Goal: Task Accomplishment & Management: Complete application form

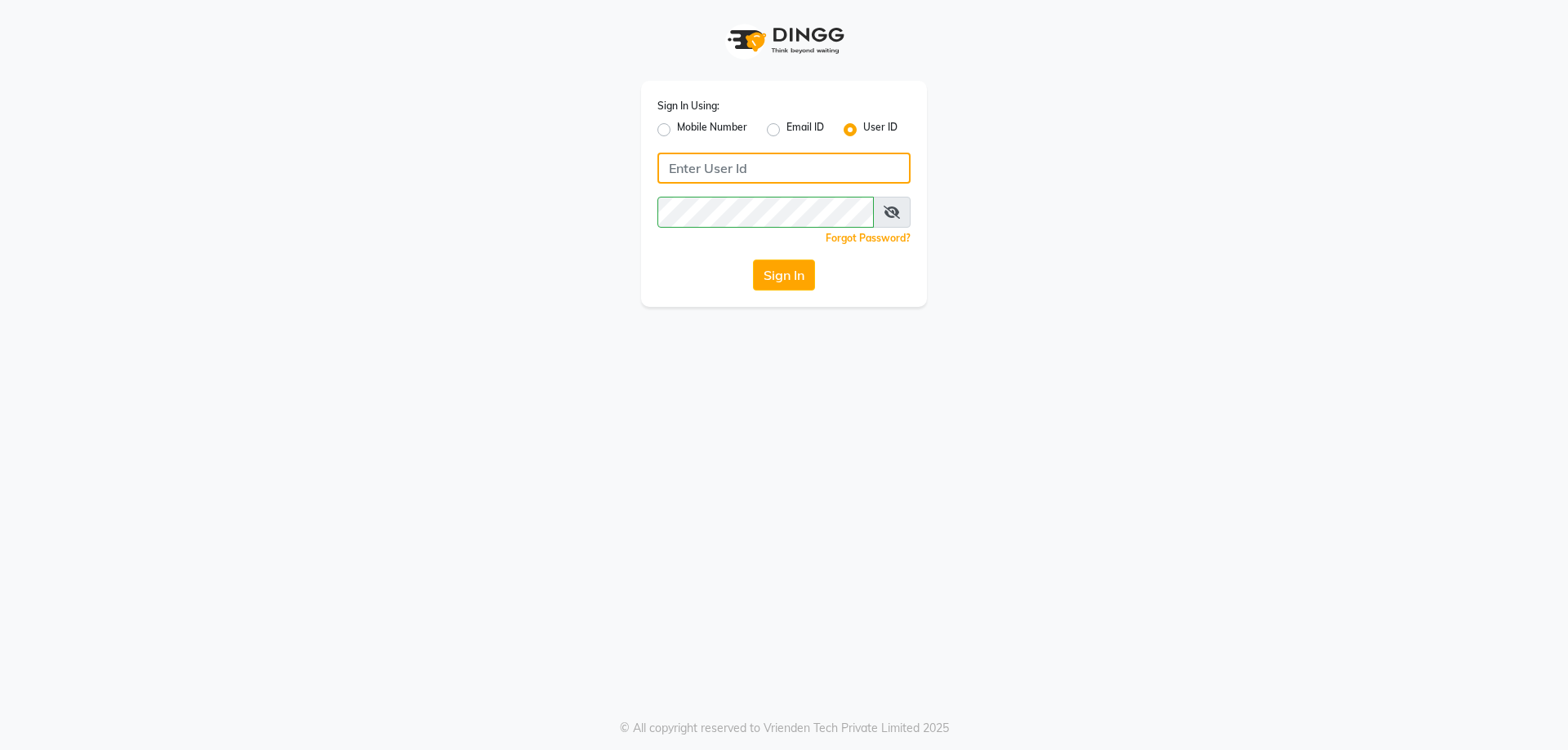
click at [798, 180] on input "Username" at bounding box center [784, 168] width 253 height 31
type input "iconic"
click at [773, 278] on button "Sign In" at bounding box center [784, 275] width 62 height 31
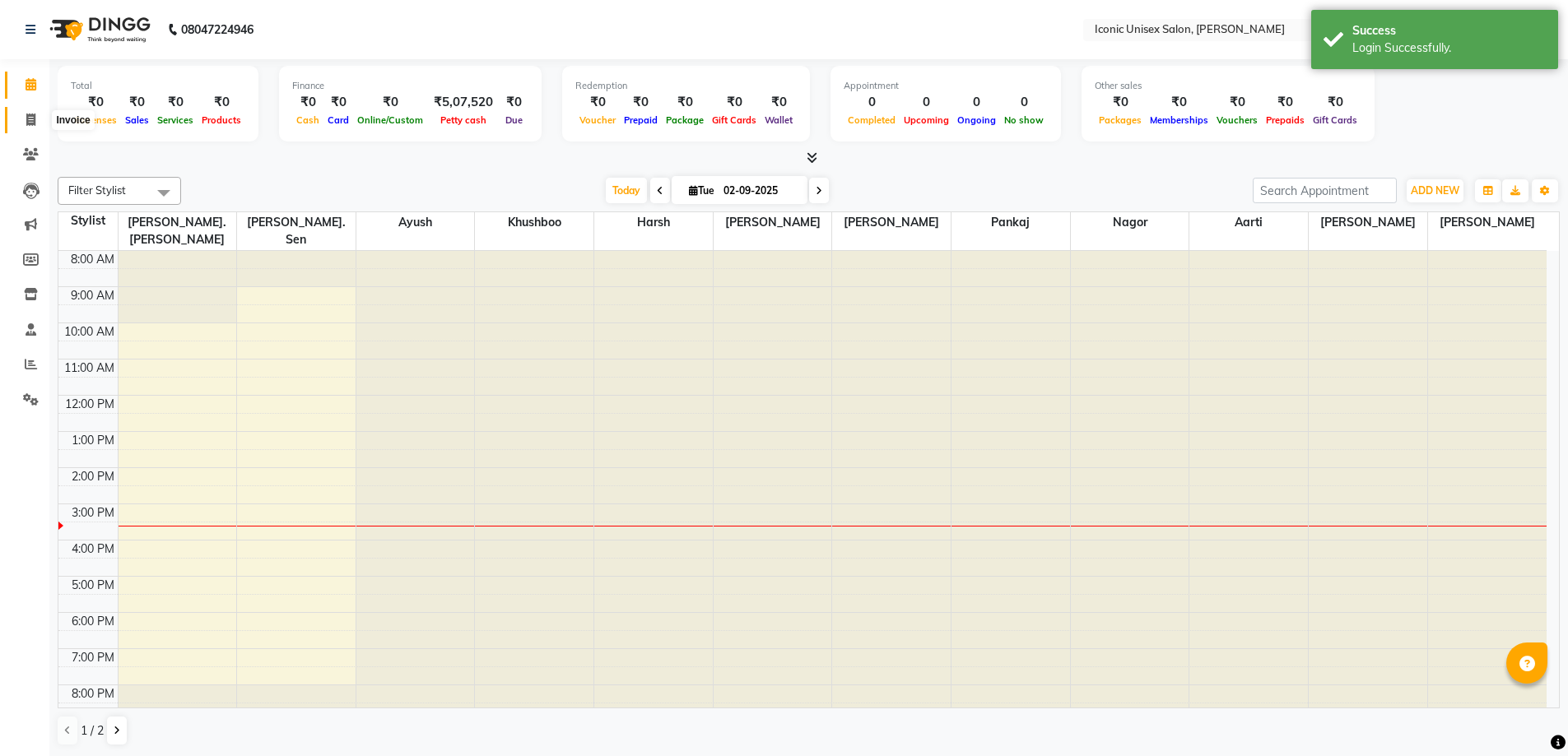
click at [31, 113] on icon at bounding box center [30, 119] width 9 height 12
select select "service"
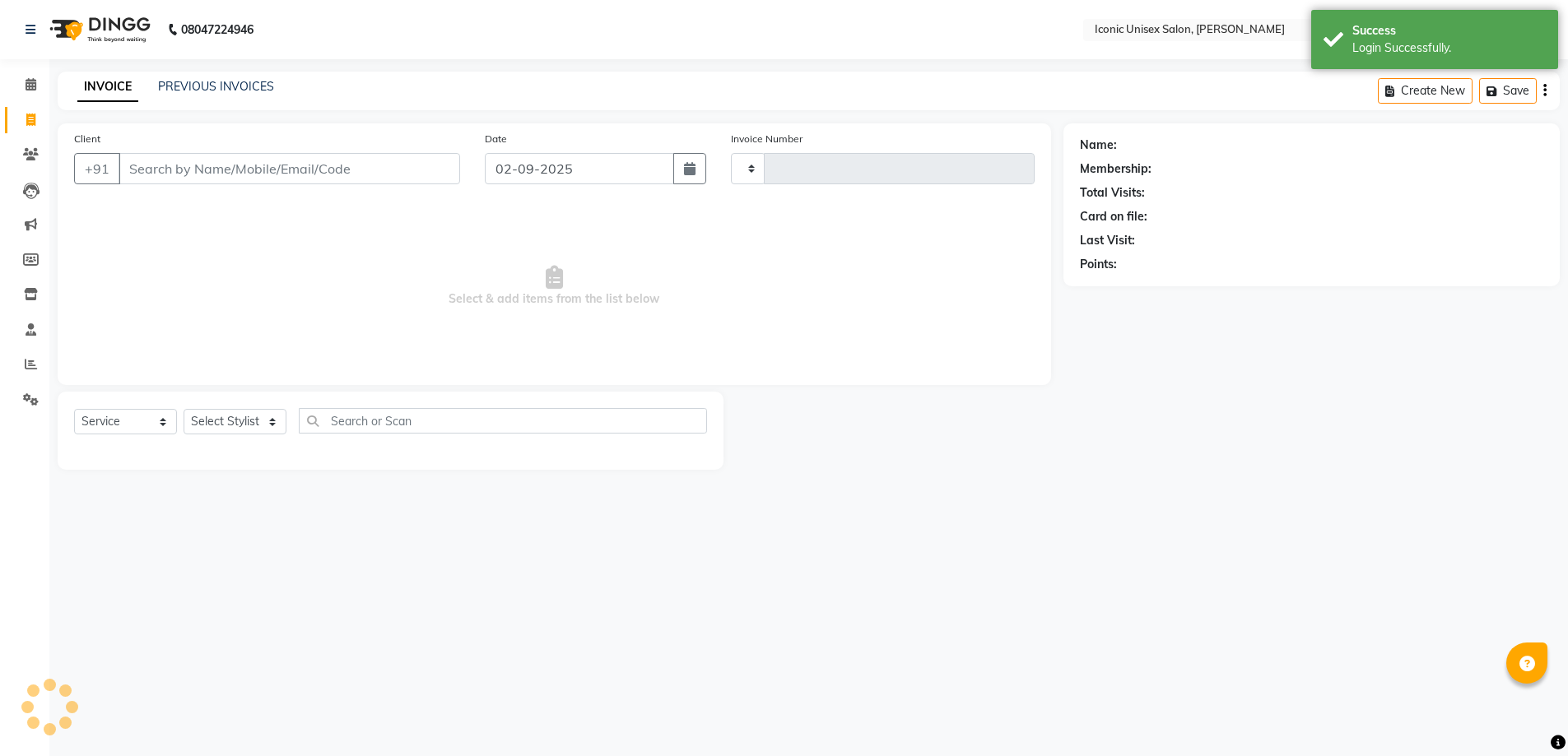
type input "2263"
select select "3884"
click at [241, 172] on input "Client" at bounding box center [291, 169] width 344 height 32
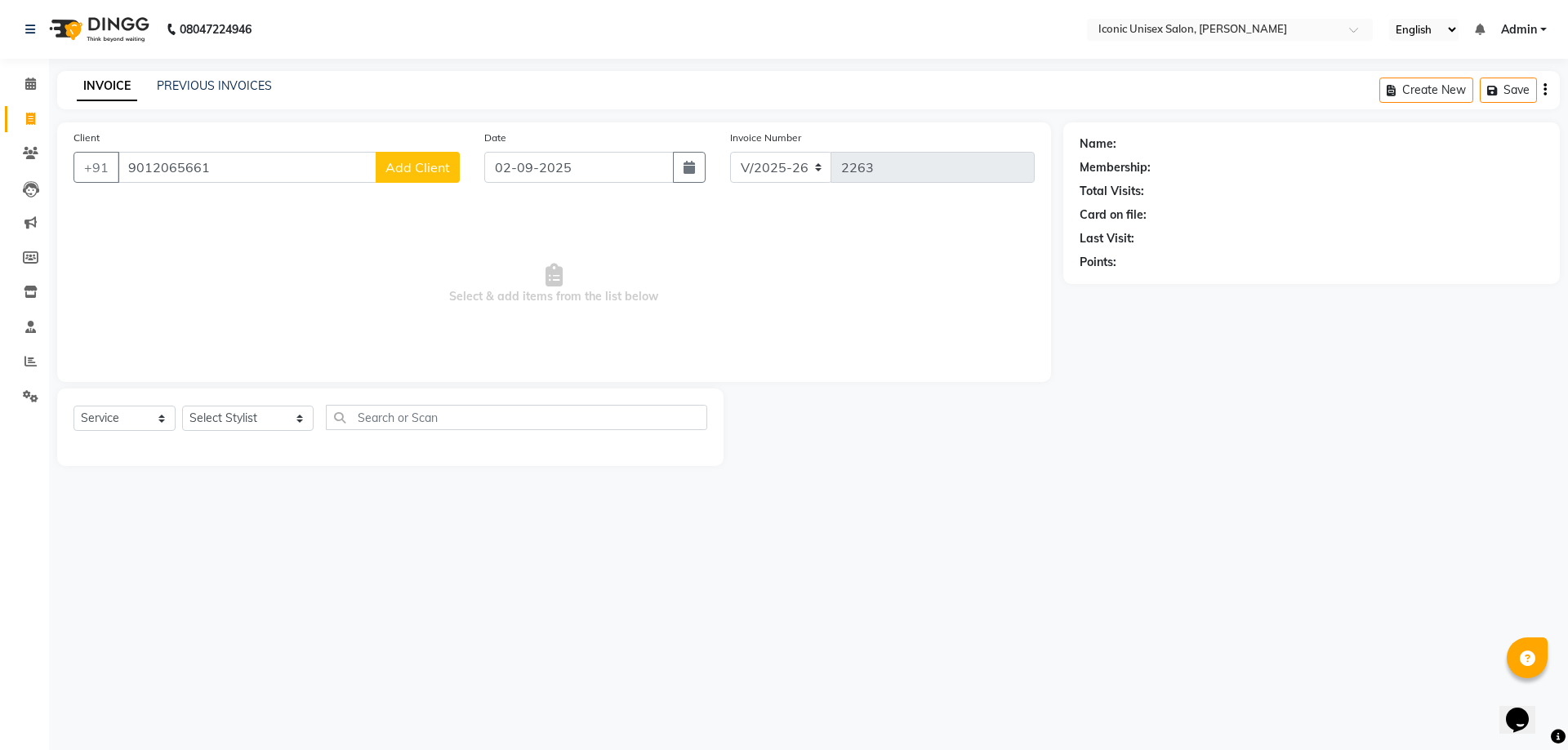
type input "9012065661"
click at [441, 161] on span "Add Client" at bounding box center [418, 167] width 65 height 16
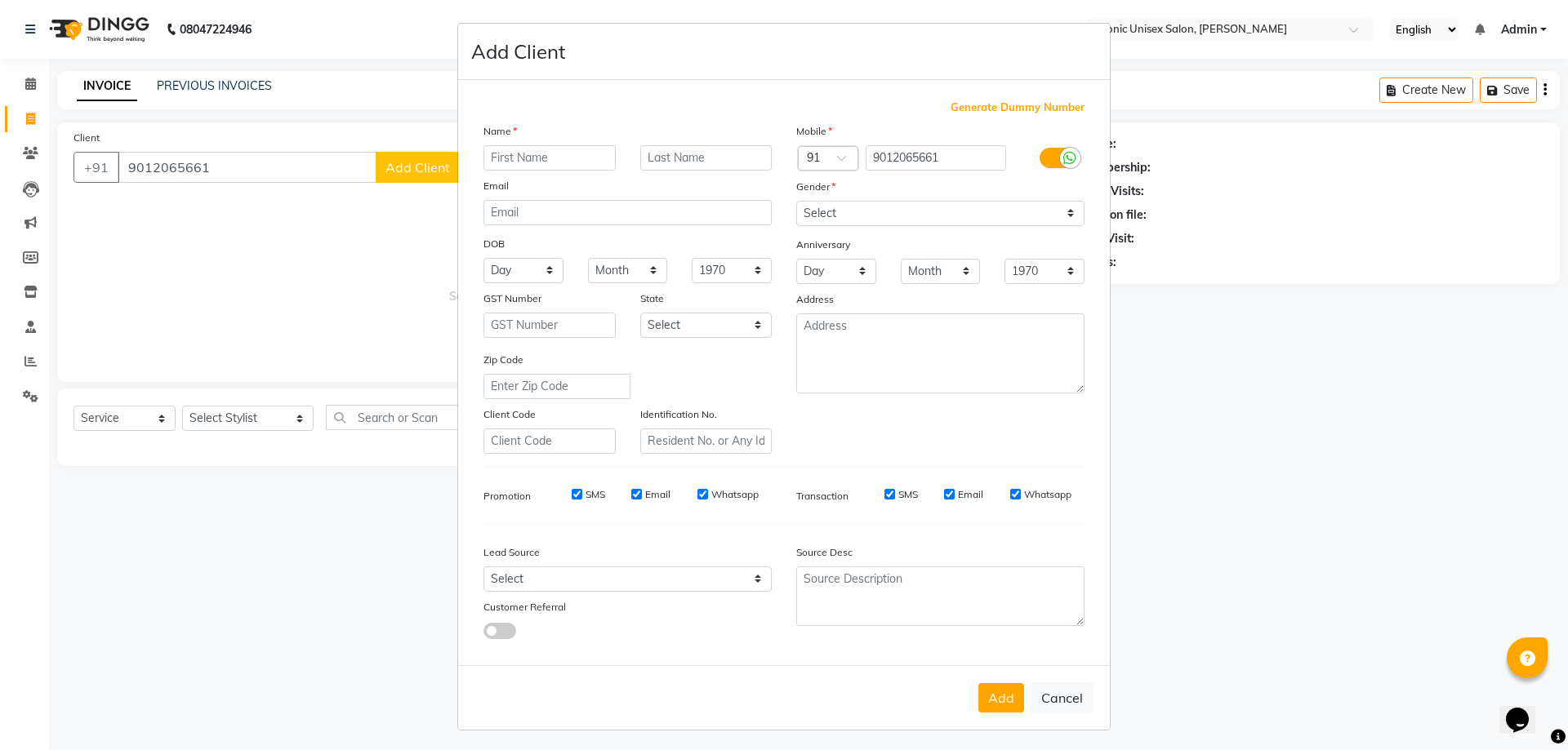
click at [594, 159] on input "text" at bounding box center [549, 158] width 132 height 26
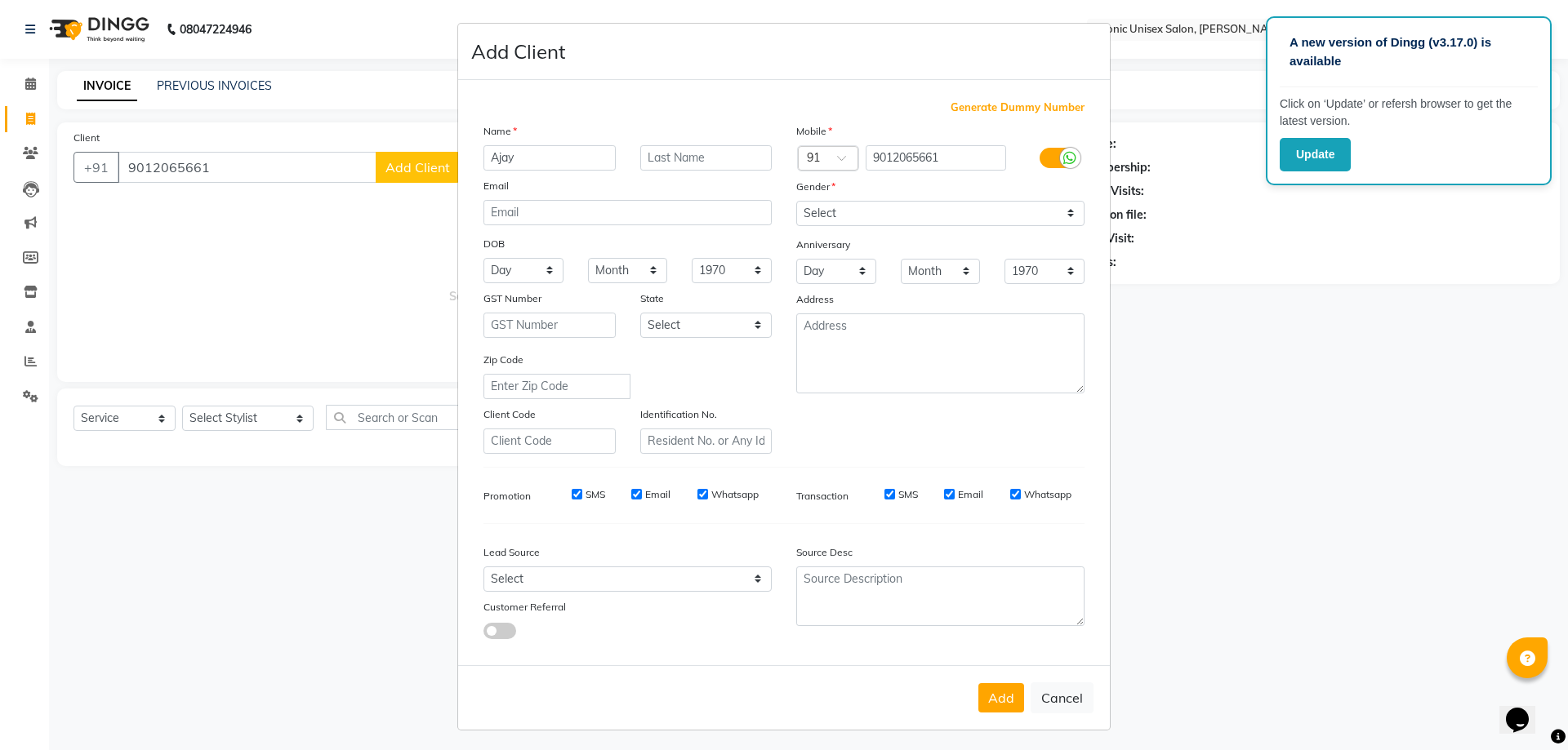
type input "Ajay"
click at [955, 220] on select "Select [DEMOGRAPHIC_DATA] [DEMOGRAPHIC_DATA] Other Prefer Not To Say" at bounding box center [940, 213] width 288 height 26
select select "male"
click at [796, 201] on select "Select [DEMOGRAPHIC_DATA] [DEMOGRAPHIC_DATA] Other Prefer Not To Say" at bounding box center [940, 213] width 288 height 26
click at [1003, 709] on button "Add" at bounding box center [1002, 698] width 46 height 30
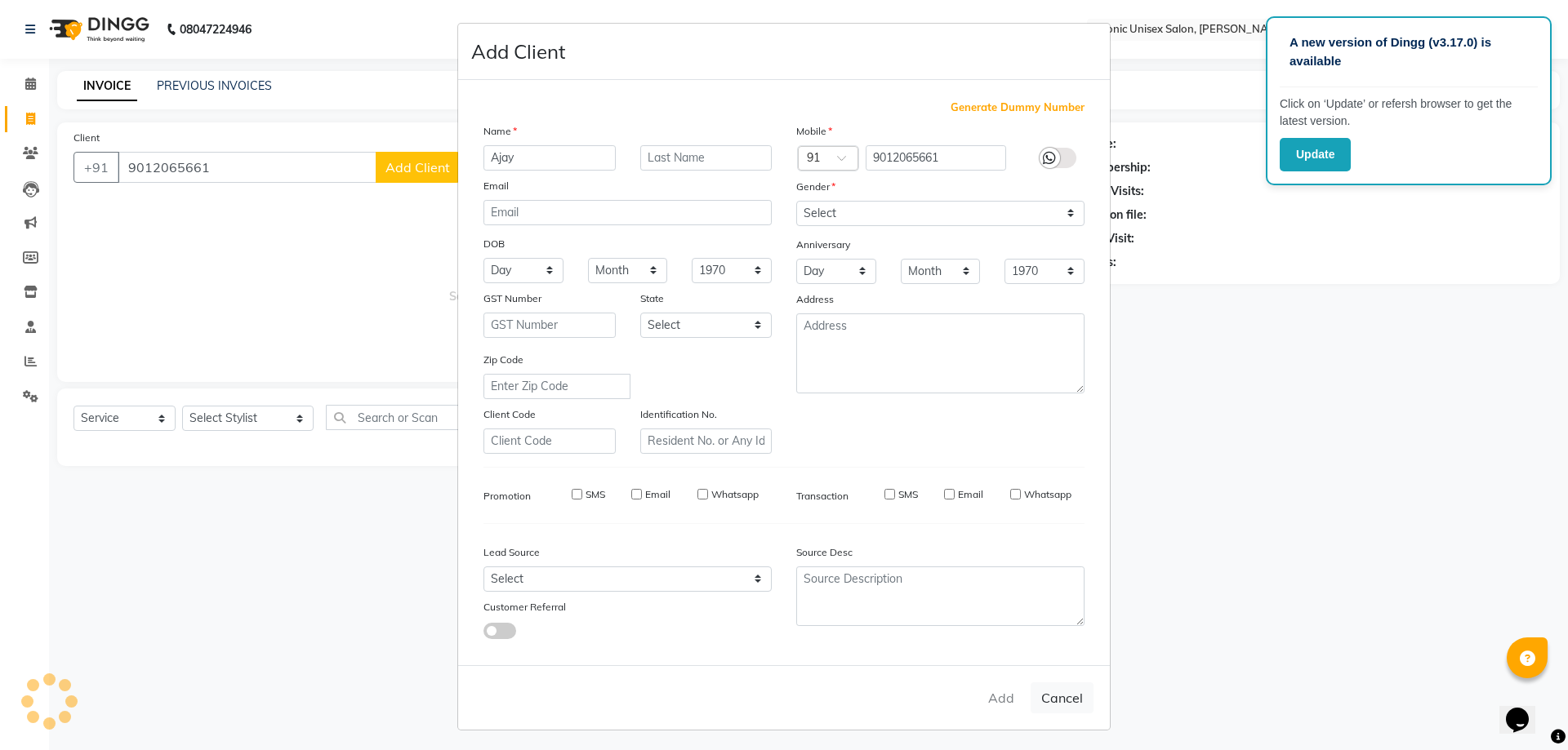
select select
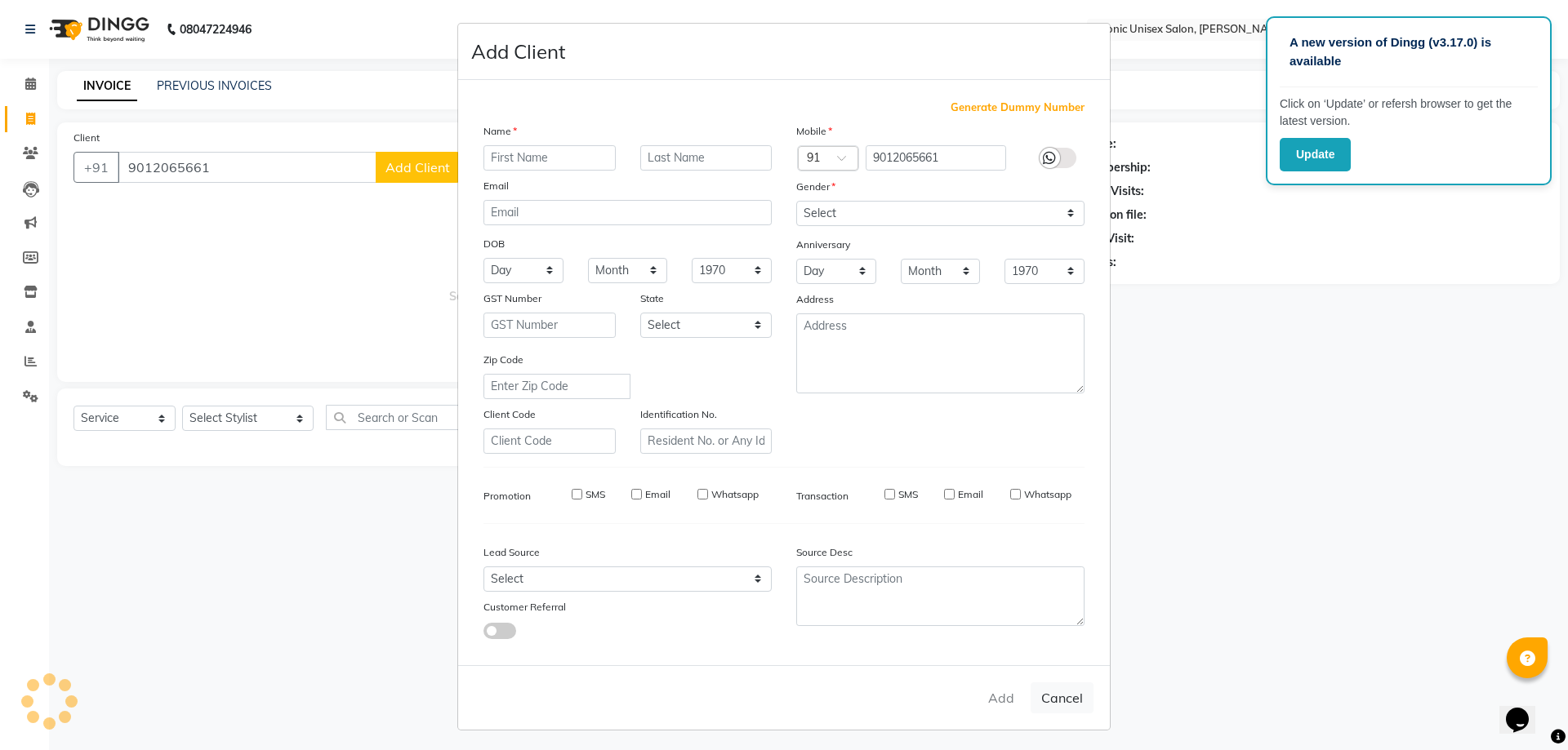
select select
checkbox input "false"
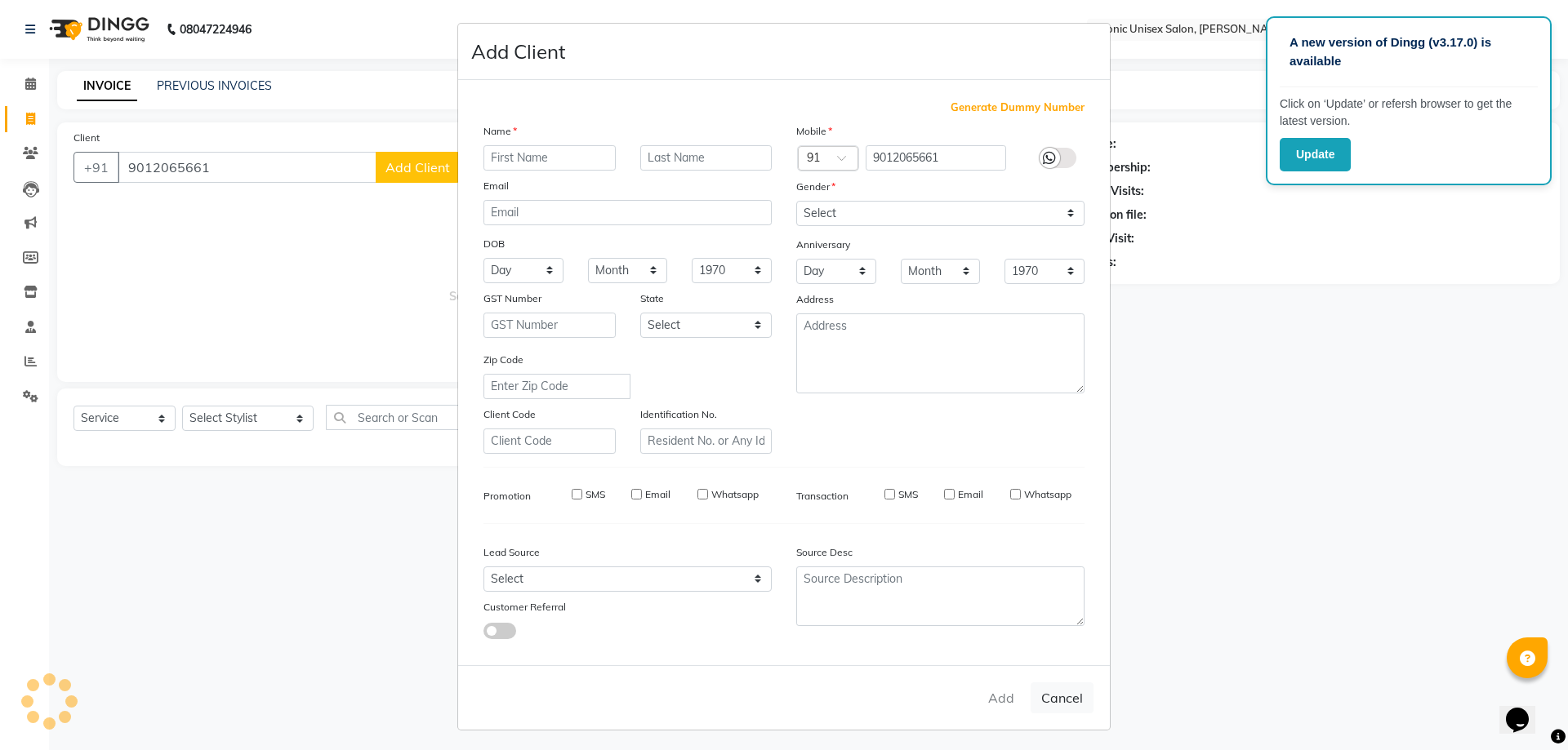
checkbox input "false"
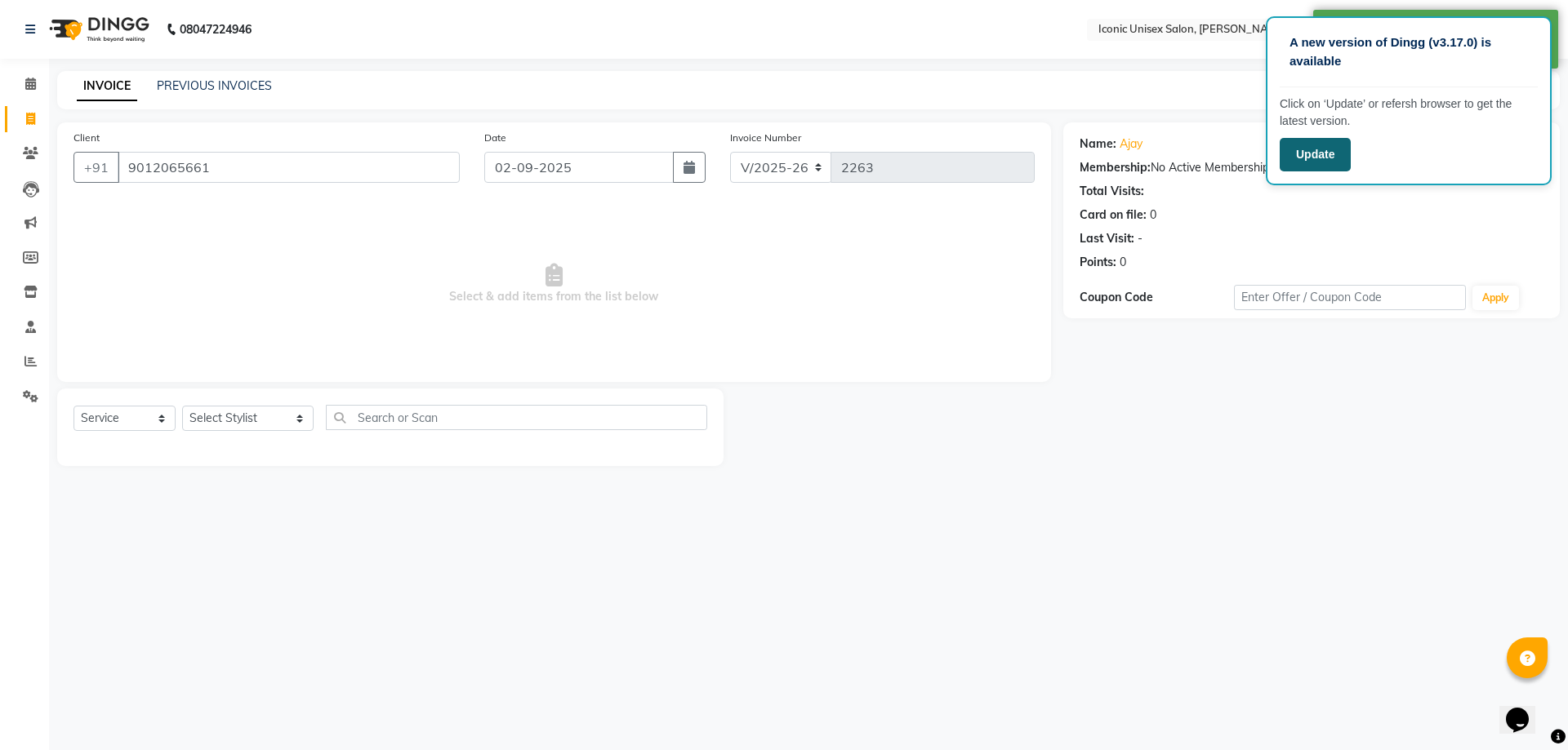
click at [1306, 161] on button "Update" at bounding box center [1315, 154] width 71 height 33
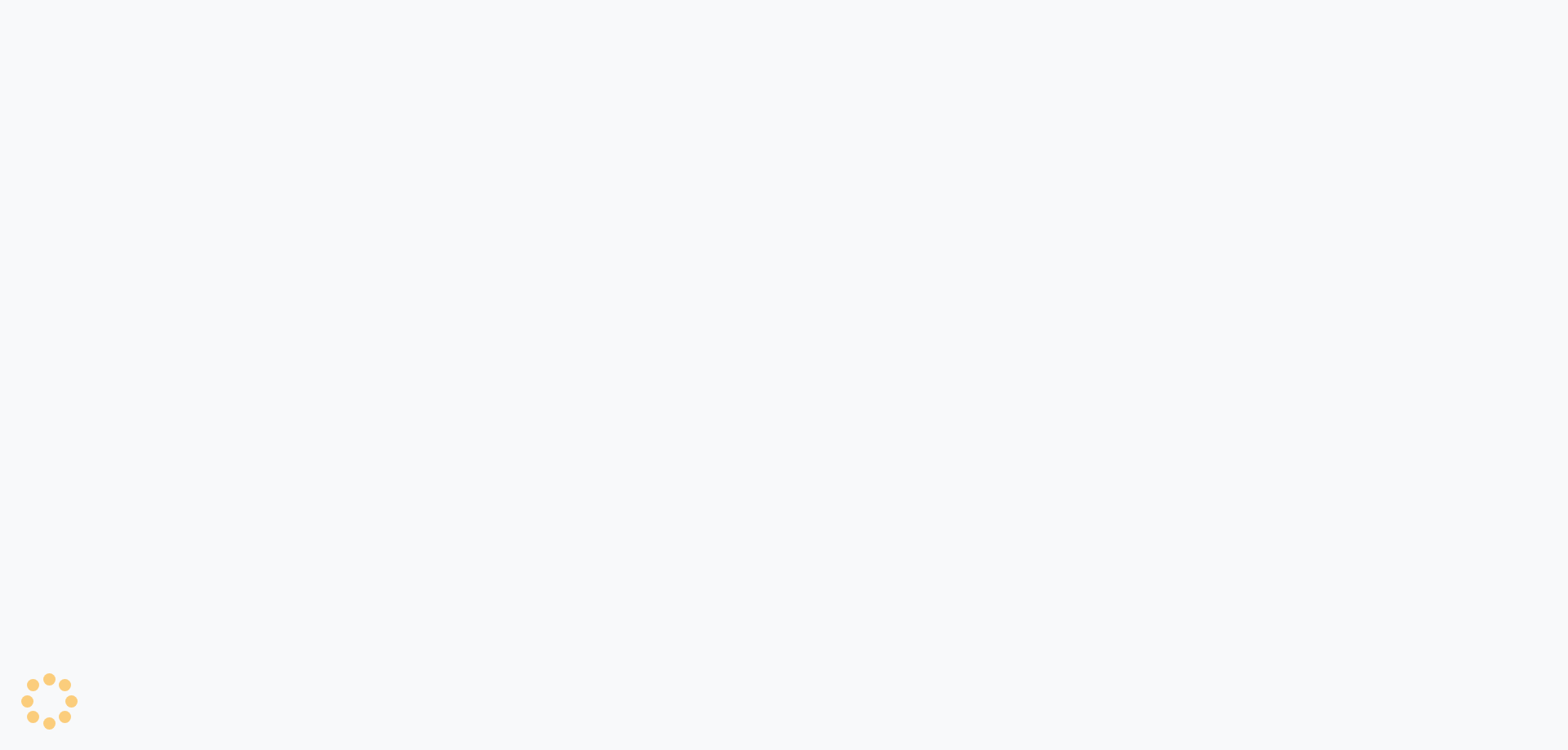
select select "service"
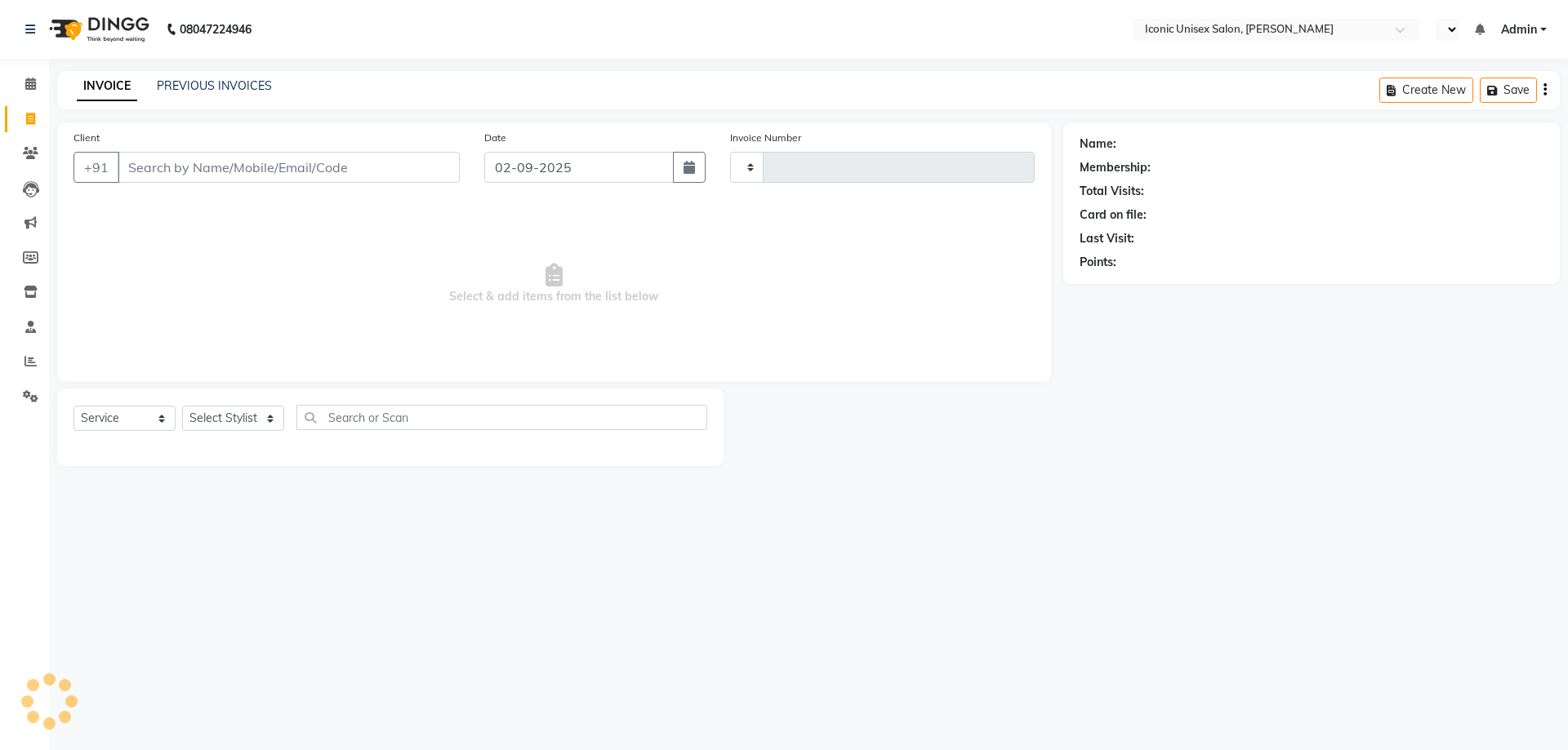
type input "2263"
select select "en"
select select "3884"
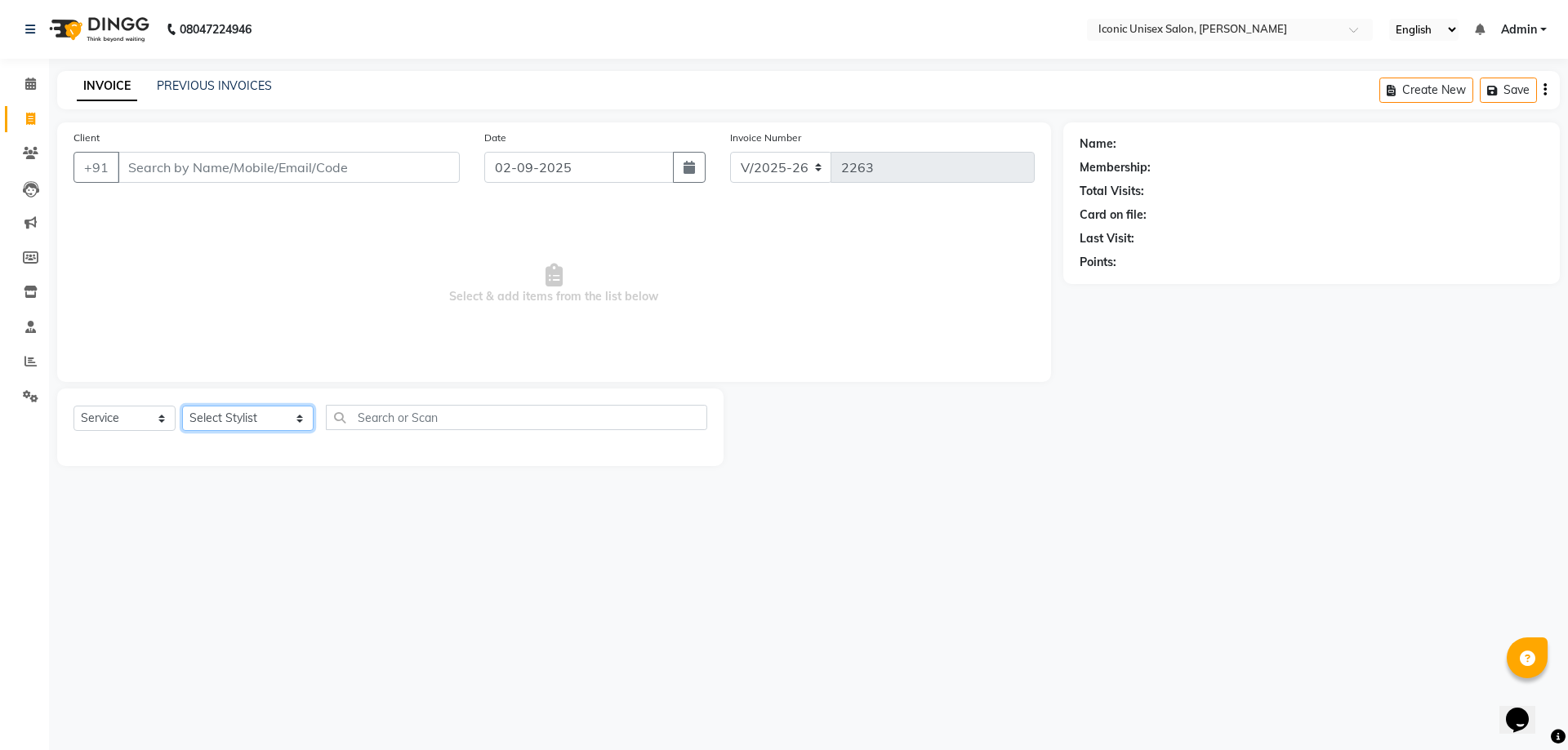
click at [212, 412] on select "Select Stylist [PERSON_NAME] [PERSON_NAME] [PERSON_NAME]. [PERSON_NAME] [PERSON…" at bounding box center [248, 418] width 131 height 26
select select "49243"
click at [182, 405] on select "Select Stylist [PERSON_NAME] [PERSON_NAME] [PERSON_NAME]. [PERSON_NAME] [PERSON…" at bounding box center [248, 418] width 131 height 26
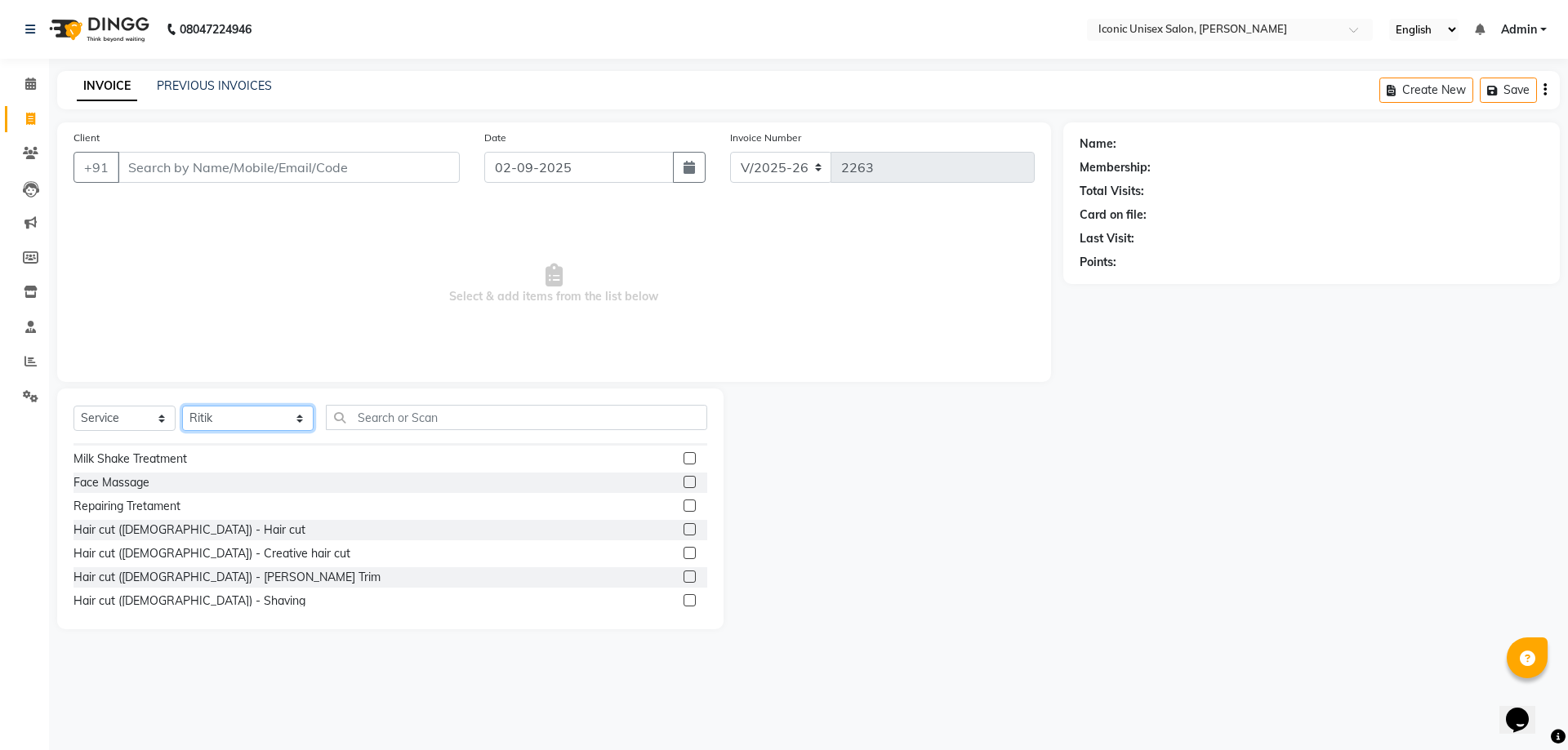
scroll to position [326, 0]
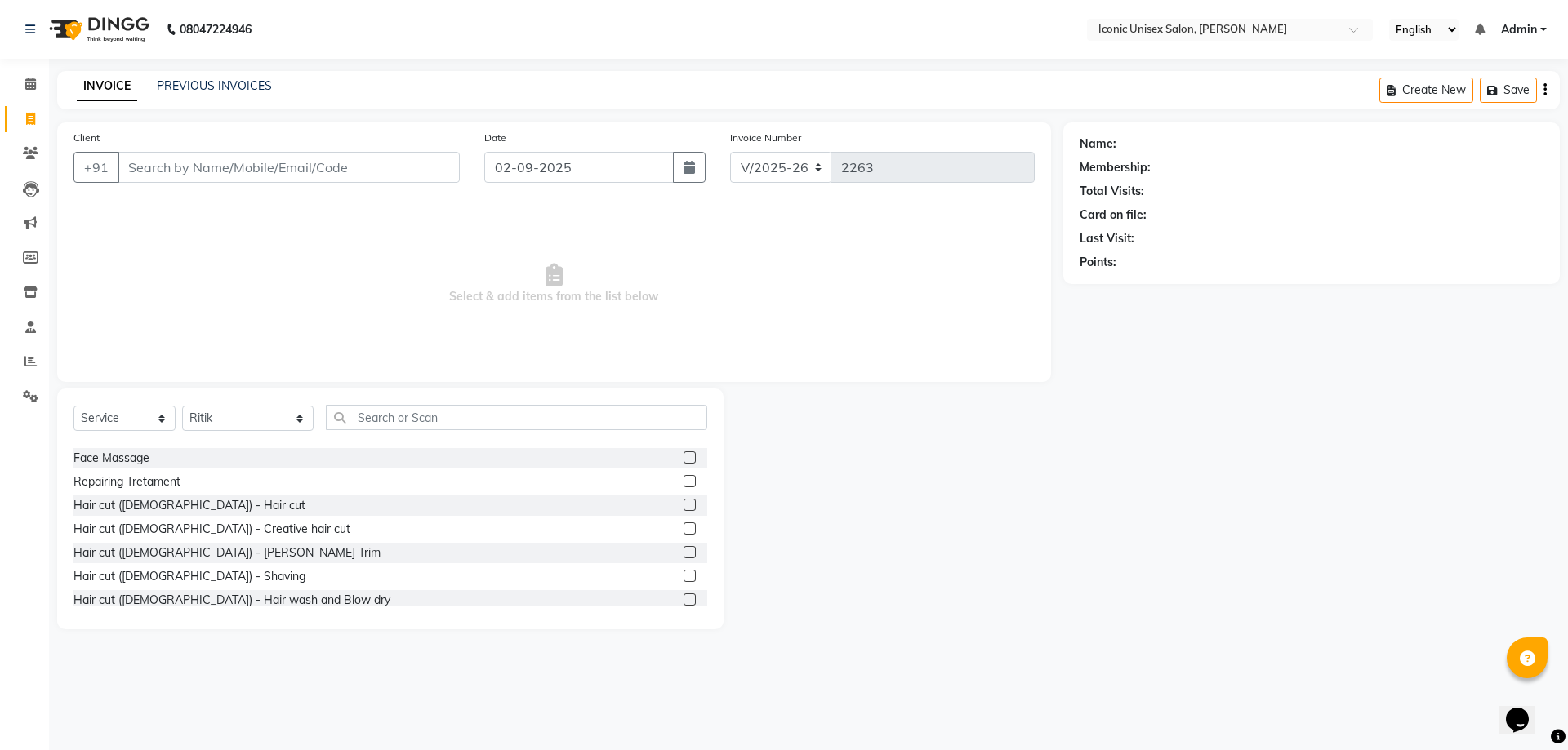
click at [684, 507] on label at bounding box center [689, 504] width 12 height 12
click at [684, 507] on input "checkbox" at bounding box center [688, 505] width 10 height 10
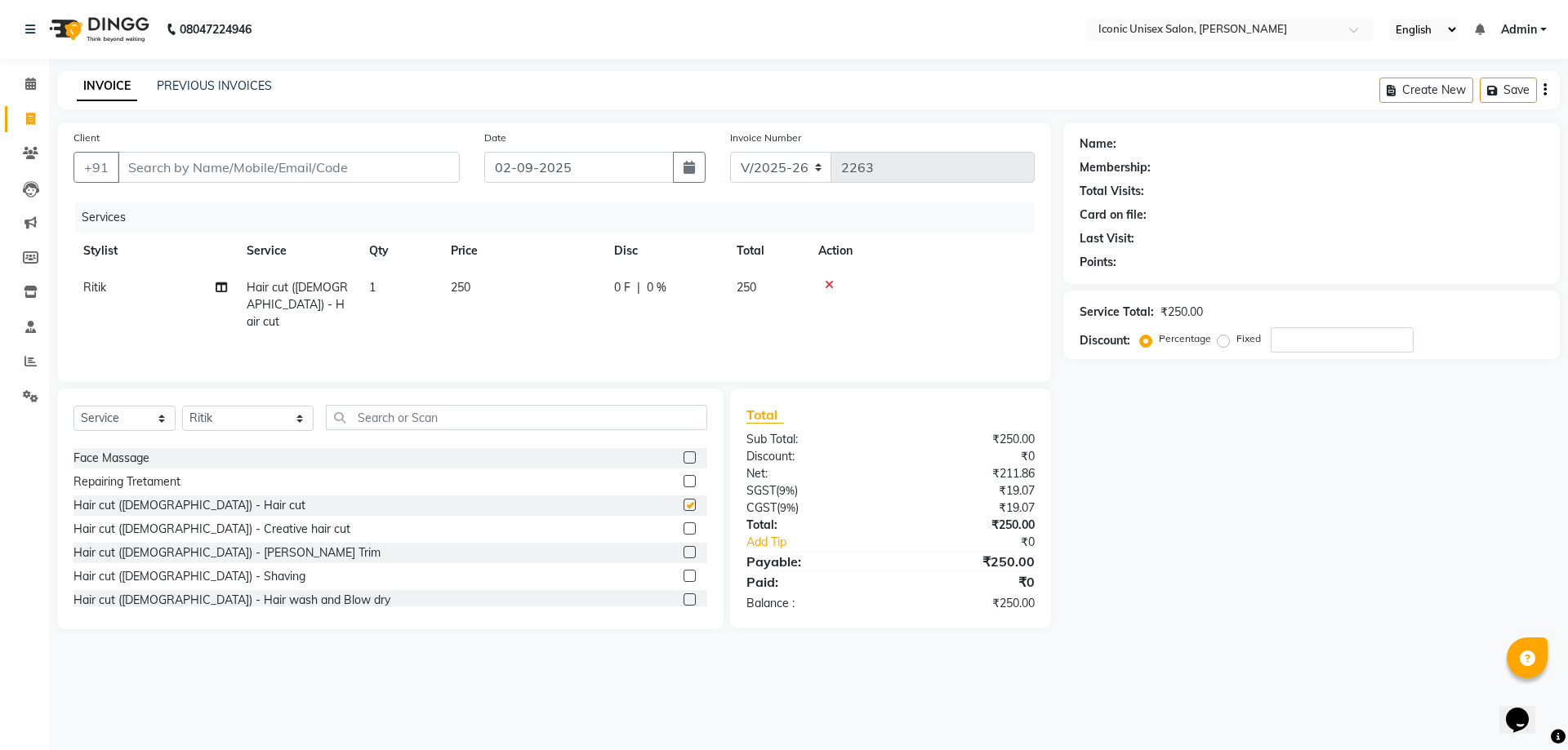
checkbox input "false"
click at [684, 576] on label at bounding box center [689, 576] width 12 height 12
click at [684, 576] on input "checkbox" at bounding box center [688, 576] width 10 height 10
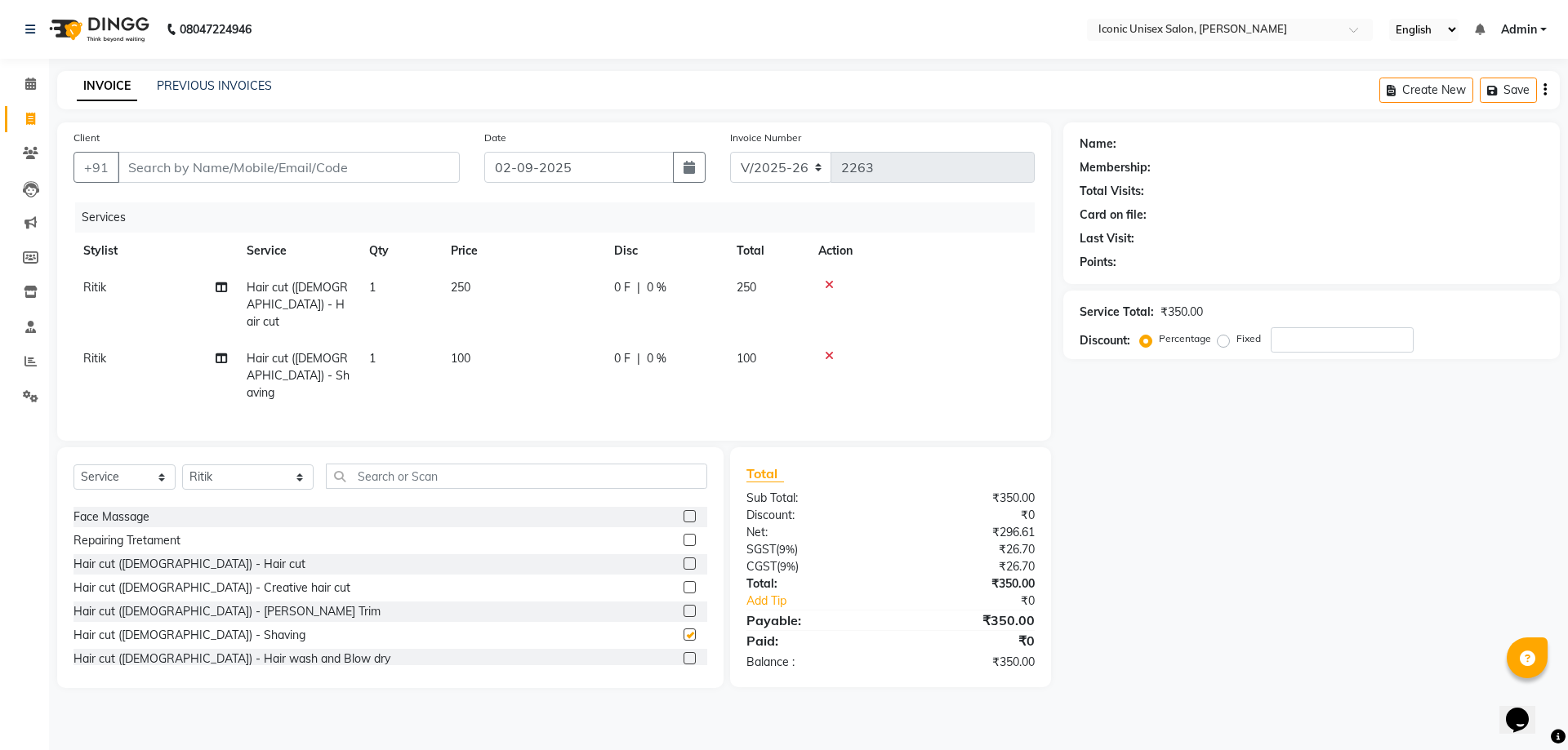
checkbox input "false"
click at [272, 177] on input "Client" at bounding box center [288, 168] width 342 height 31
type input "9"
type input "0"
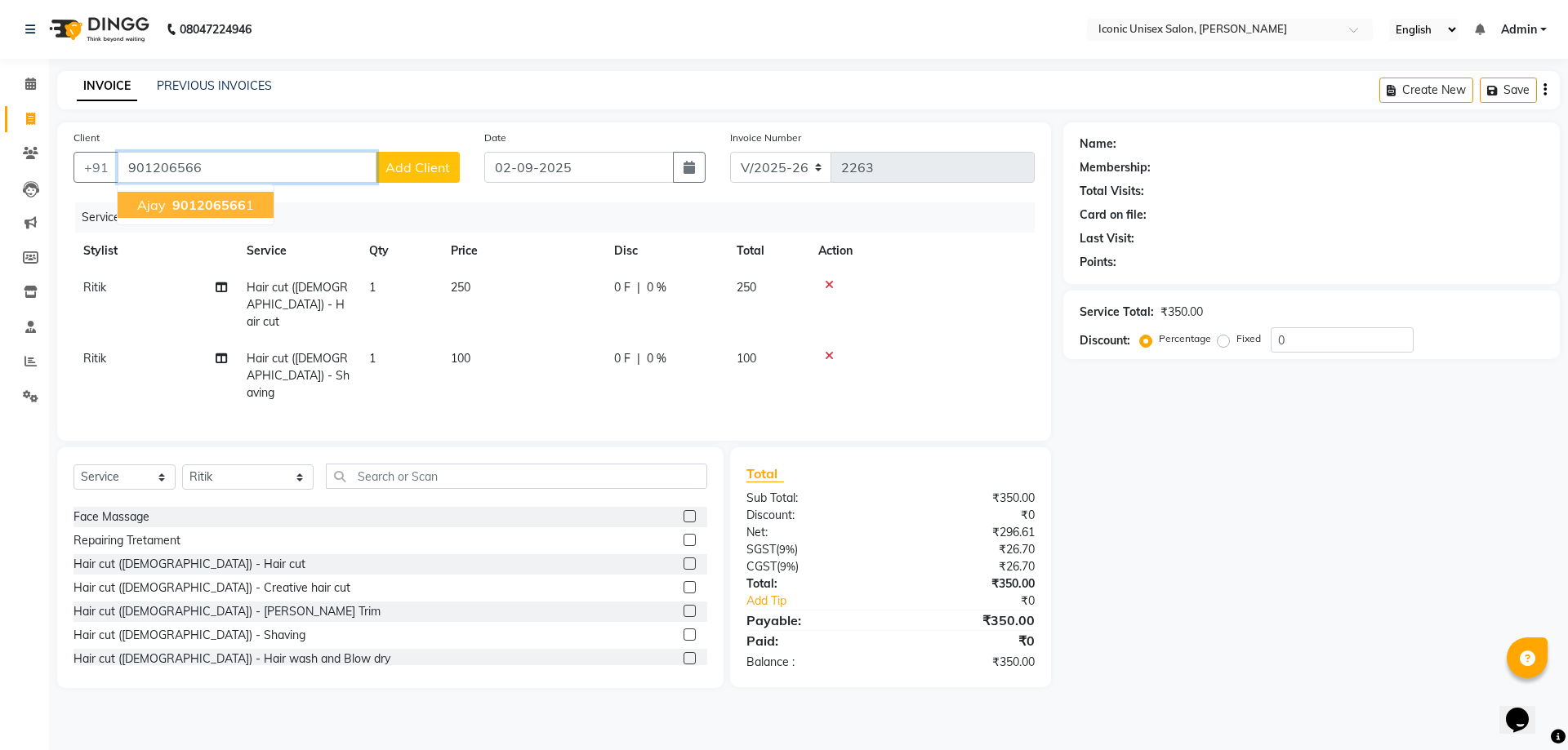
click at [220, 208] on span "901206566" at bounding box center [208, 205] width 73 height 16
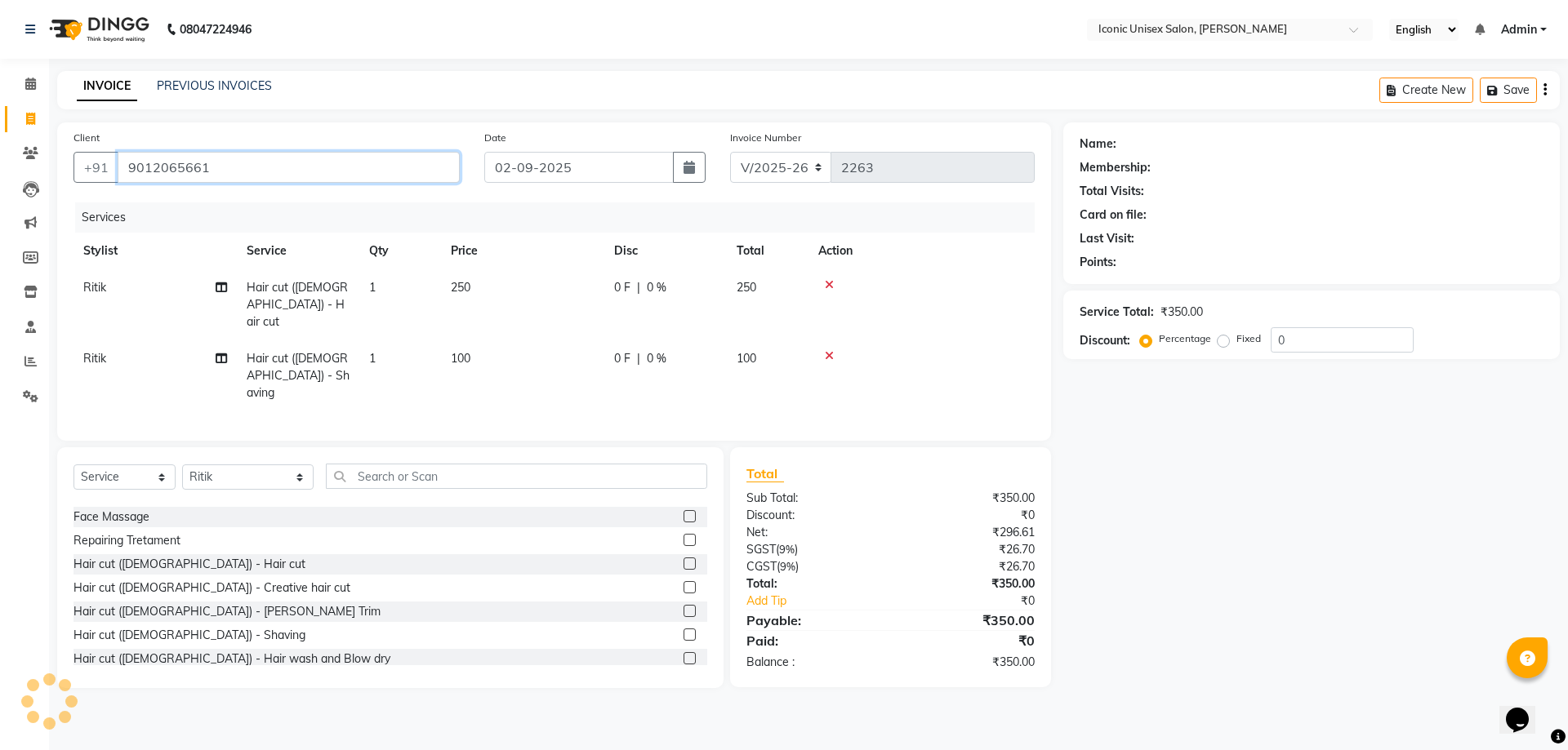
type input "9012065661"
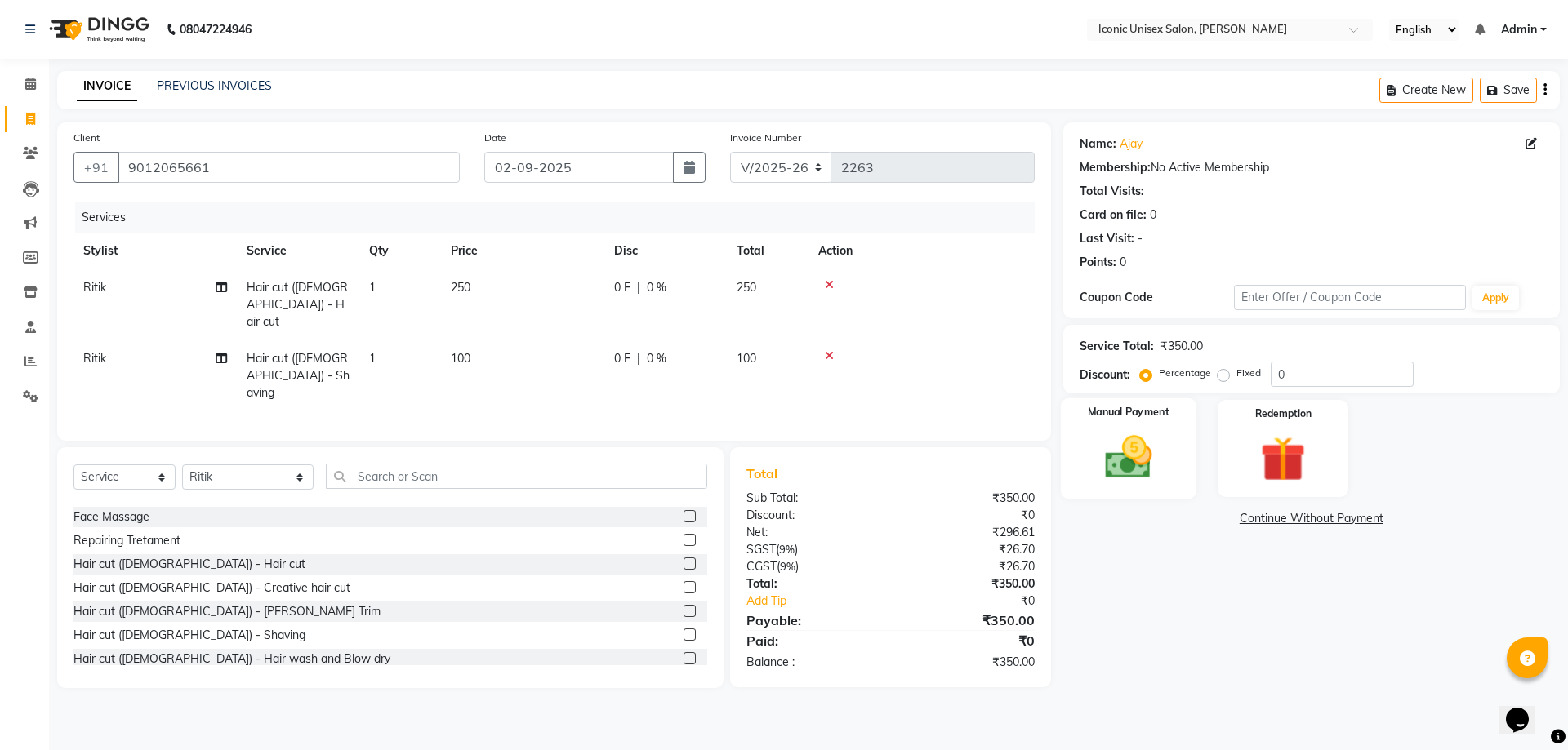
click at [1129, 460] on img at bounding box center [1128, 457] width 76 height 54
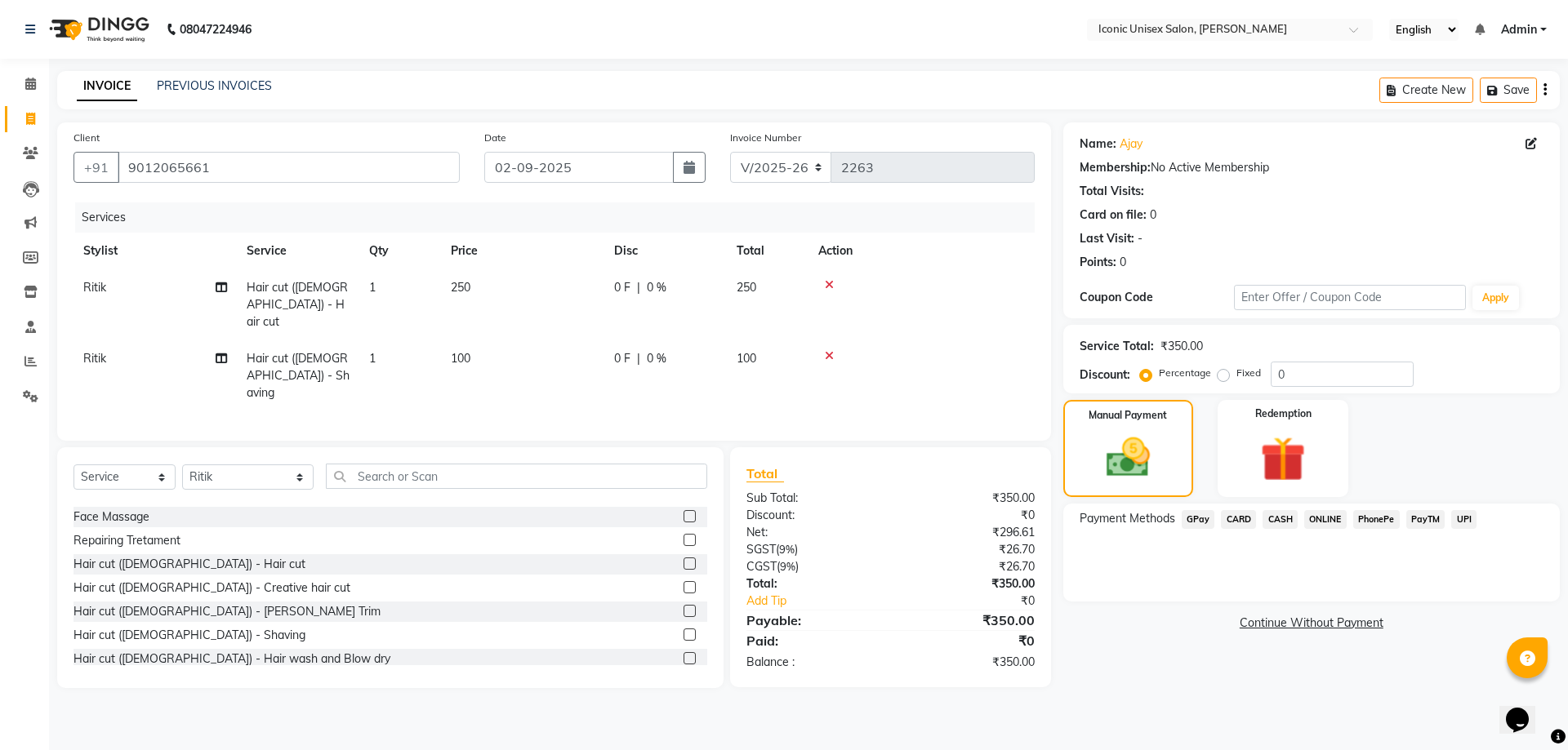
click at [1282, 518] on span "CASH" at bounding box center [1280, 520] width 35 height 19
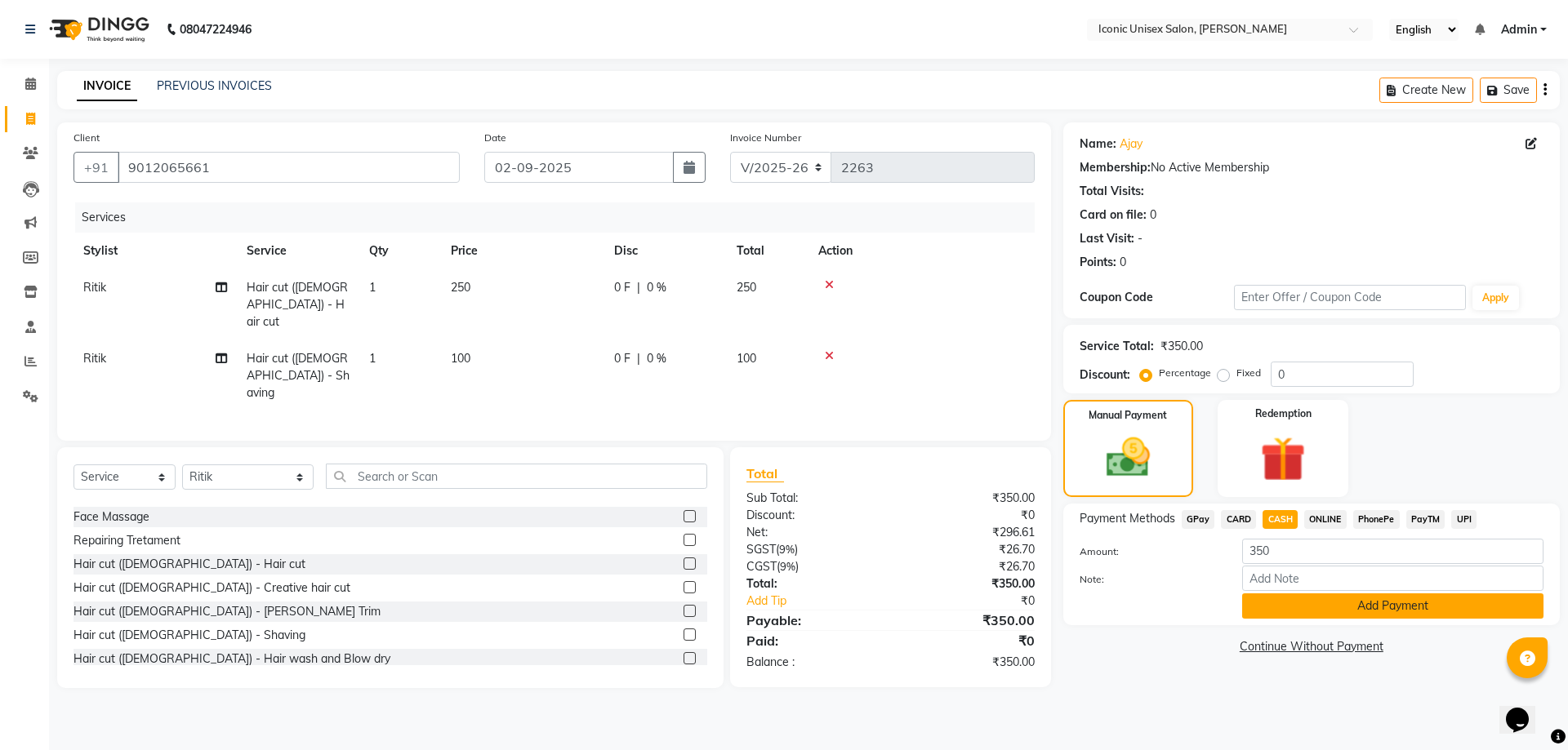
click at [1322, 601] on button "Add Payment" at bounding box center [1393, 606] width 301 height 26
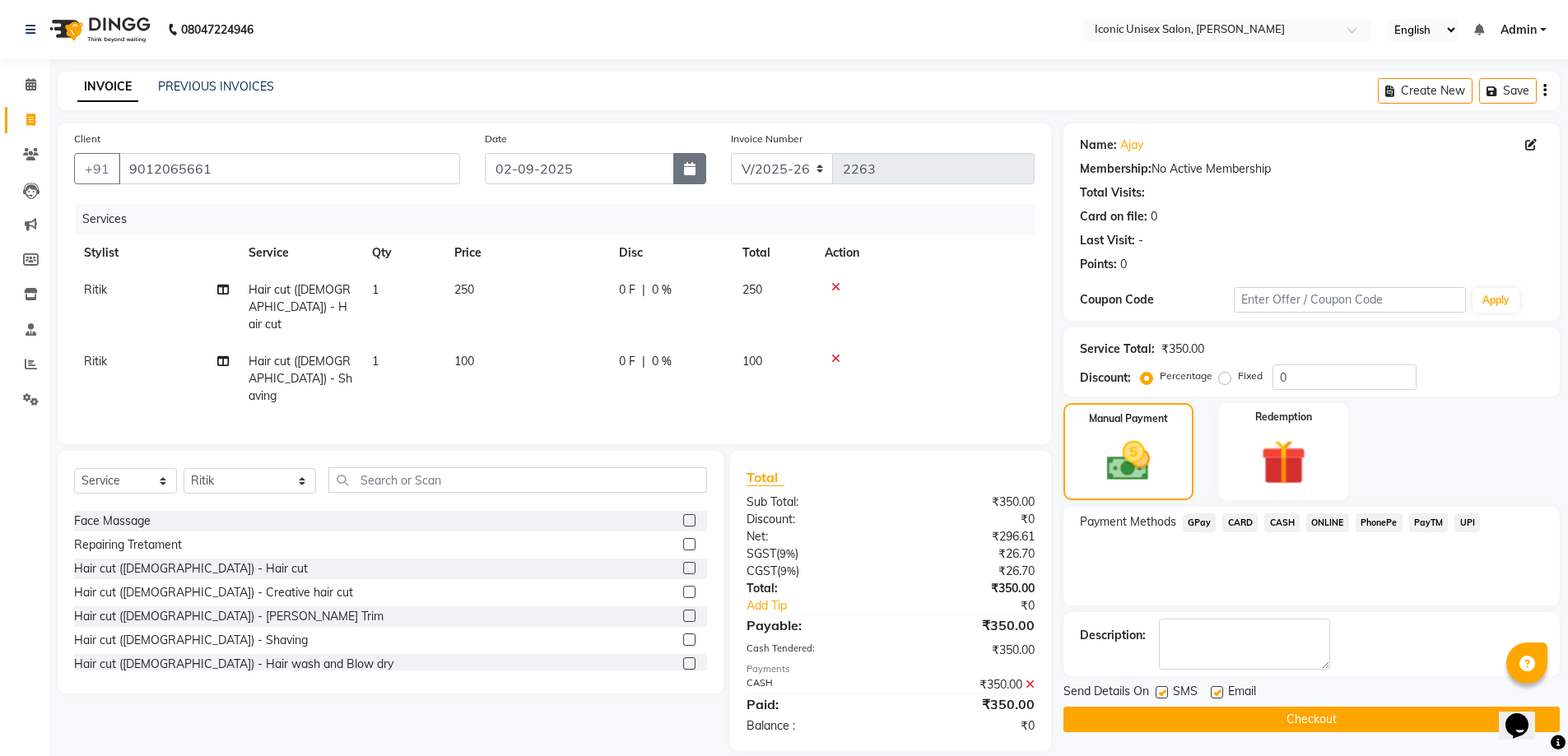
click at [696, 161] on button "button" at bounding box center [690, 169] width 33 height 32
select select "9"
select select "2025"
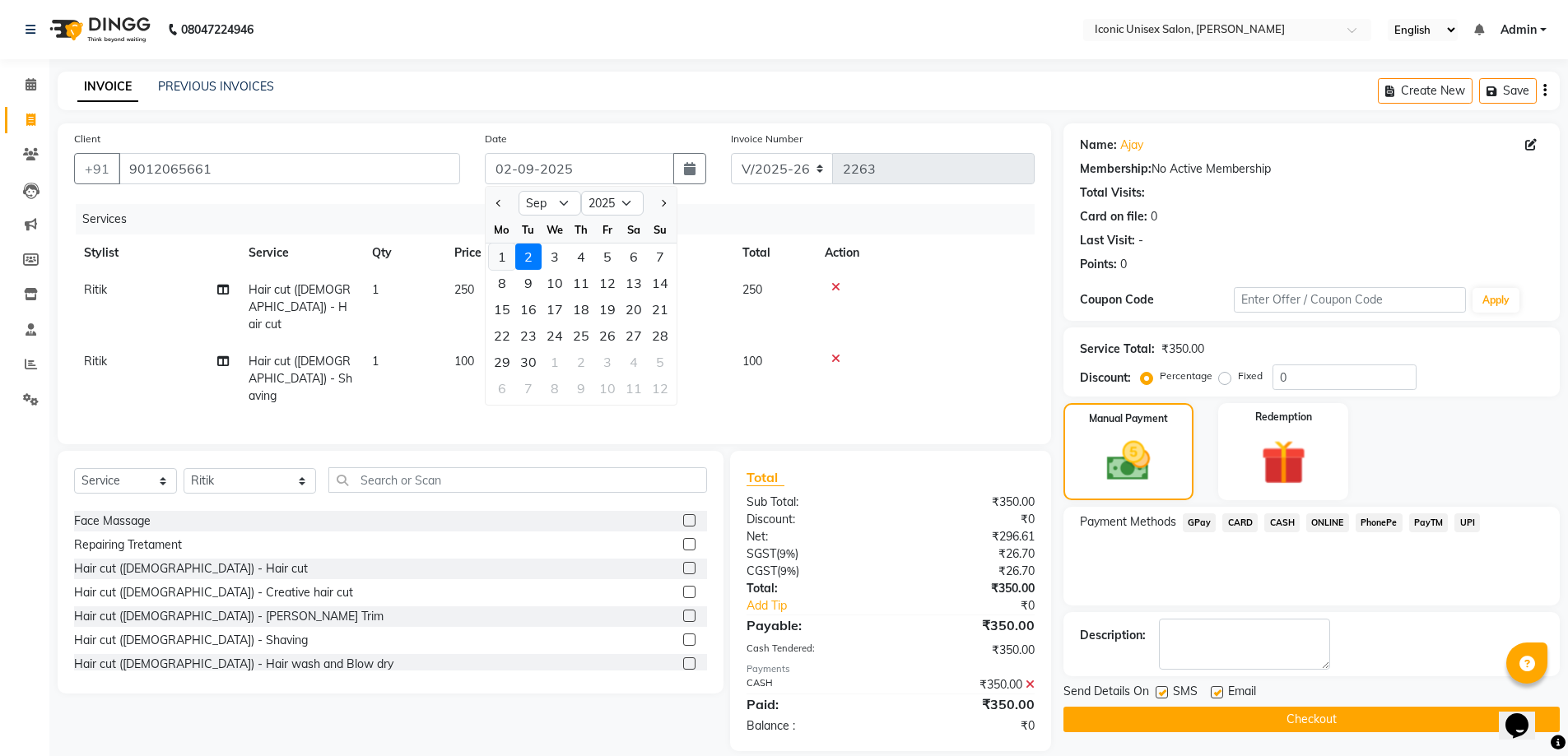
click at [510, 246] on div "1" at bounding box center [501, 256] width 26 height 26
type input "01-09-2025"
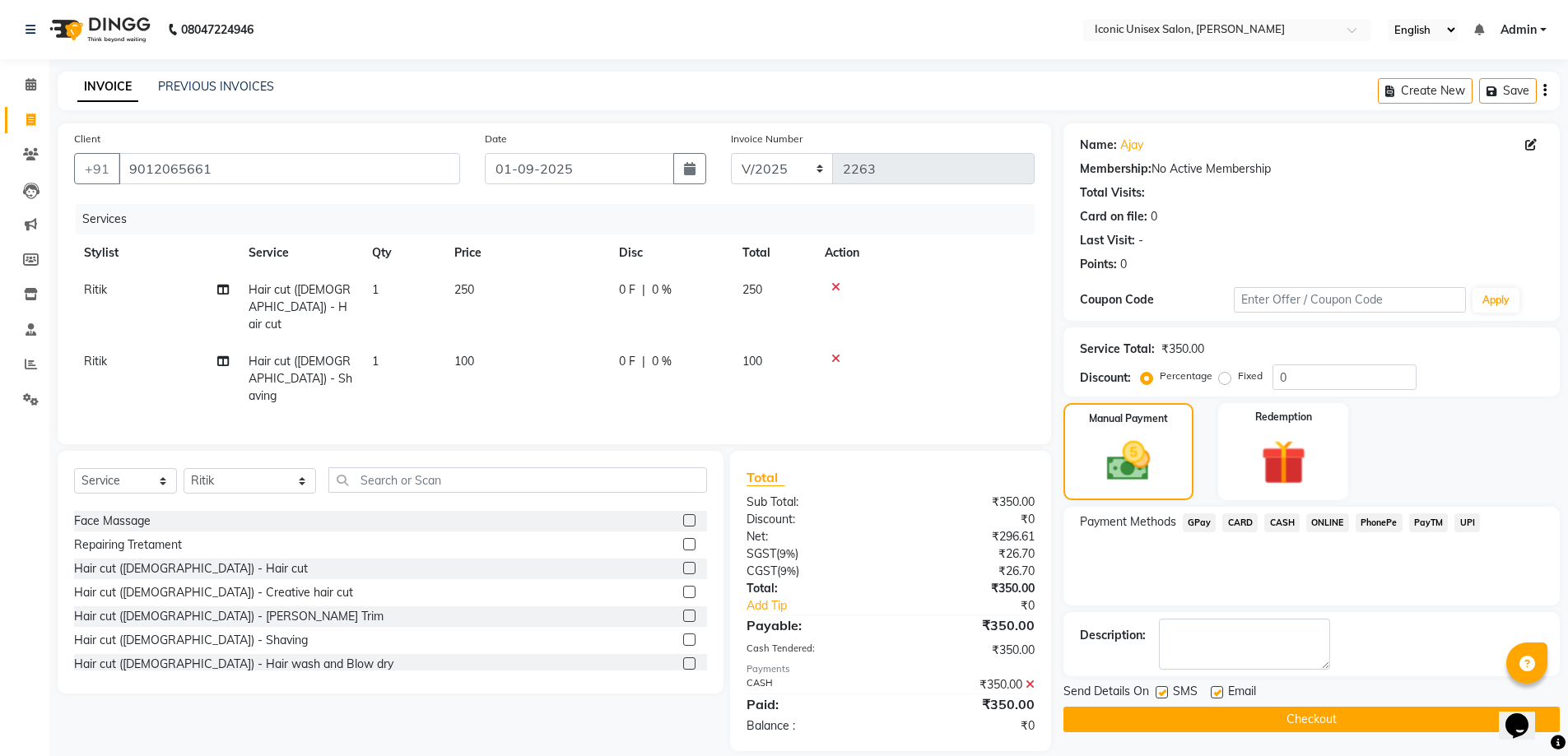
click at [1158, 690] on label at bounding box center [1161, 692] width 12 height 12
click at [1158, 690] on input "checkbox" at bounding box center [1160, 693] width 11 height 11
checkbox input "false"
click at [1254, 721] on button "Checkout" at bounding box center [1311, 720] width 496 height 26
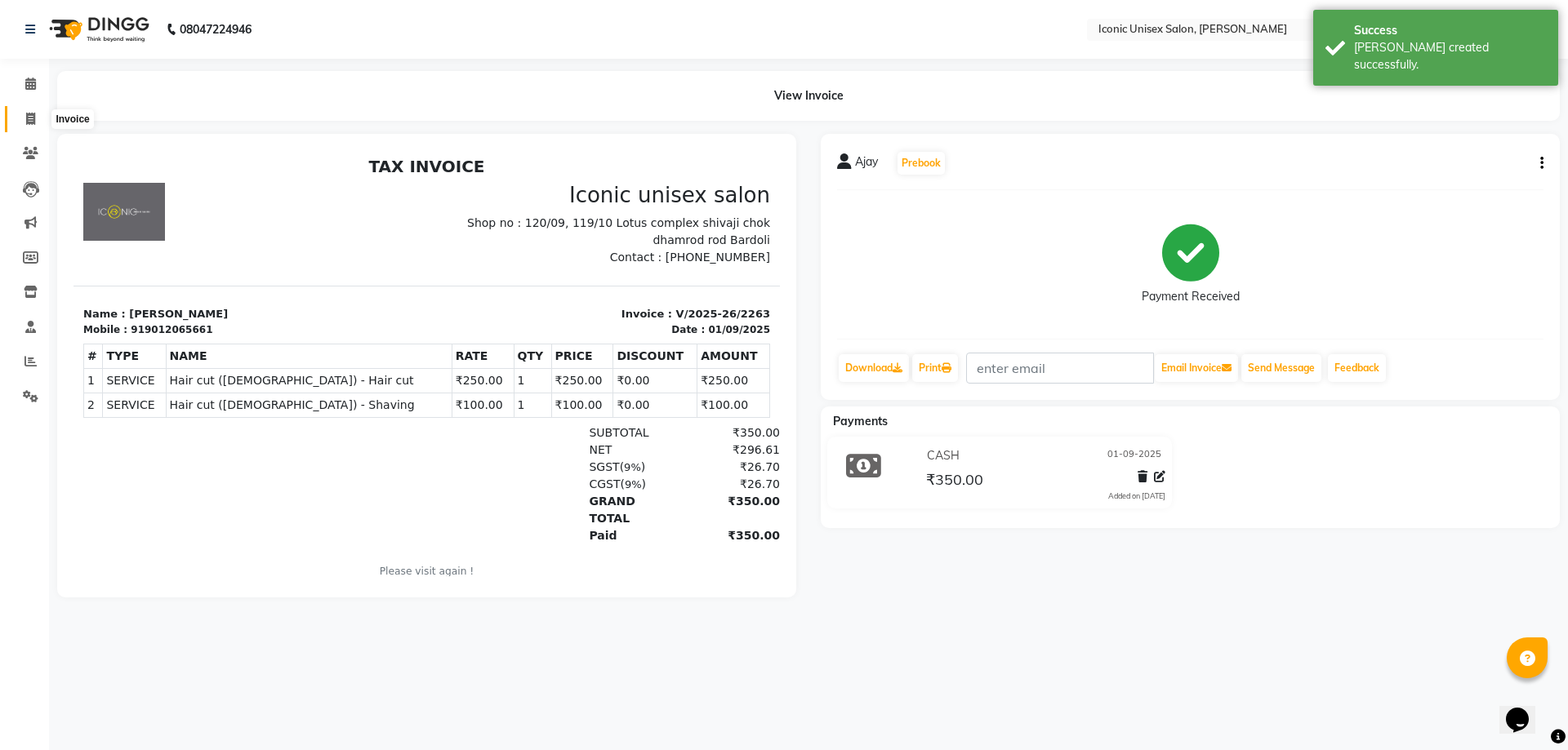
click at [26, 124] on icon at bounding box center [30, 118] width 9 height 12
select select "service"
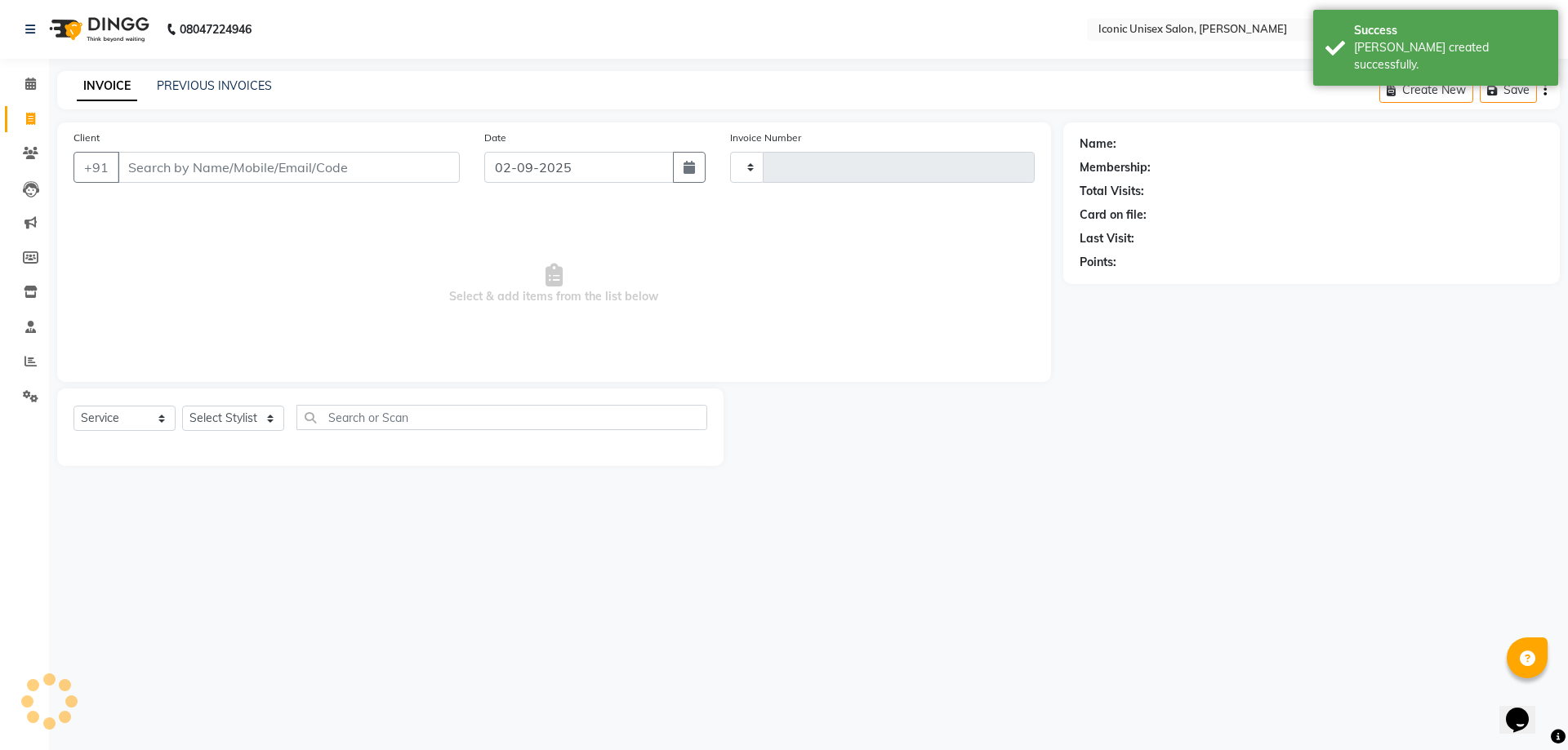
type input "2264"
select select "3884"
click at [180, 173] on input "Client" at bounding box center [288, 168] width 342 height 31
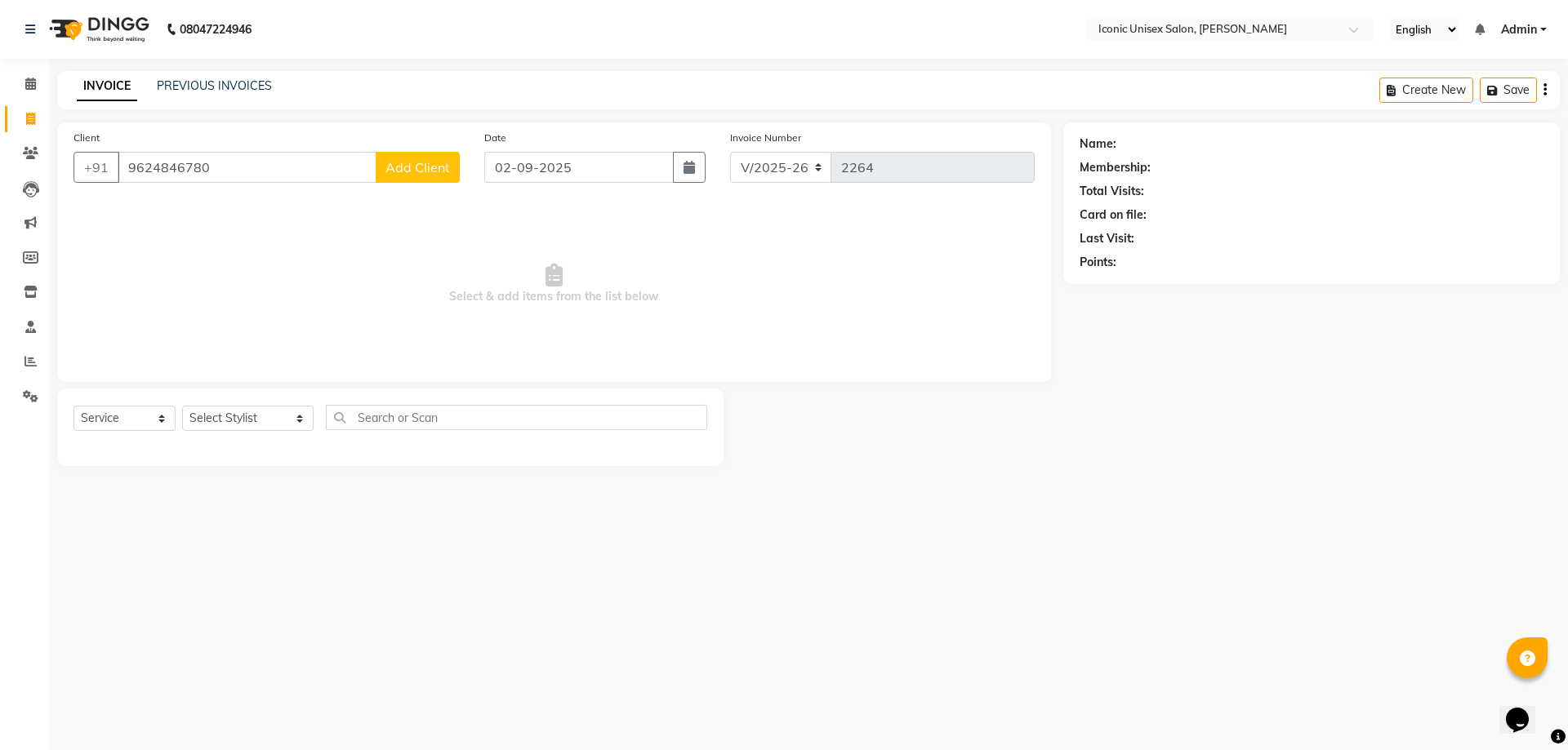
type input "9624846780"
click at [428, 167] on span "Add Client" at bounding box center [418, 167] width 65 height 16
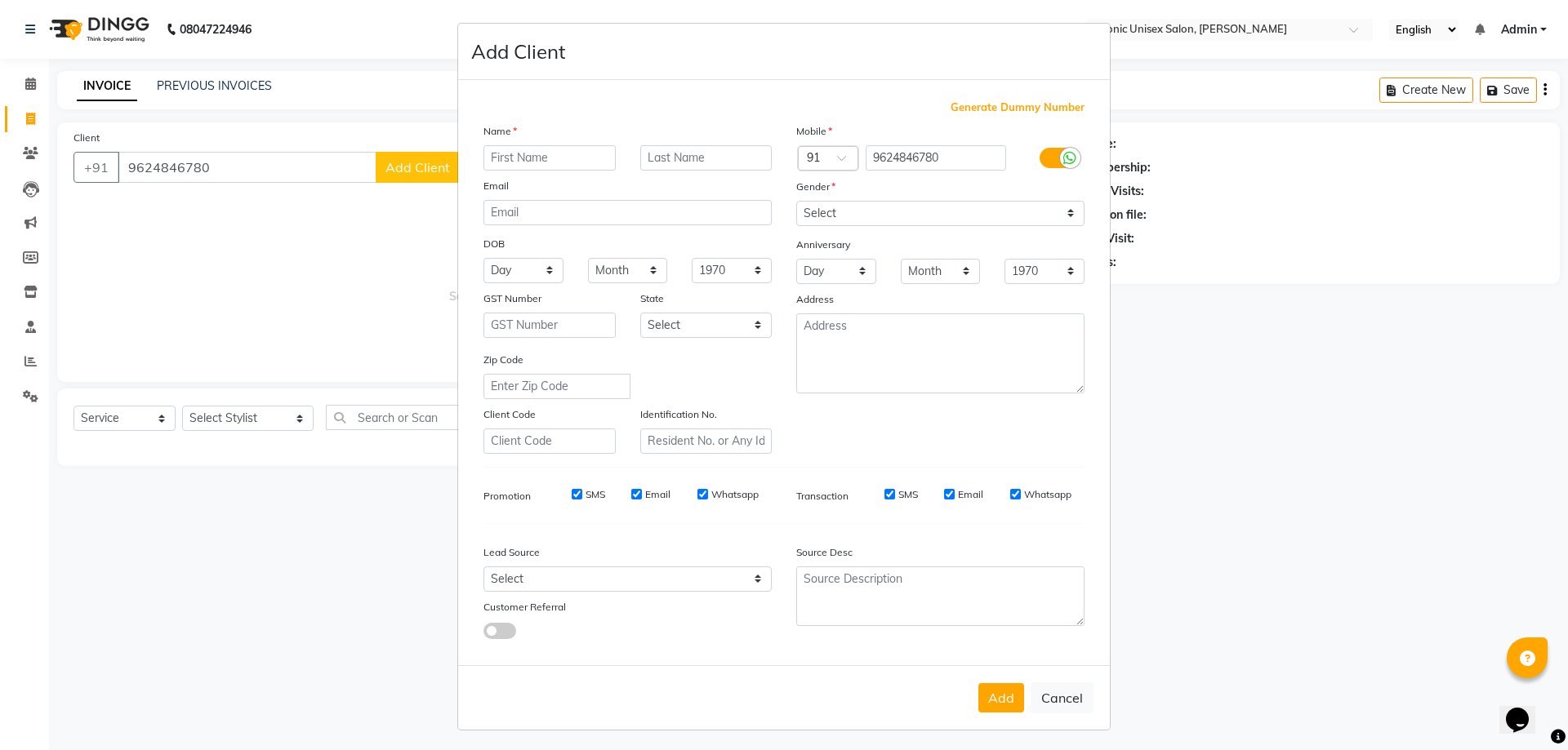
click at [551, 164] on input "text" at bounding box center [549, 158] width 132 height 26
type input "Sonal"
click at [982, 215] on select "Select [DEMOGRAPHIC_DATA] [DEMOGRAPHIC_DATA] Other Prefer Not To Say" at bounding box center [940, 213] width 288 height 26
select select "[DEMOGRAPHIC_DATA]"
click at [796, 201] on select "Select [DEMOGRAPHIC_DATA] [DEMOGRAPHIC_DATA] Other Prefer Not To Say" at bounding box center [940, 213] width 288 height 26
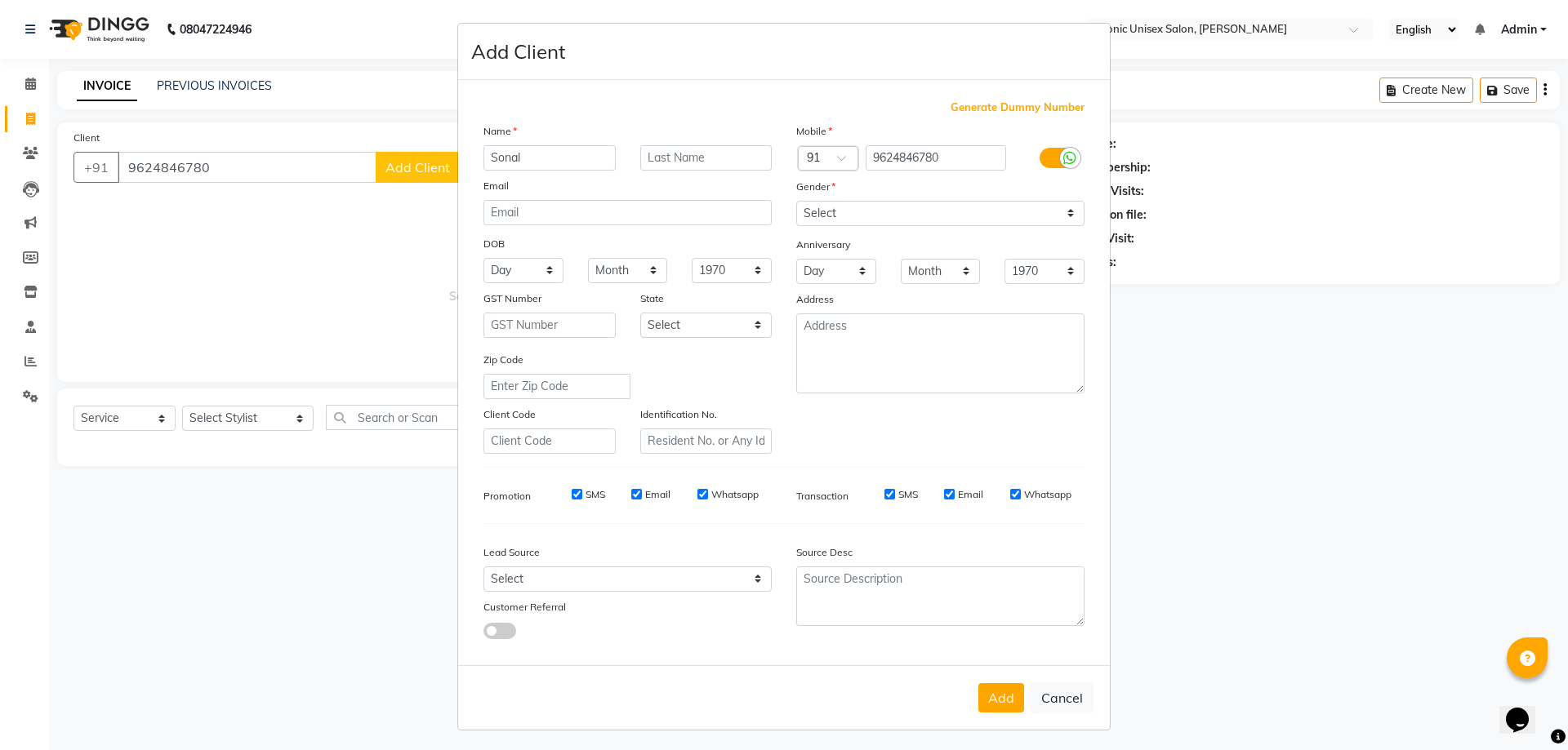
click at [994, 714] on div "Add Cancel" at bounding box center [784, 698] width 651 height 65
click at [994, 702] on button "Add" at bounding box center [1002, 698] width 46 height 30
select select
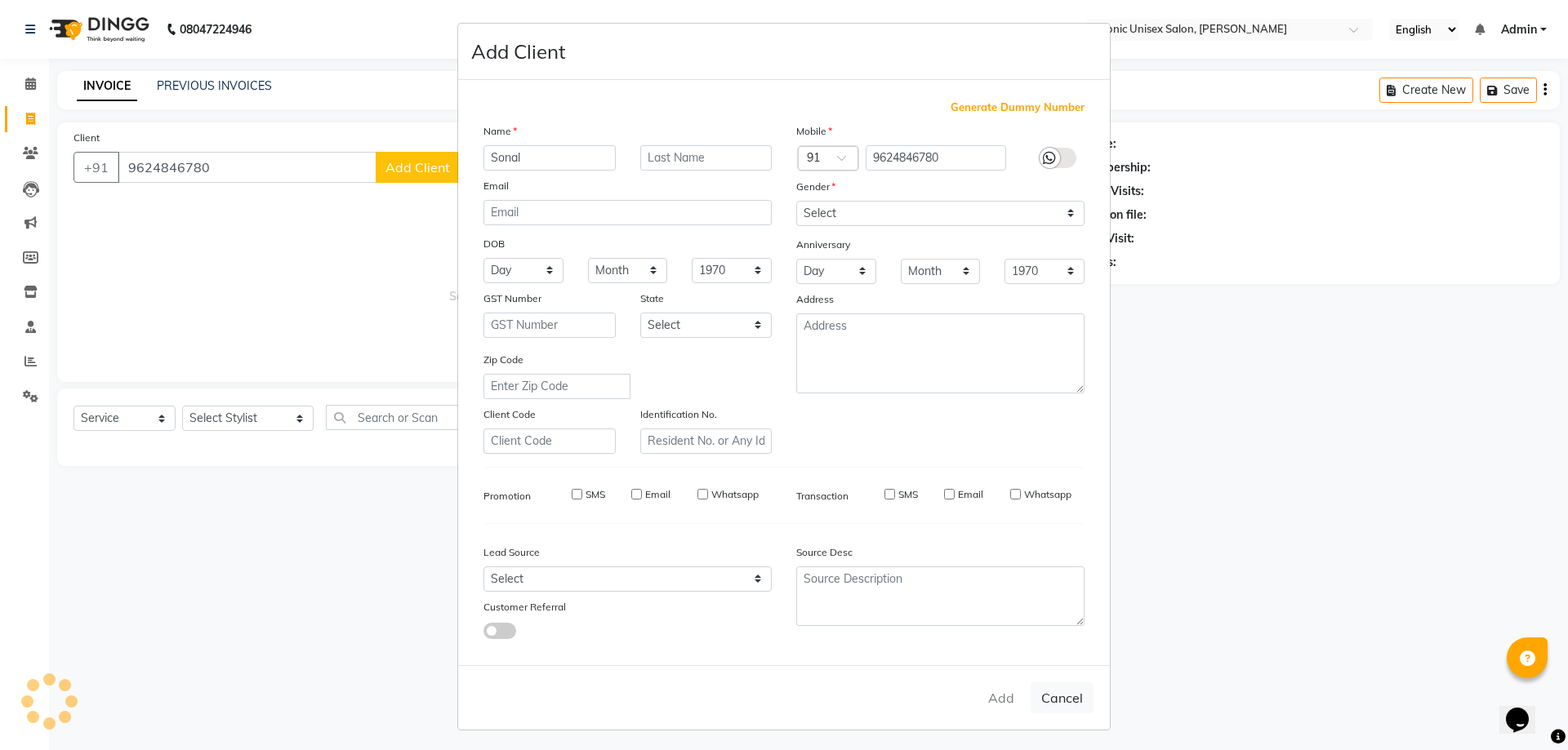
select select
checkbox input "false"
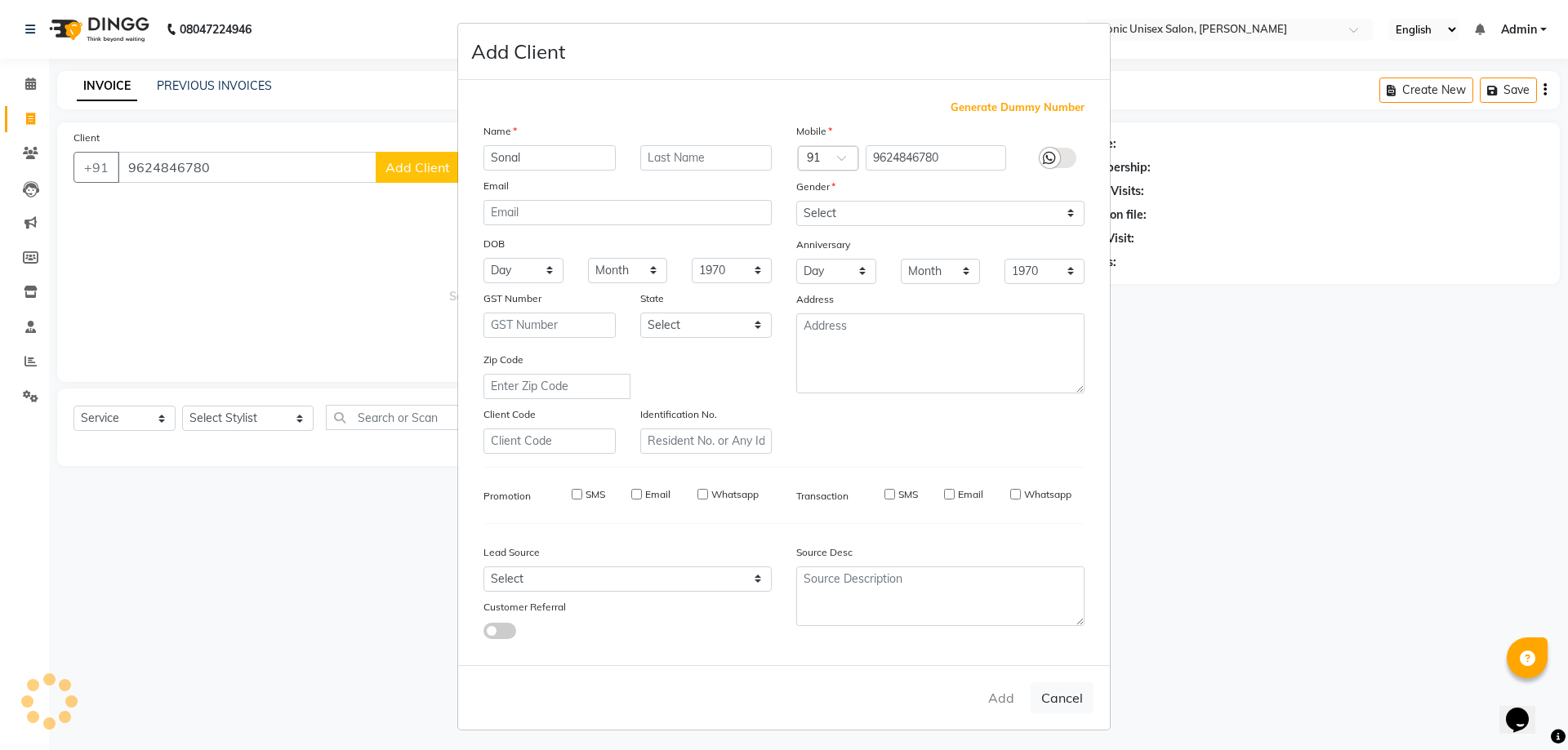
checkbox input "false"
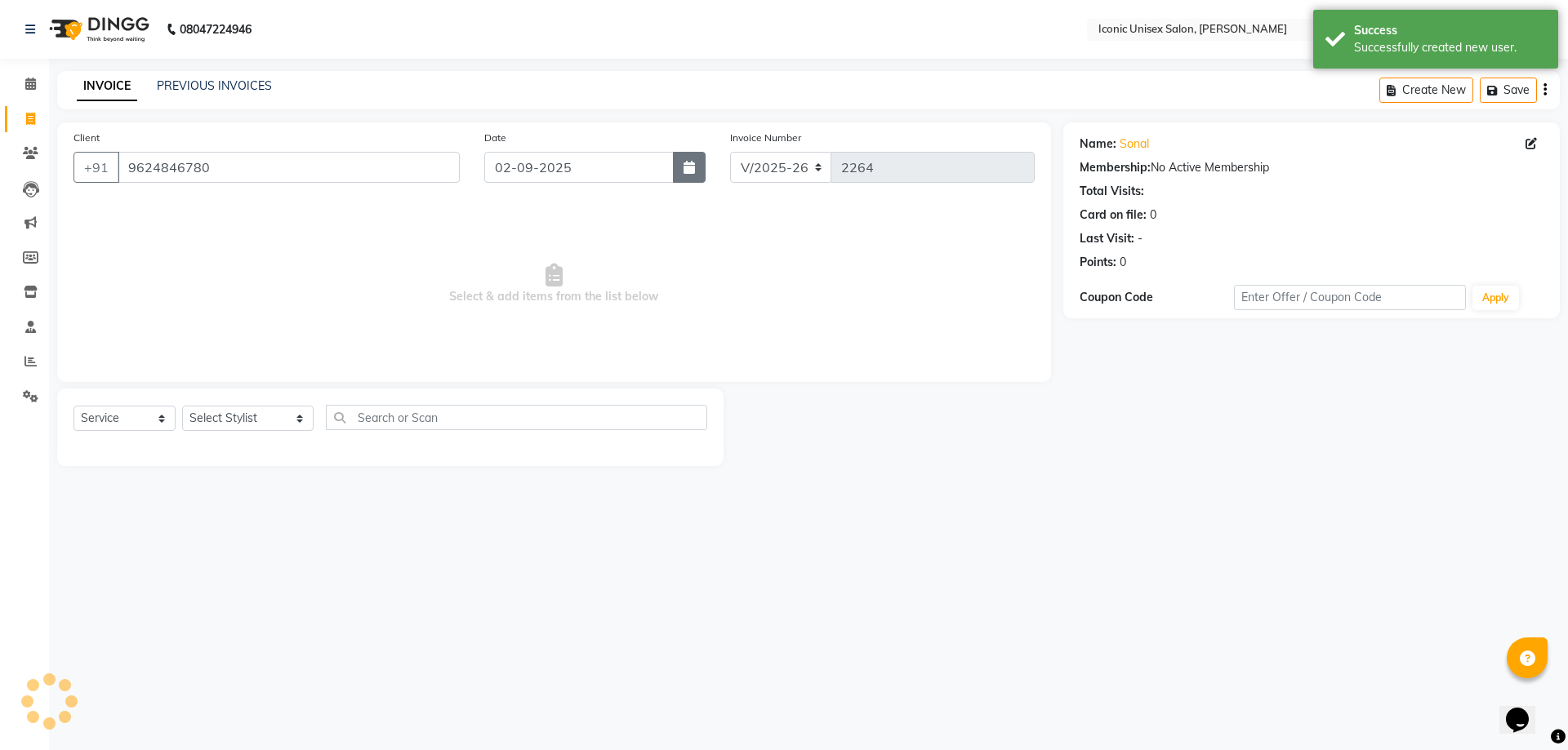
click at [699, 173] on button "button" at bounding box center [689, 168] width 32 height 31
select select "9"
select select "2025"
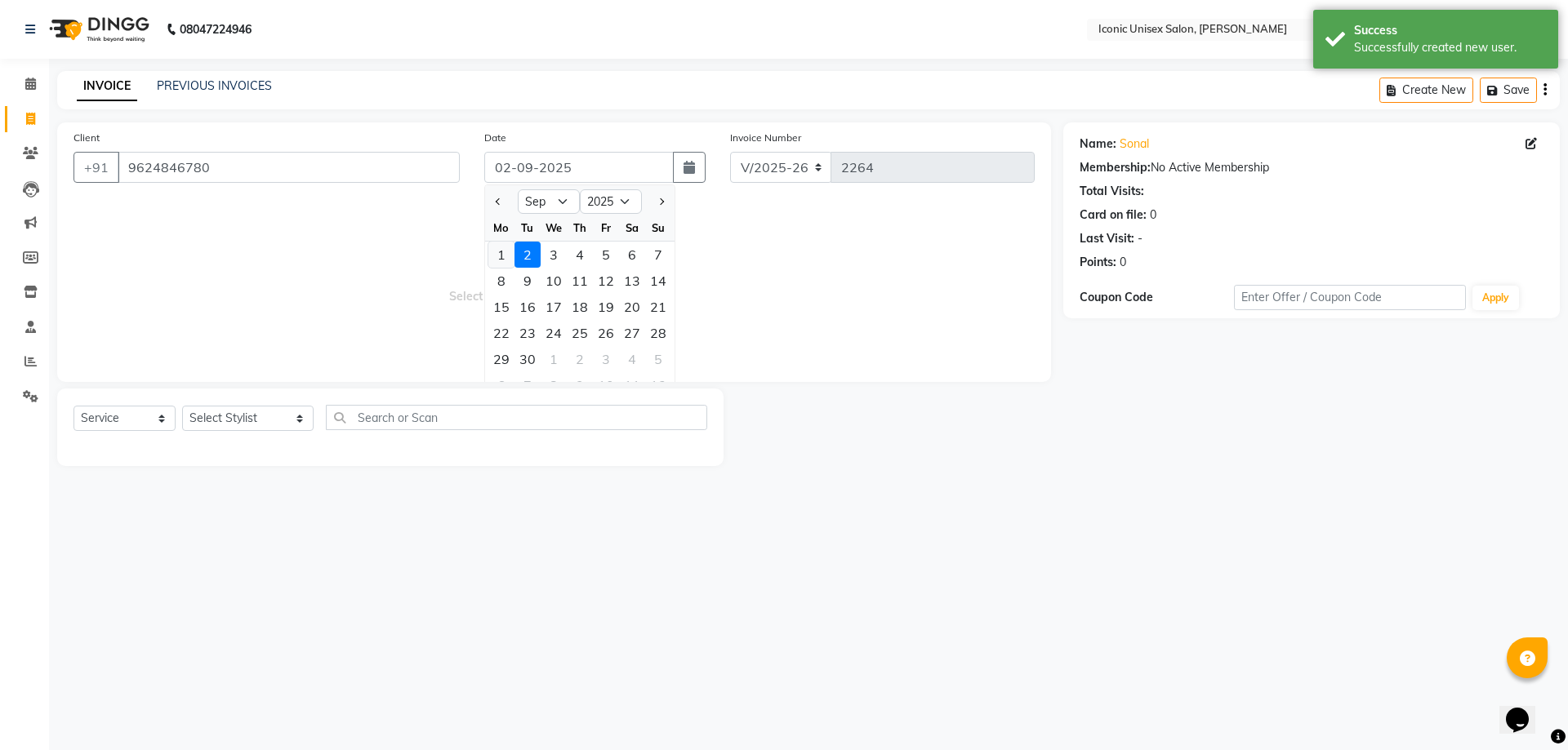
click at [510, 257] on div "1" at bounding box center [501, 254] width 26 height 26
type input "01-09-2025"
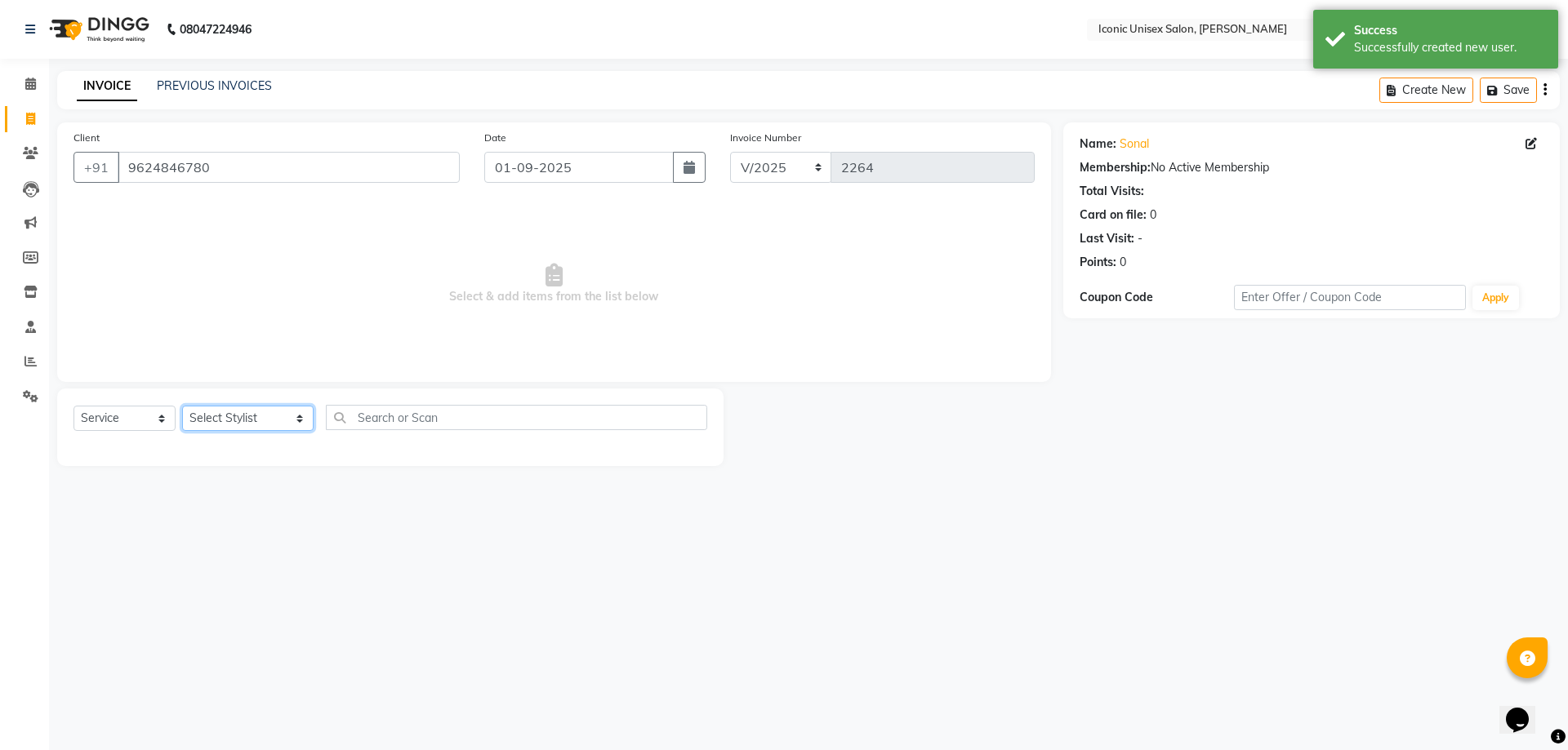
click at [212, 415] on select "Select Stylist [PERSON_NAME] [PERSON_NAME] [PERSON_NAME]. [PERSON_NAME] [PERSON…" at bounding box center [248, 418] width 131 height 26
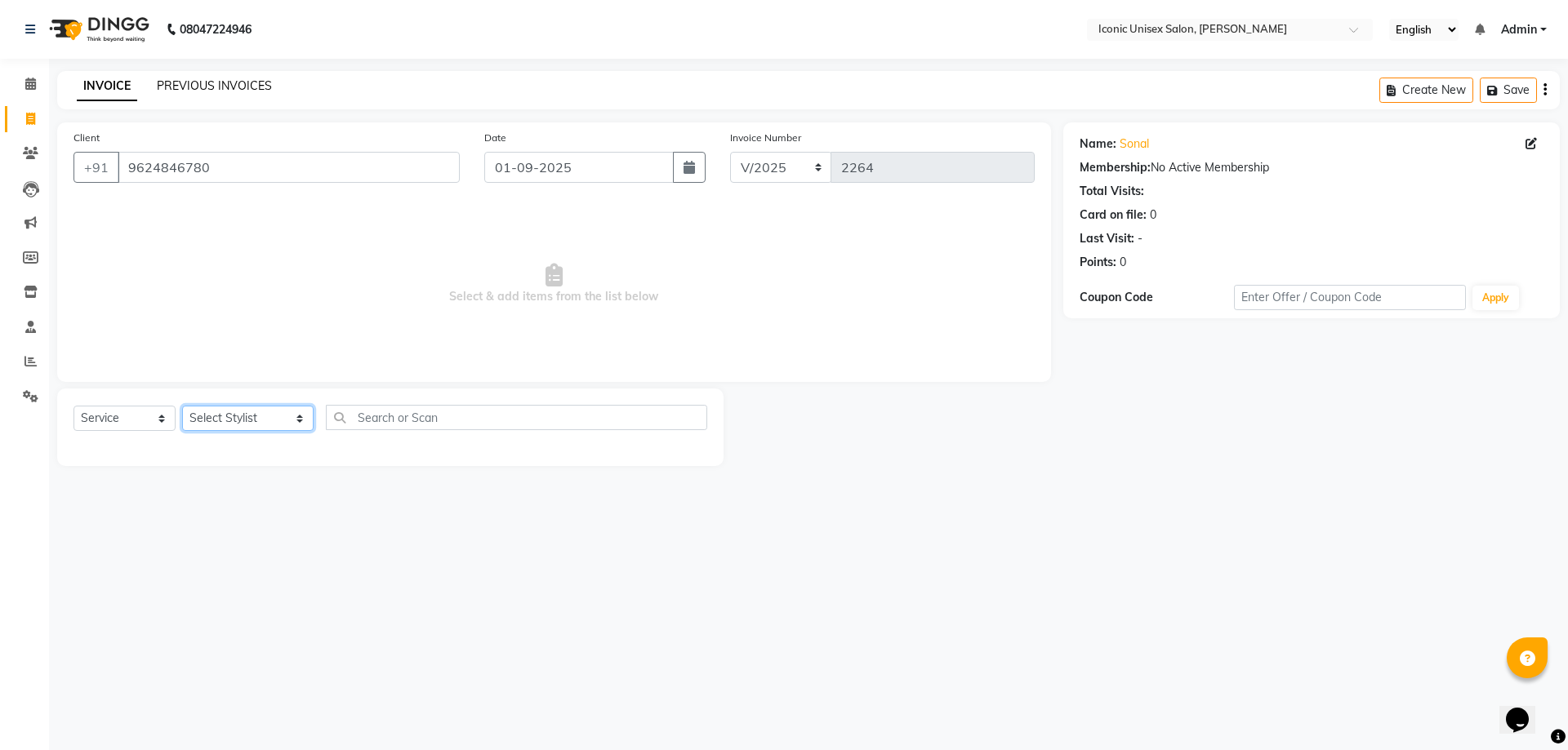
select select "35036"
click at [182, 405] on select "Select Stylist [PERSON_NAME] [PERSON_NAME] [PERSON_NAME]. [PERSON_NAME] [PERSON…" at bounding box center [248, 418] width 131 height 26
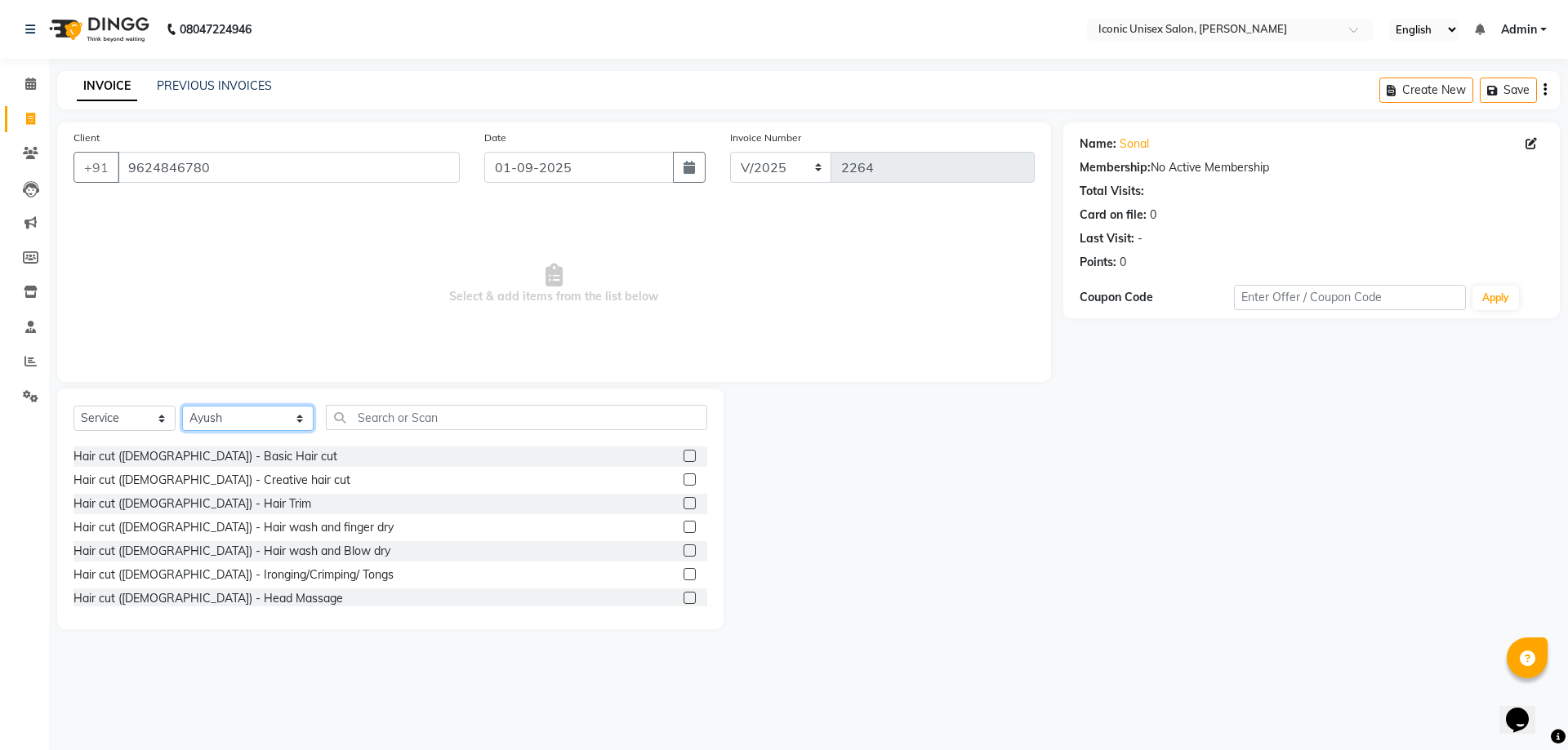
scroll to position [571, 0]
click at [684, 449] on label at bounding box center [689, 449] width 12 height 12
click at [684, 449] on input "checkbox" at bounding box center [688, 449] width 10 height 10
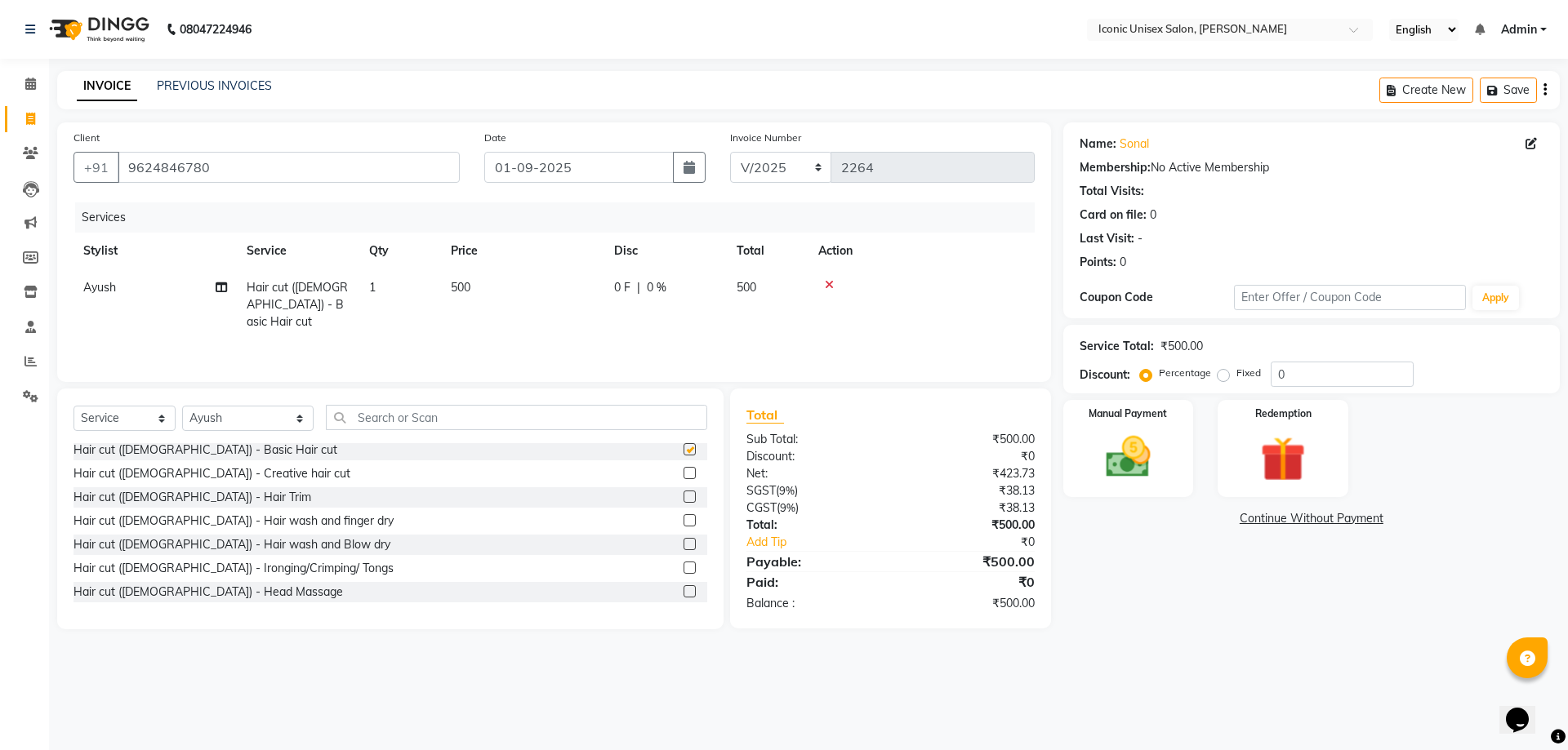
checkbox input "false"
click at [684, 480] on div at bounding box center [688, 476] width 10 height 17
click at [684, 478] on label at bounding box center [689, 473] width 12 height 12
click at [684, 478] on input "checkbox" at bounding box center [688, 473] width 10 height 10
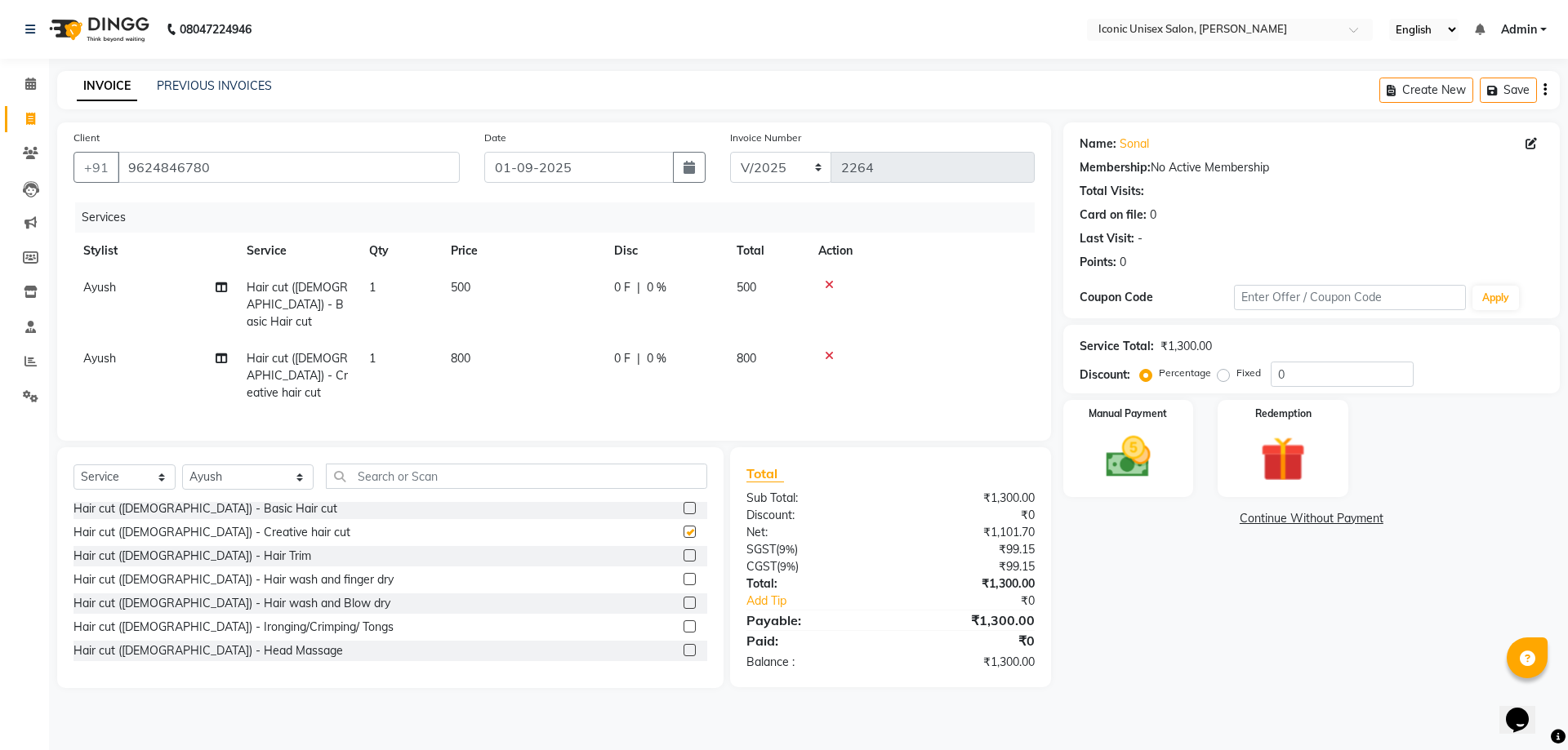
checkbox input "false"
click at [158, 341] on td "Ayush" at bounding box center [155, 376] width 164 height 71
select select "35036"
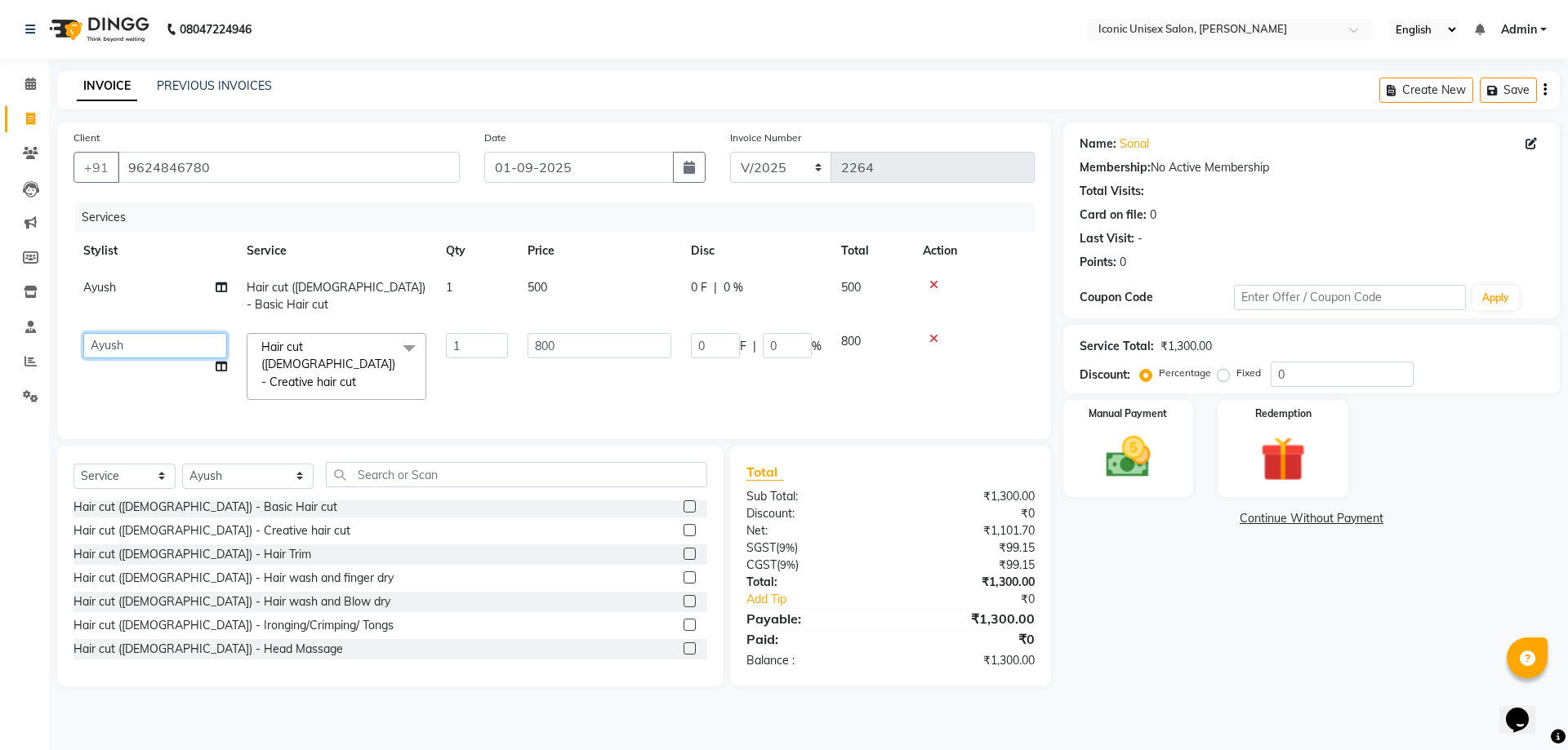
click at [158, 333] on select "[PERSON_NAME] Aarti [PERSON_NAME] [PERSON_NAME]. [PERSON_NAME] [PERSON_NAME] [P…" at bounding box center [154, 345] width 144 height 26
select select "65200"
click at [563, 333] on input "800" at bounding box center [599, 345] width 144 height 26
click at [541, 333] on input "800" at bounding box center [599, 345] width 144 height 26
type input "700"
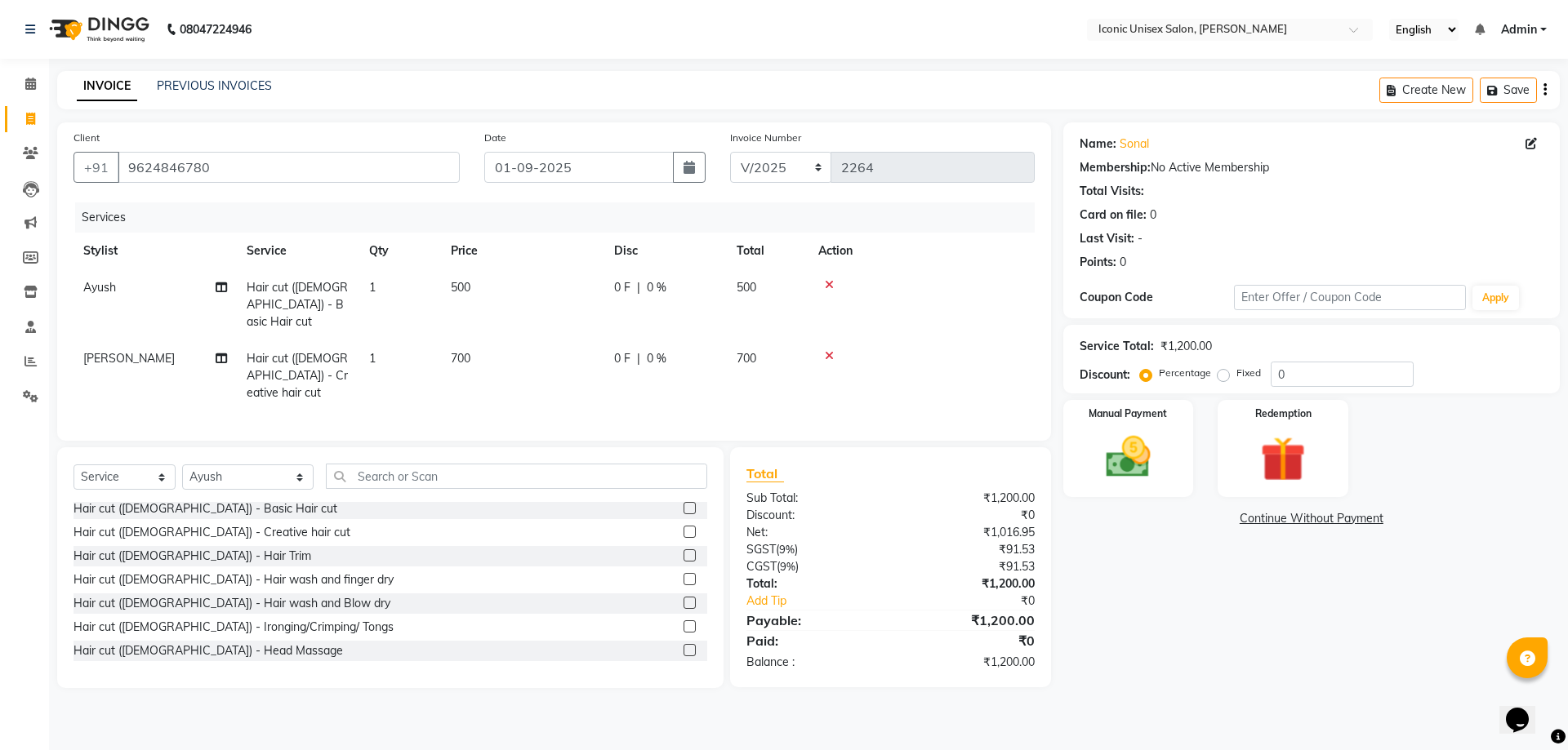
click at [1187, 574] on div "Name: [PERSON_NAME] Membership: No Active Membership Total Visits: Card on file…" at bounding box center [1318, 405] width 508 height 565
click at [1099, 418] on label "Manual Payment" at bounding box center [1128, 412] width 82 height 15
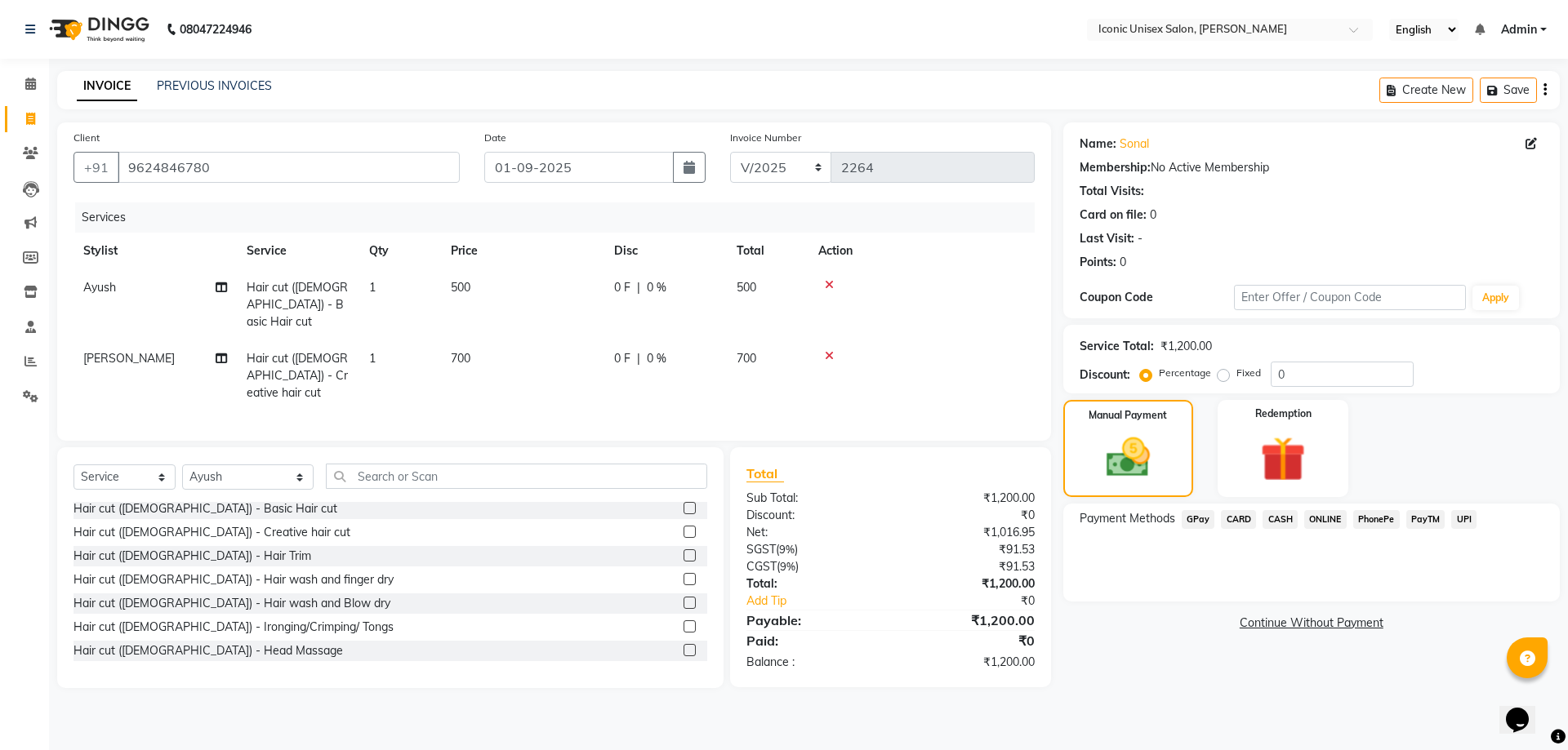
click at [1191, 515] on span "GPay" at bounding box center [1198, 520] width 33 height 19
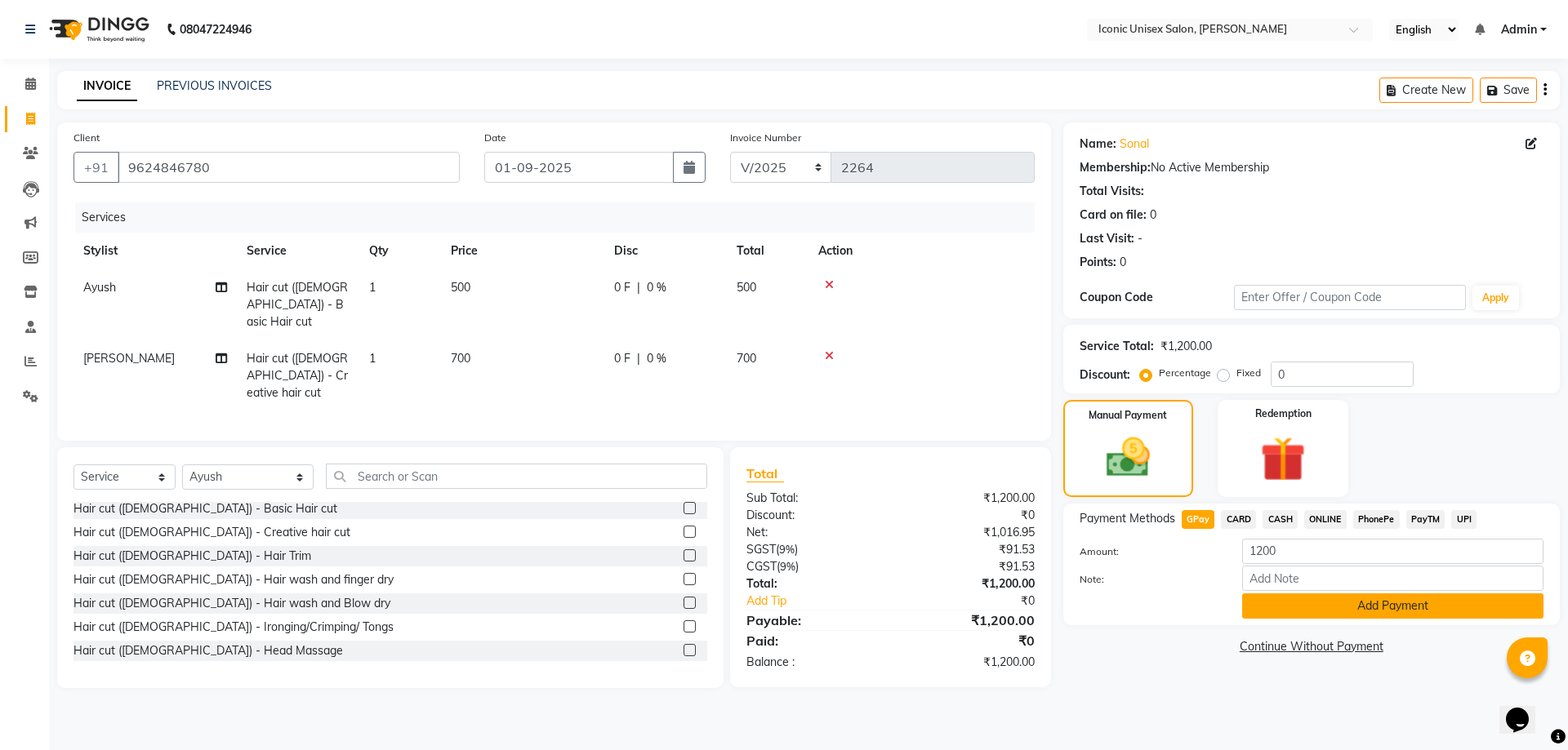
click at [1283, 601] on button "Add Payment" at bounding box center [1393, 606] width 301 height 26
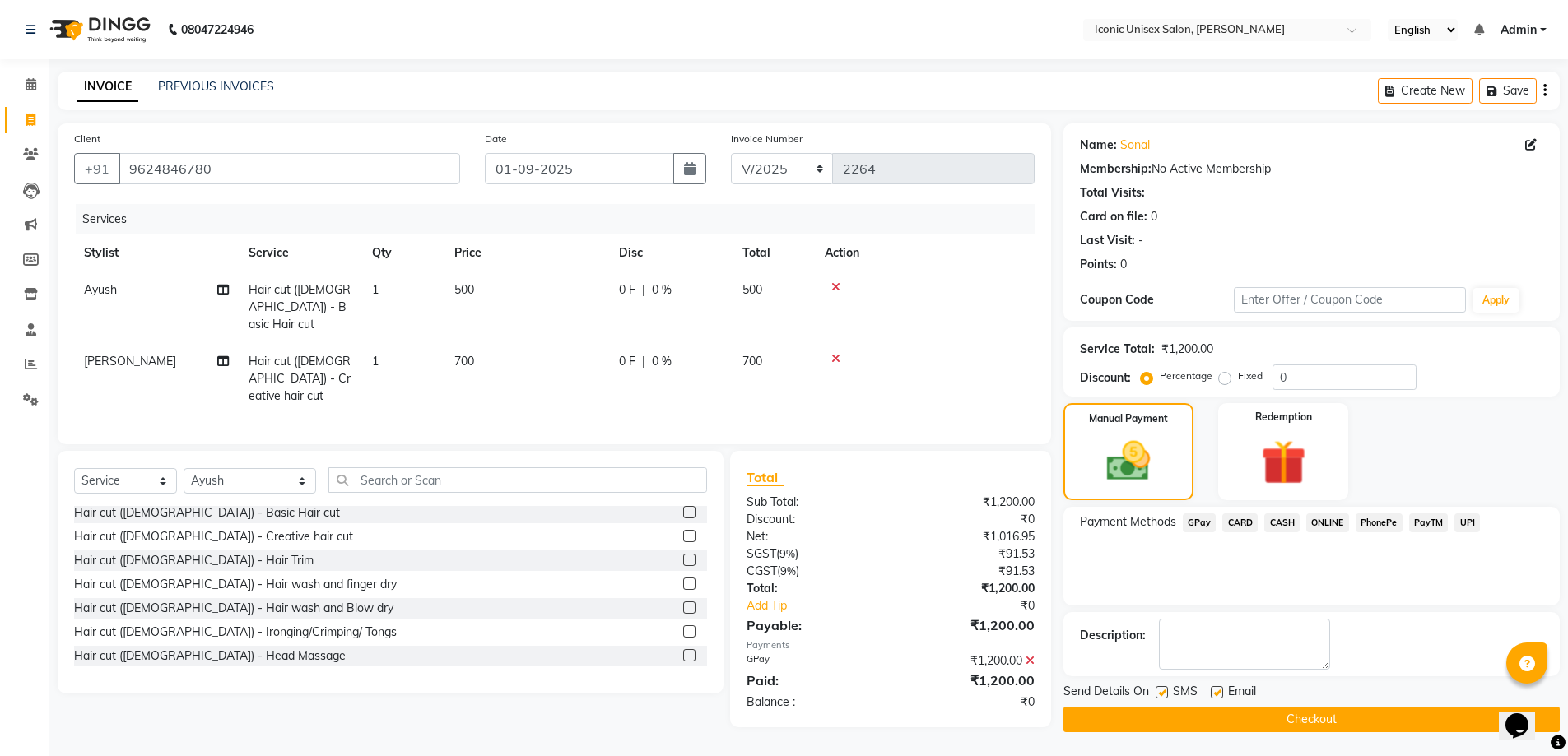
click at [1165, 691] on label at bounding box center [1161, 692] width 12 height 12
click at [1165, 691] on input "checkbox" at bounding box center [1160, 693] width 11 height 11
checkbox input "false"
click at [1195, 714] on button "Checkout" at bounding box center [1311, 720] width 496 height 26
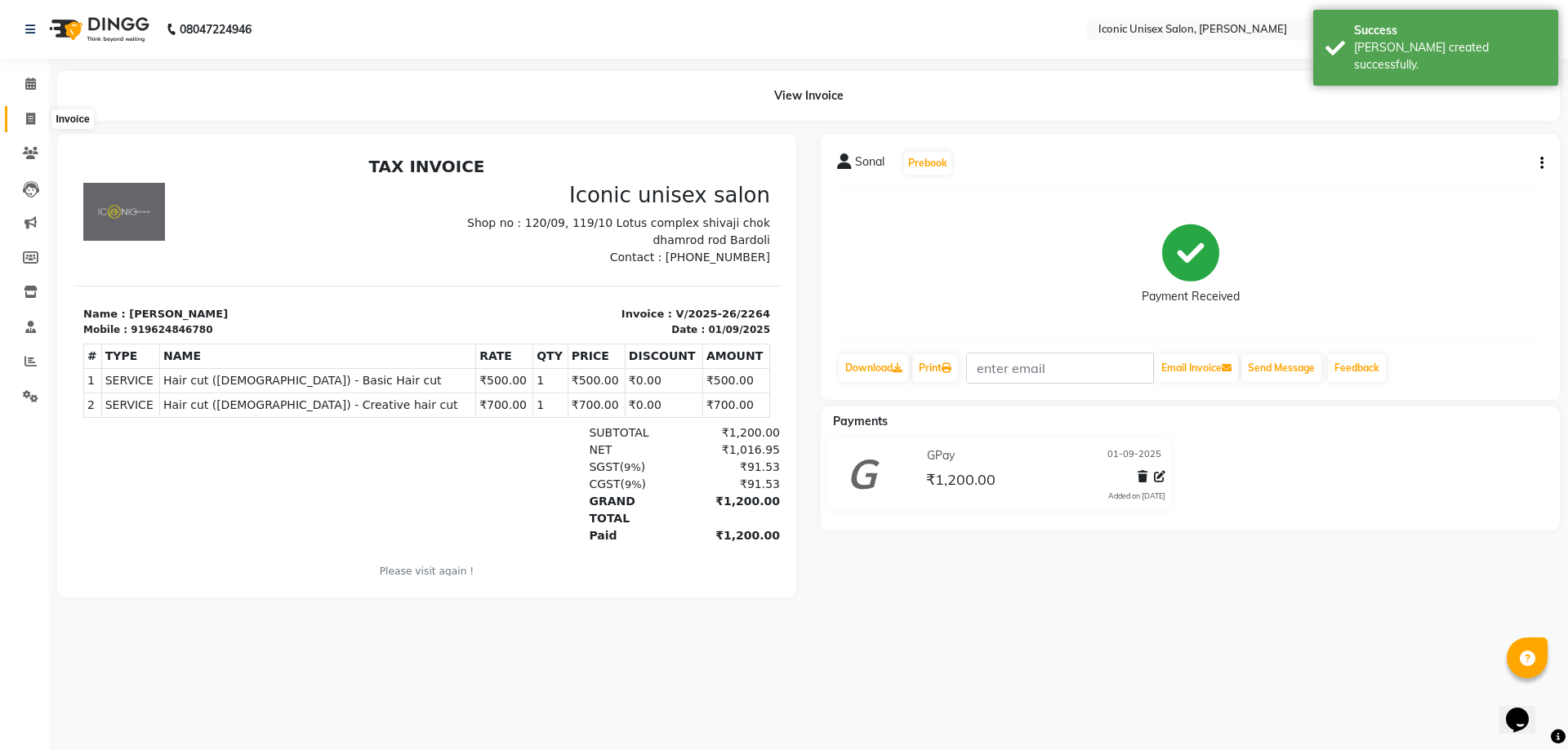
click at [24, 117] on span at bounding box center [30, 120] width 29 height 19
select select "service"
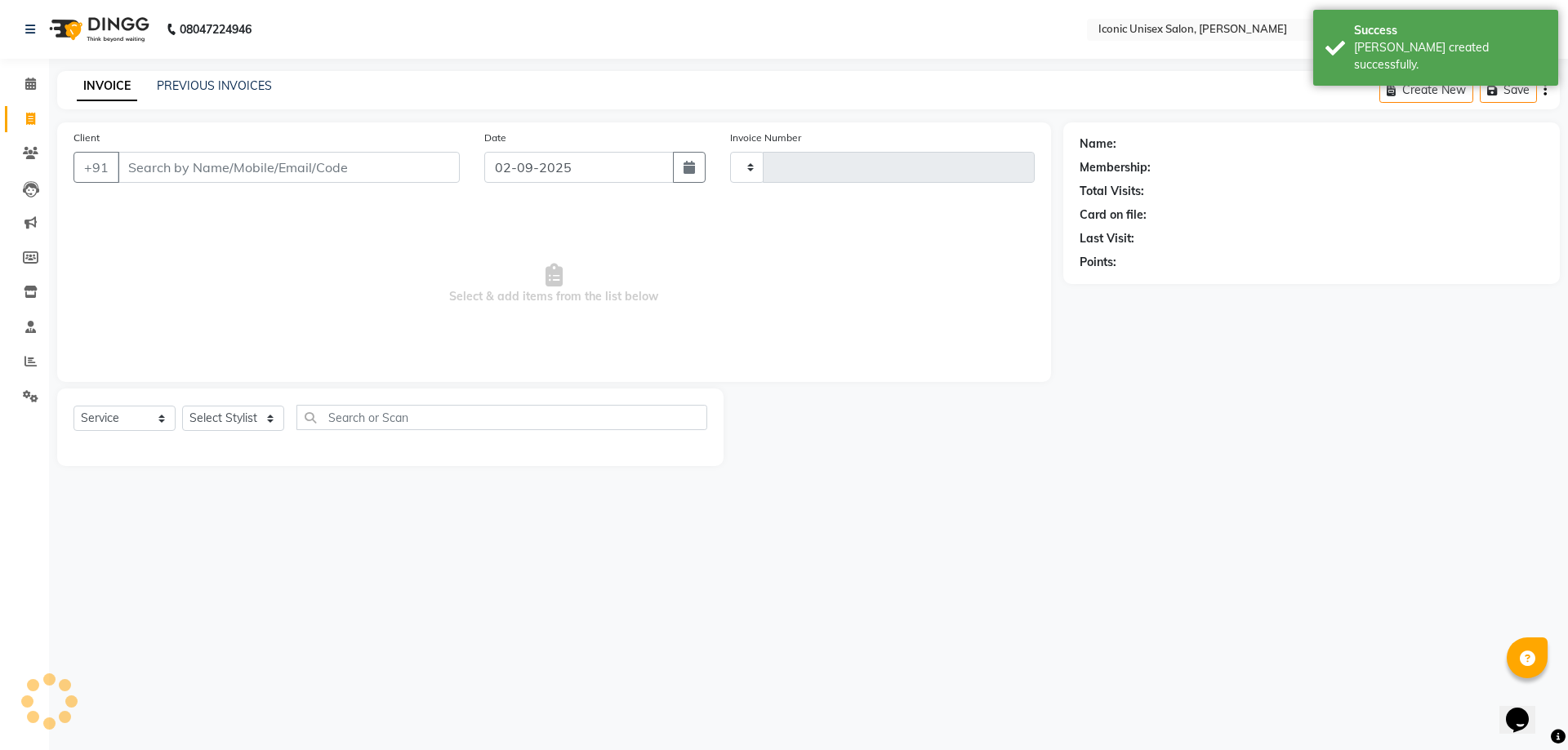
type input "2265"
select select "3884"
click at [260, 164] on input "Client" at bounding box center [288, 168] width 342 height 31
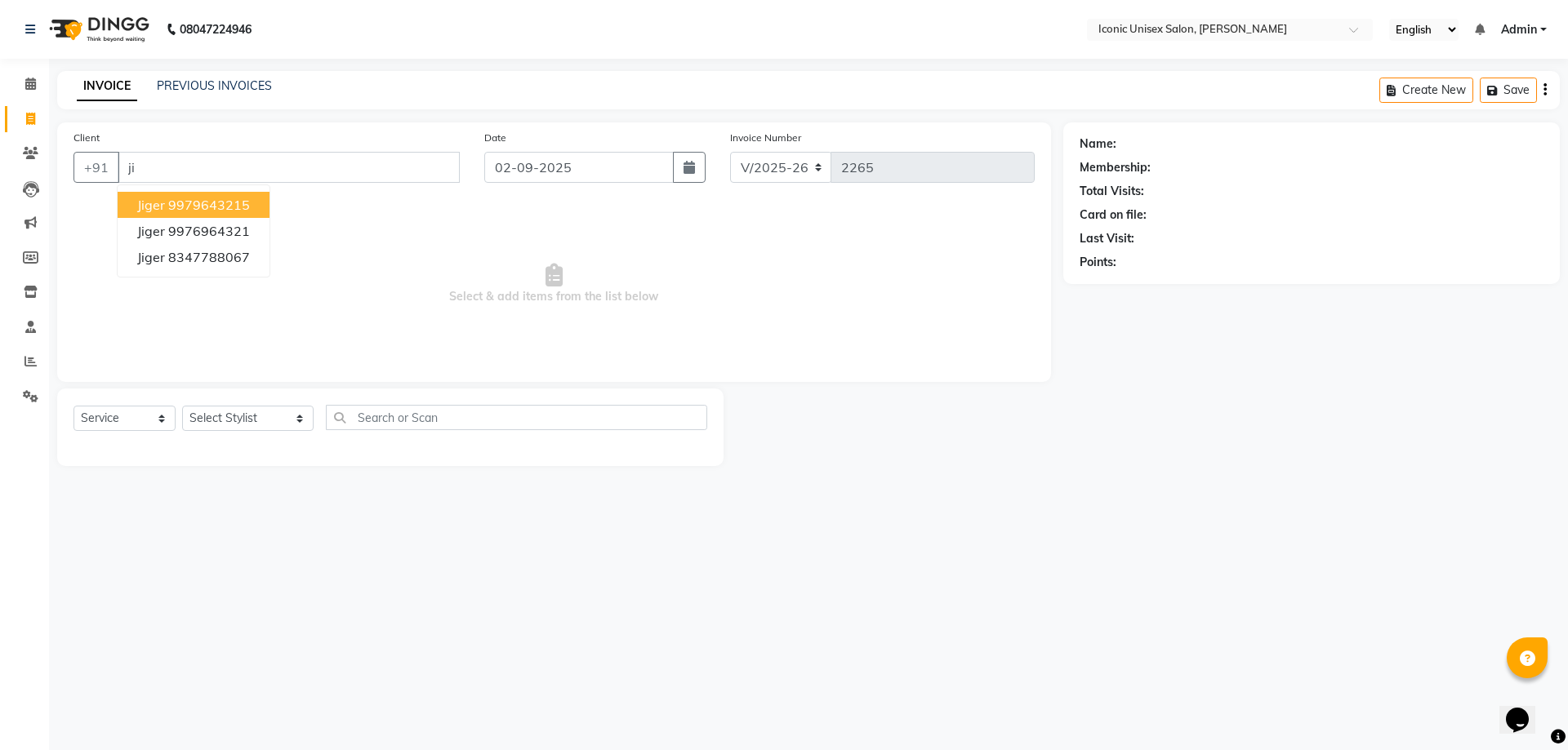
type input "j"
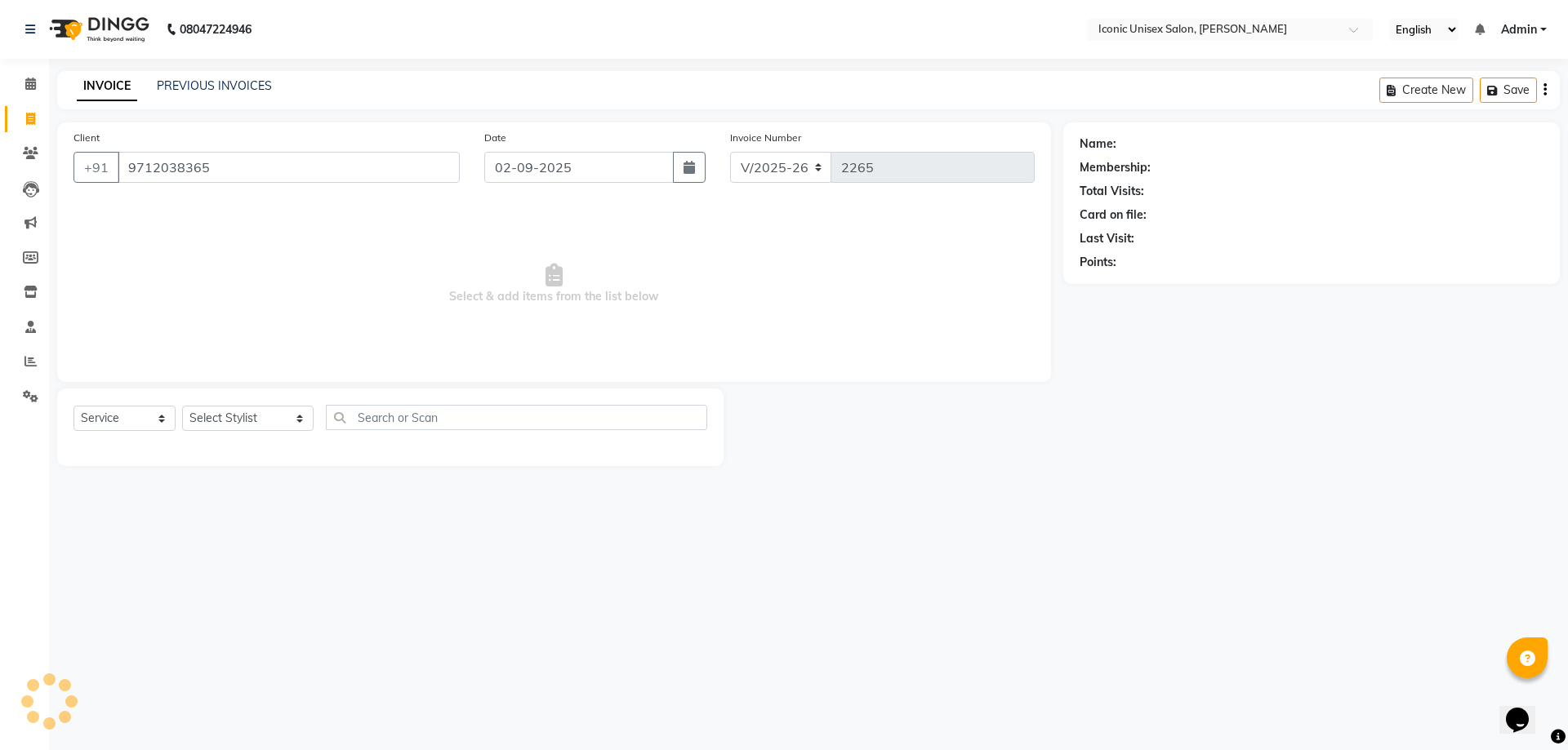
type input "9712038365"
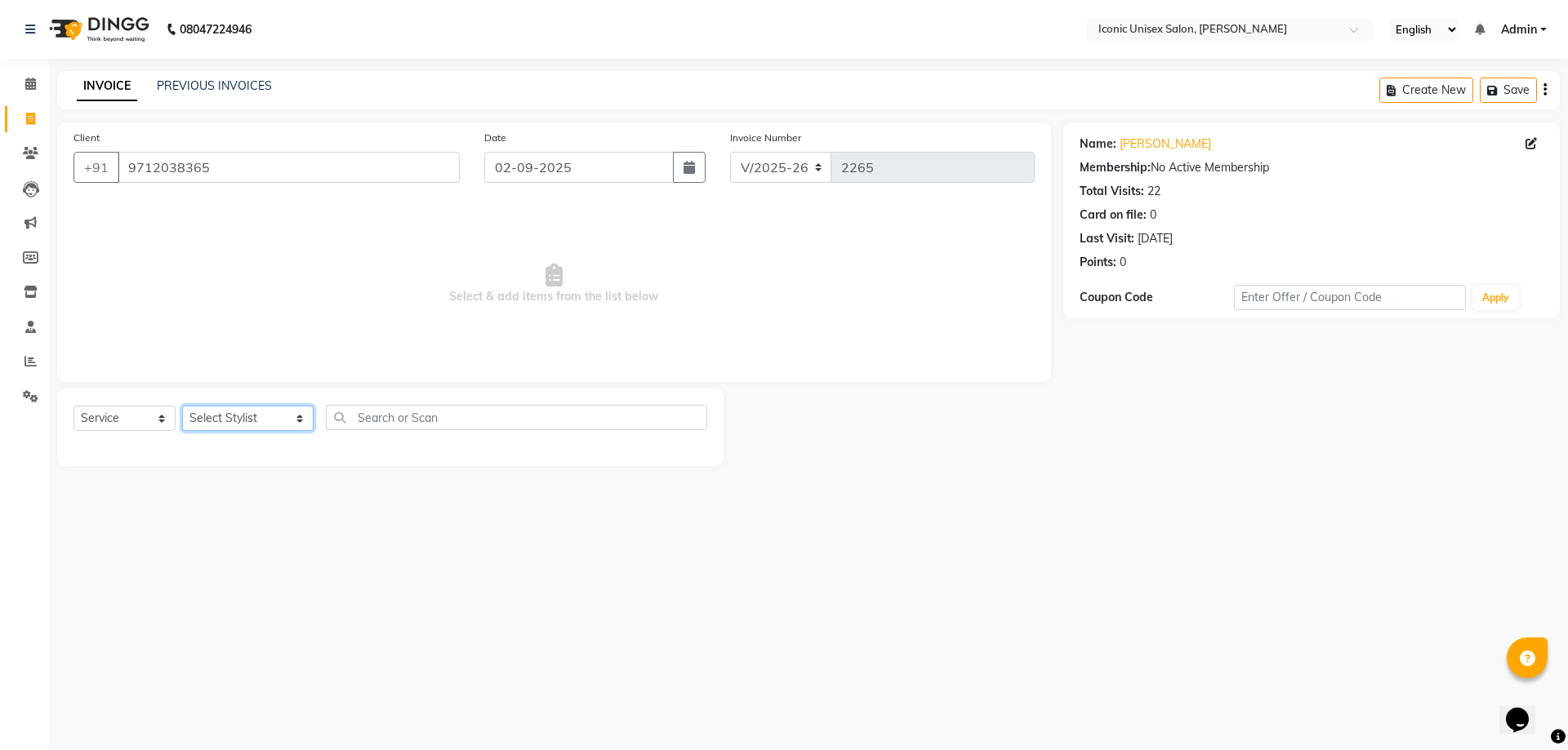
click at [248, 422] on select "Select Stylist [PERSON_NAME] [PERSON_NAME] [PERSON_NAME]. [PERSON_NAME] [PERSON…" at bounding box center [248, 418] width 131 height 26
select select "49243"
click at [182, 405] on select "Select Stylist [PERSON_NAME] [PERSON_NAME] [PERSON_NAME]. [PERSON_NAME] [PERSON…" at bounding box center [248, 418] width 131 height 26
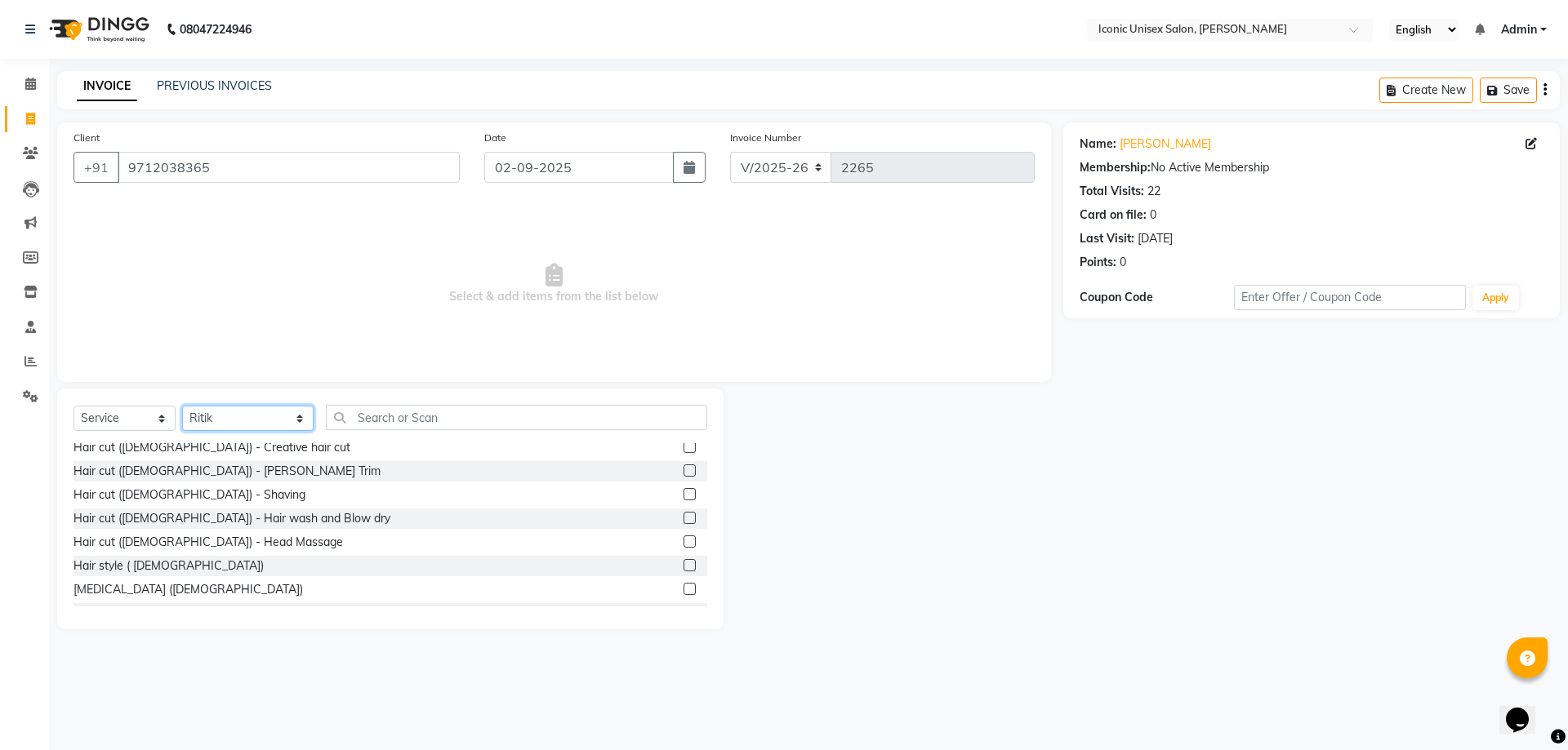
scroll to position [326, 0]
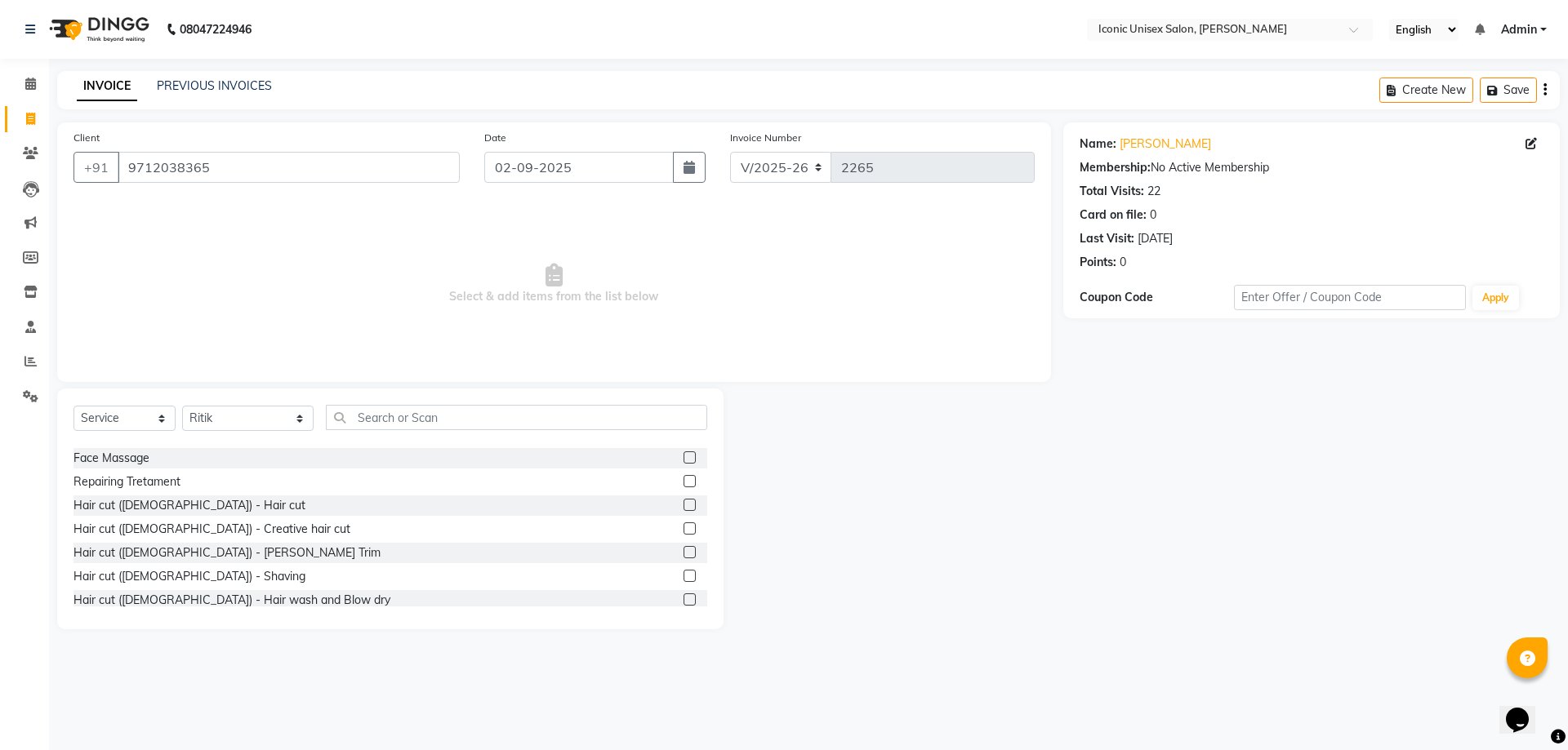
click at [684, 502] on label at bounding box center [689, 504] width 12 height 12
click at [684, 502] on input "checkbox" at bounding box center [688, 505] width 10 height 10
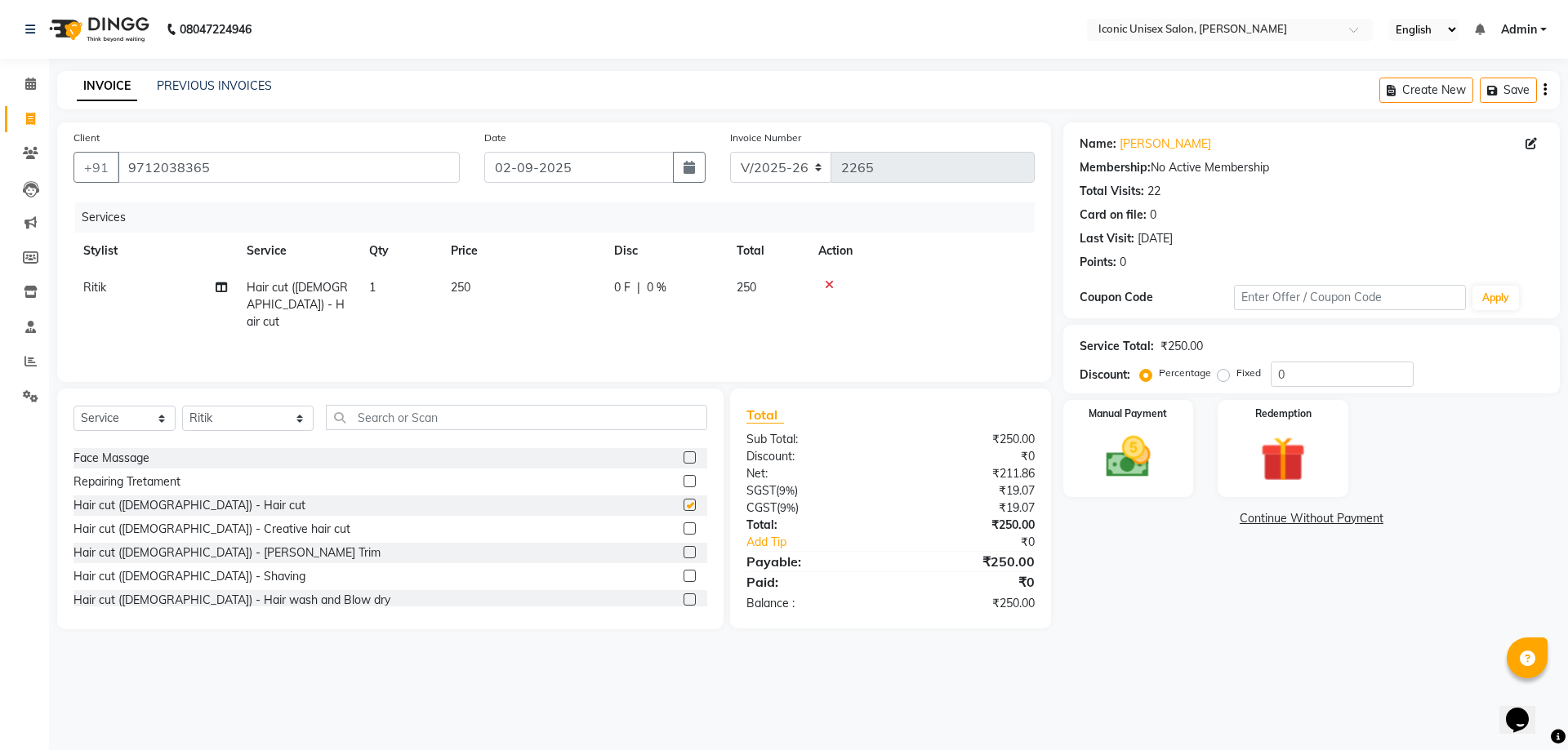
checkbox input "false"
click at [684, 570] on div at bounding box center [695, 576] width 24 height 20
click at [684, 577] on label at bounding box center [689, 576] width 12 height 12
click at [684, 577] on input "checkbox" at bounding box center [688, 576] width 10 height 10
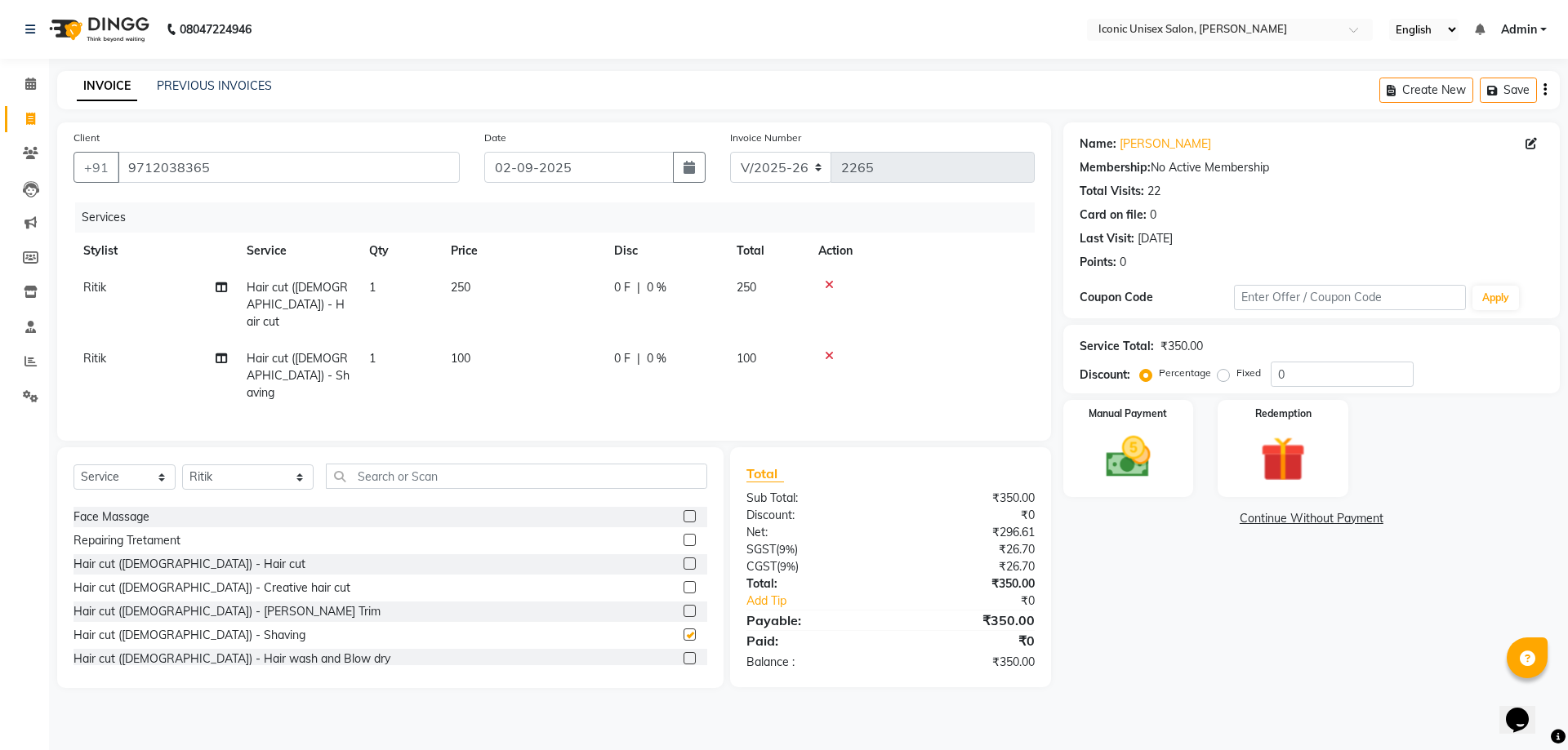
checkbox input "false"
click at [427, 464] on input "text" at bounding box center [516, 476] width 382 height 26
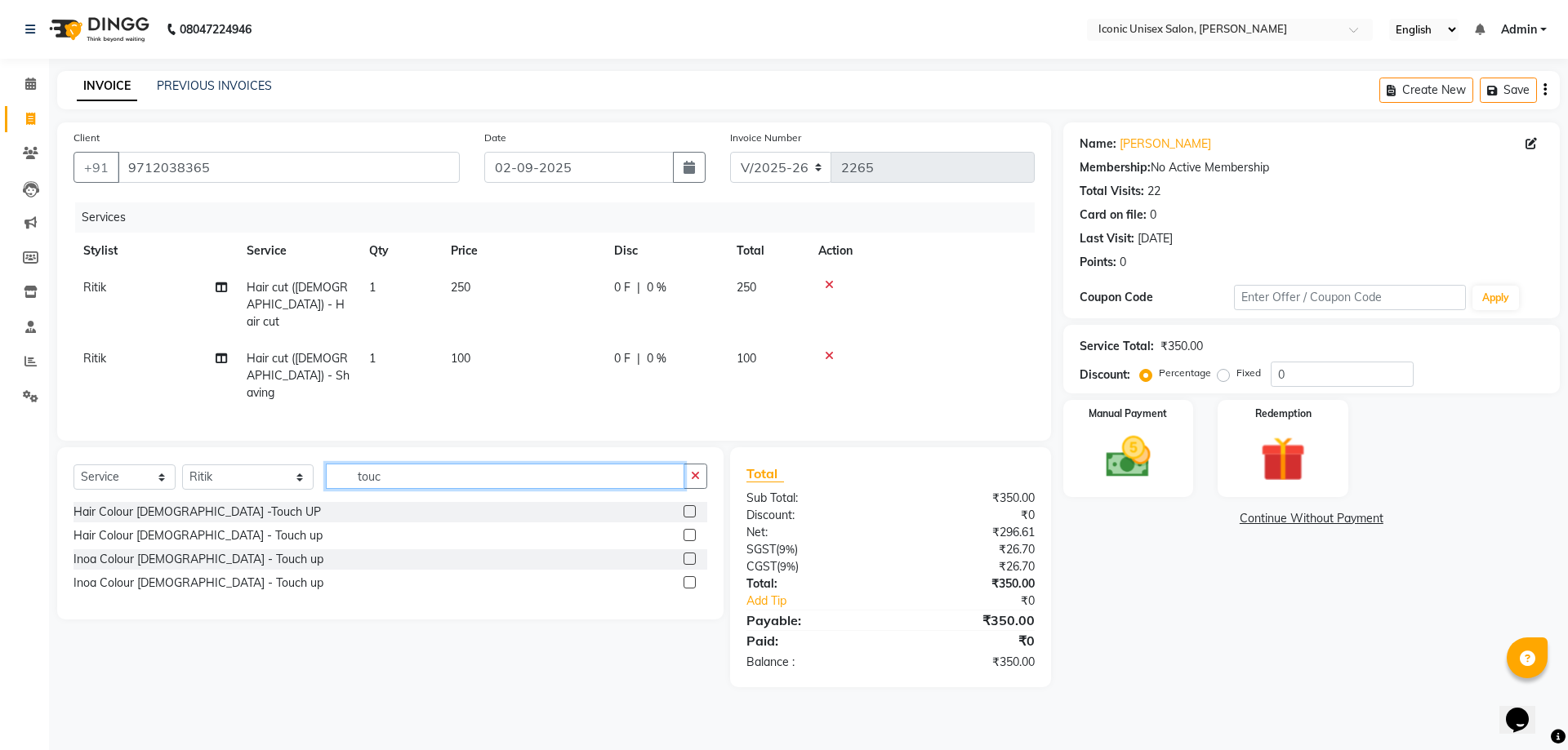
scroll to position [0, 0]
type input "touch"
click at [689, 505] on label at bounding box center [689, 511] width 12 height 12
click at [689, 507] on input "checkbox" at bounding box center [688, 512] width 10 height 10
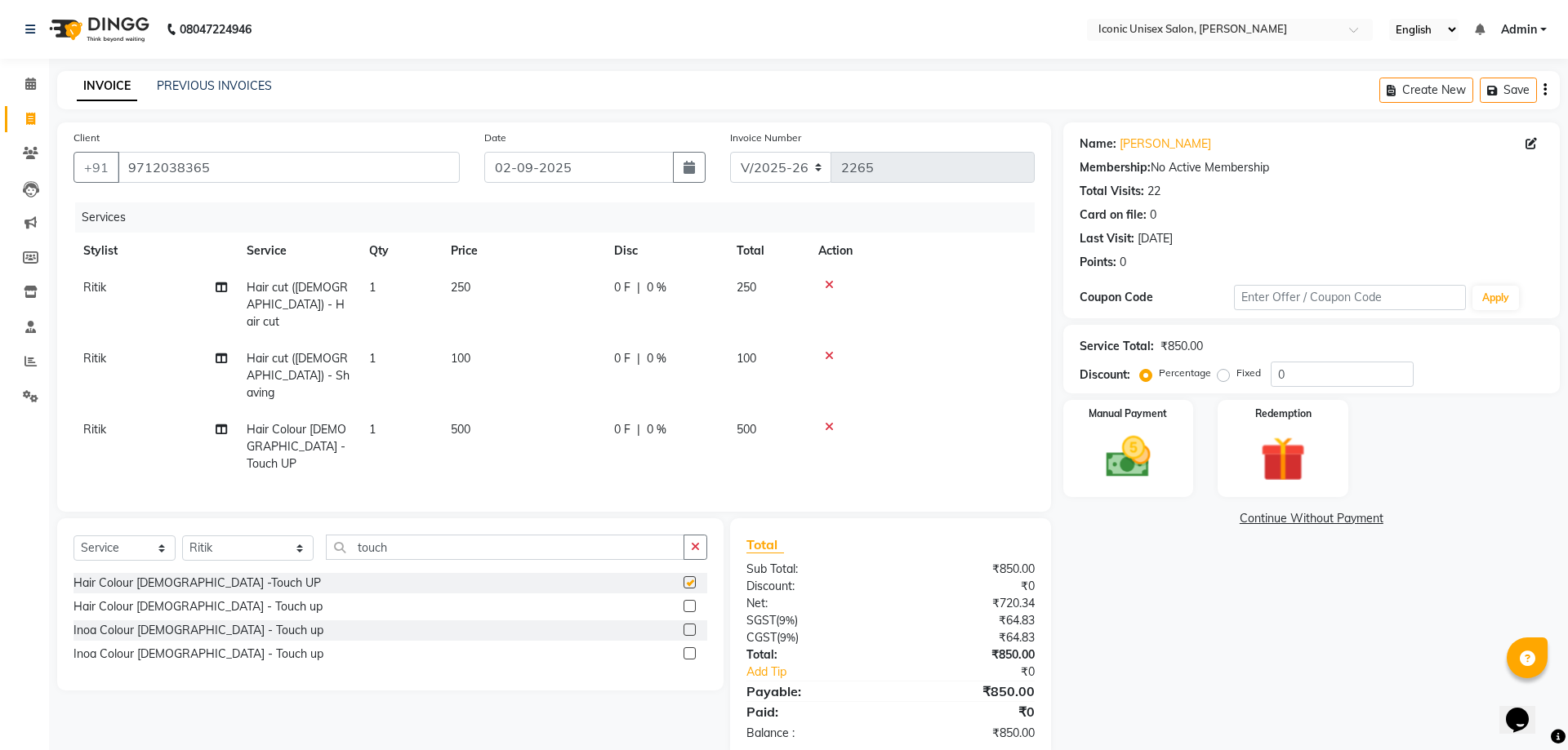
checkbox input "false"
click at [513, 535] on input "touch" at bounding box center [505, 547] width 359 height 26
type input "t"
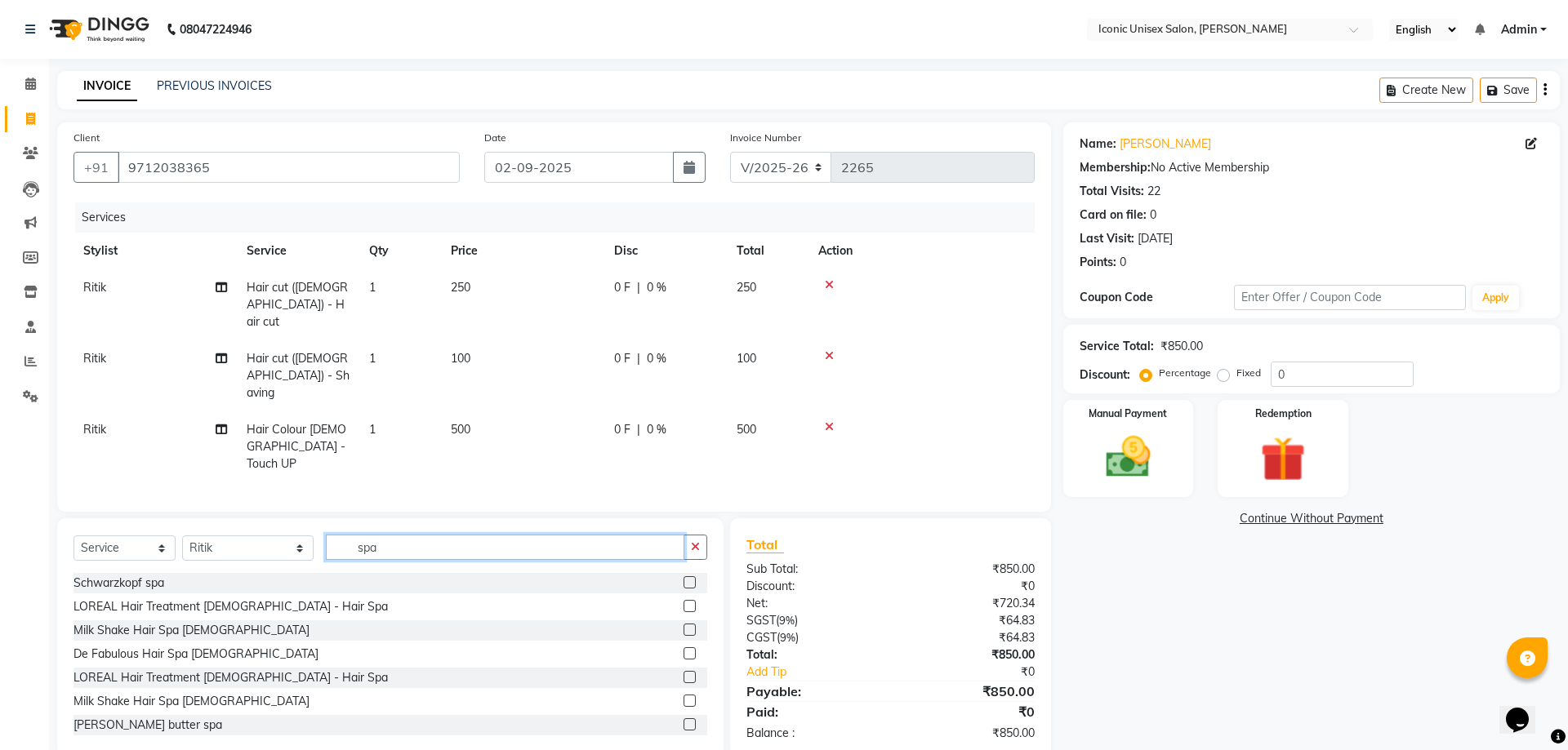
type input "spa"
click at [684, 647] on label at bounding box center [689, 653] width 12 height 12
click at [684, 649] on input "checkbox" at bounding box center [688, 654] width 10 height 10
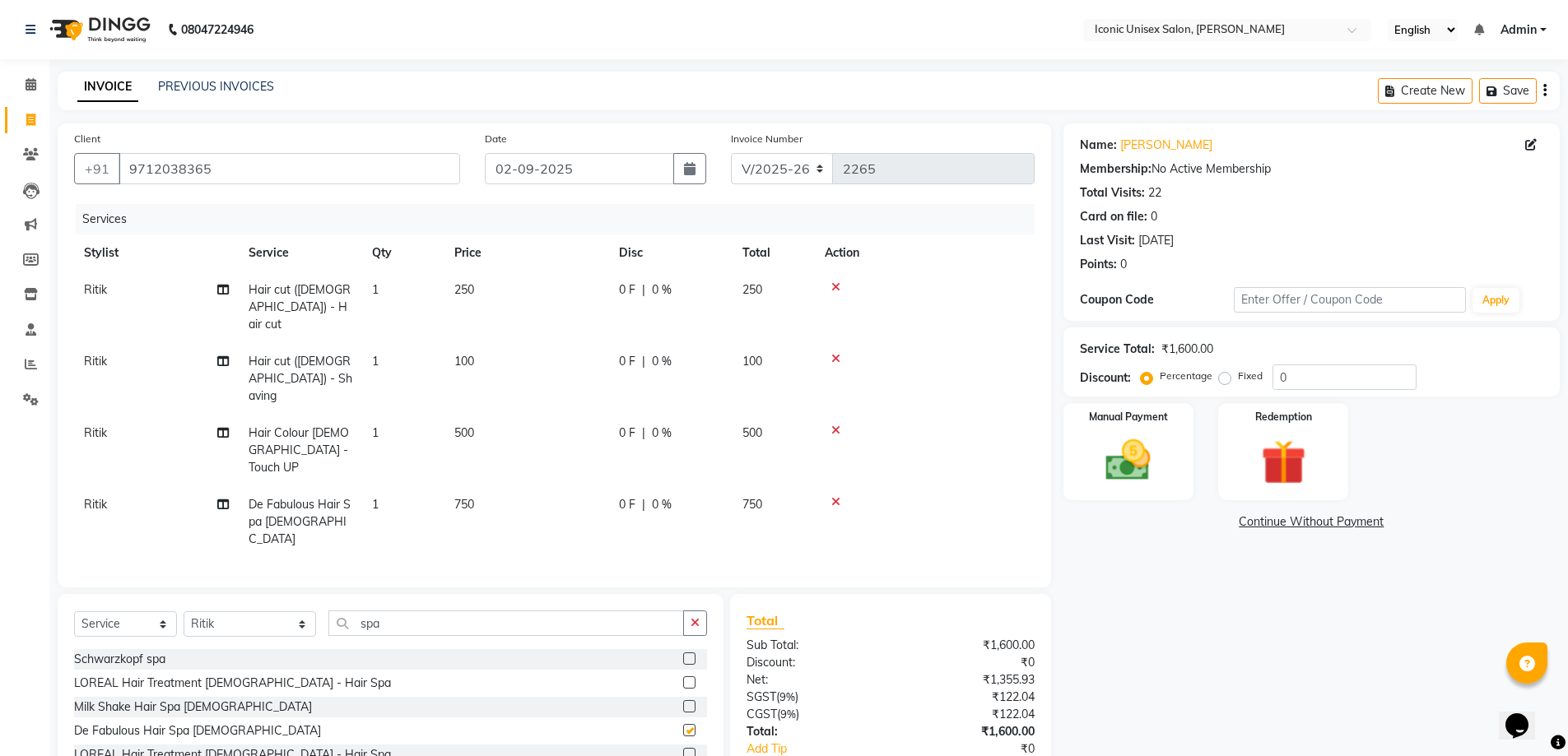
checkbox input "false"
click at [1157, 460] on img at bounding box center [1128, 461] width 76 height 54
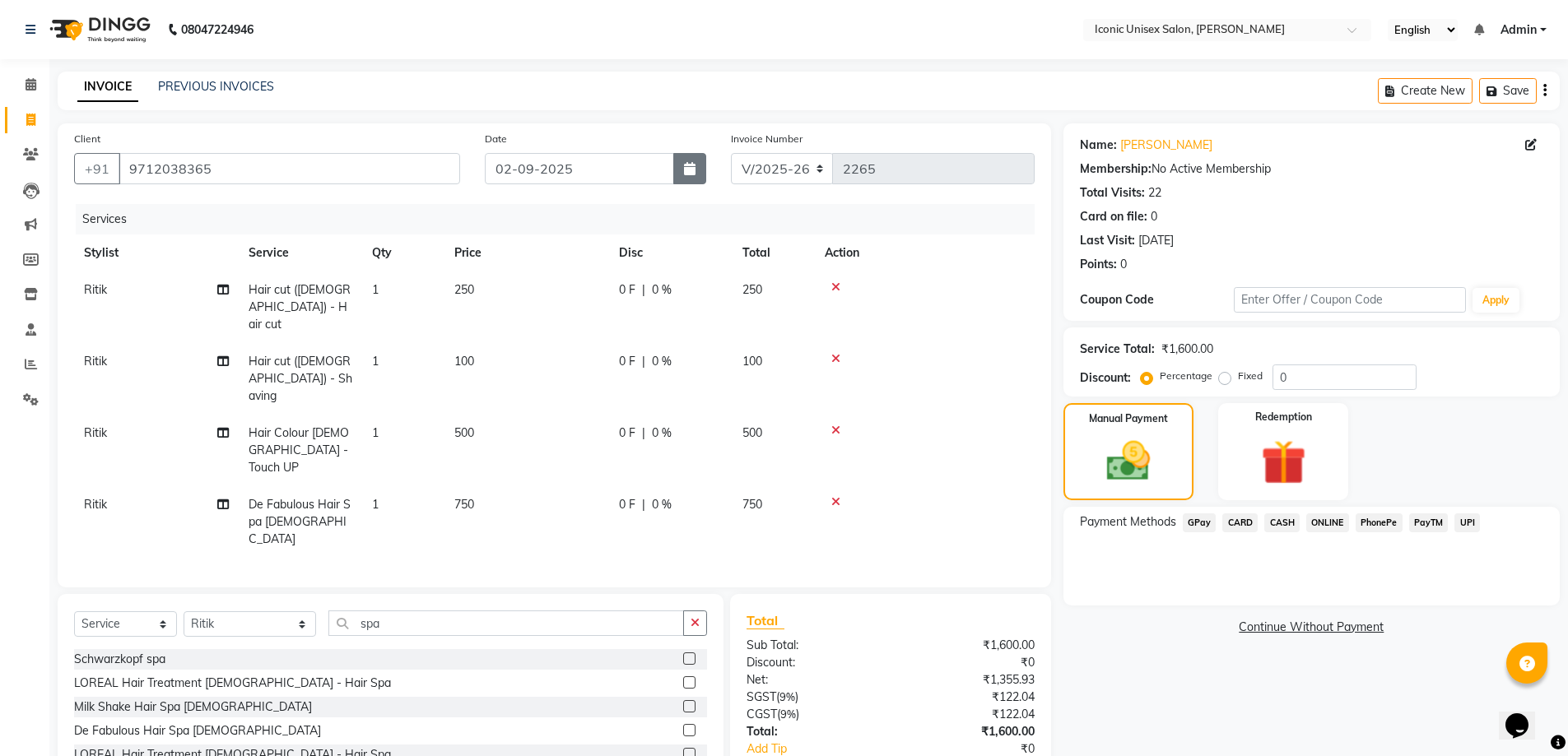
click at [690, 174] on icon "button" at bounding box center [690, 169] width 12 height 13
select select "9"
select select "2025"
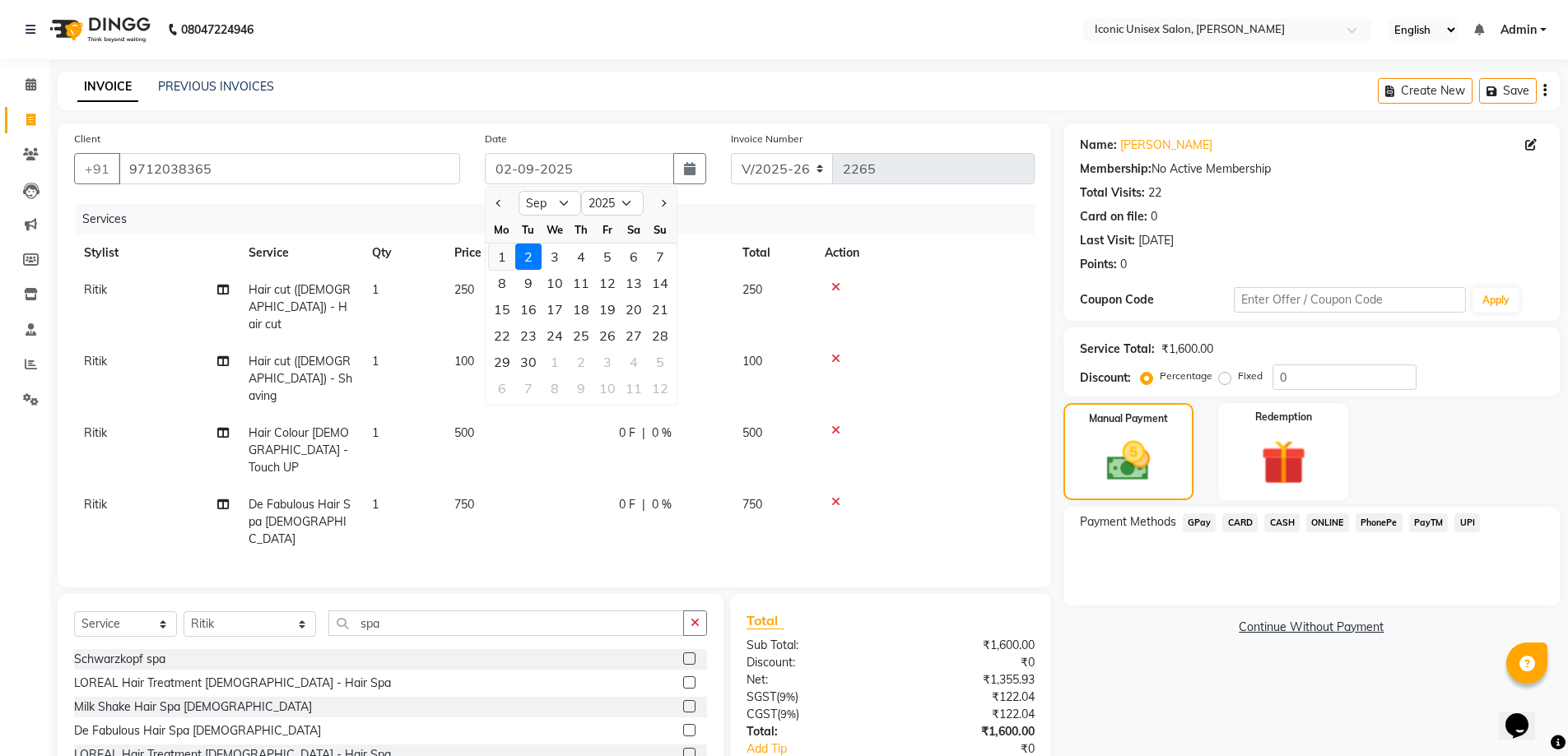
click at [508, 257] on div "1" at bounding box center [501, 256] width 26 height 26
type input "01-09-2025"
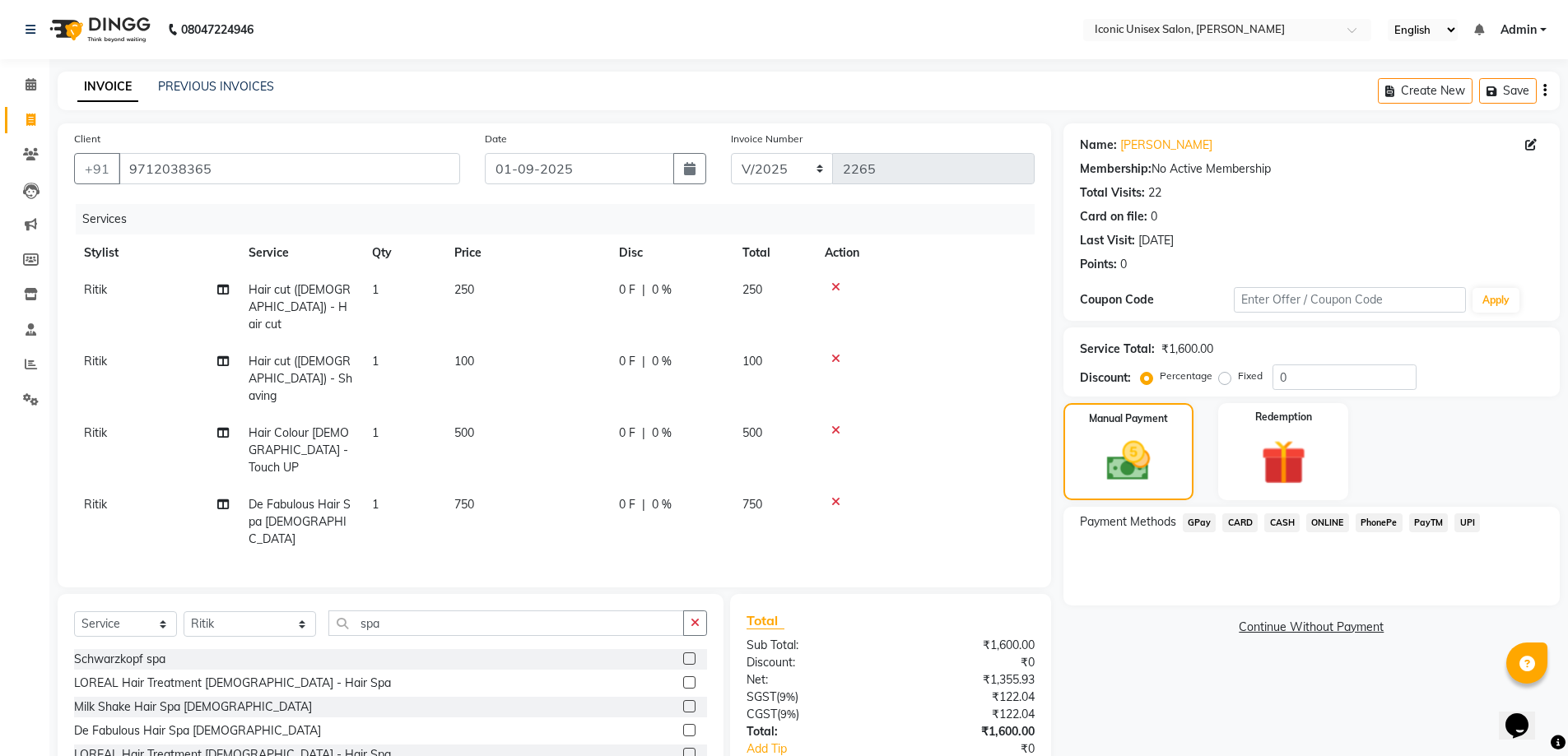
click at [1200, 520] on span "GPay" at bounding box center [1199, 523] width 34 height 19
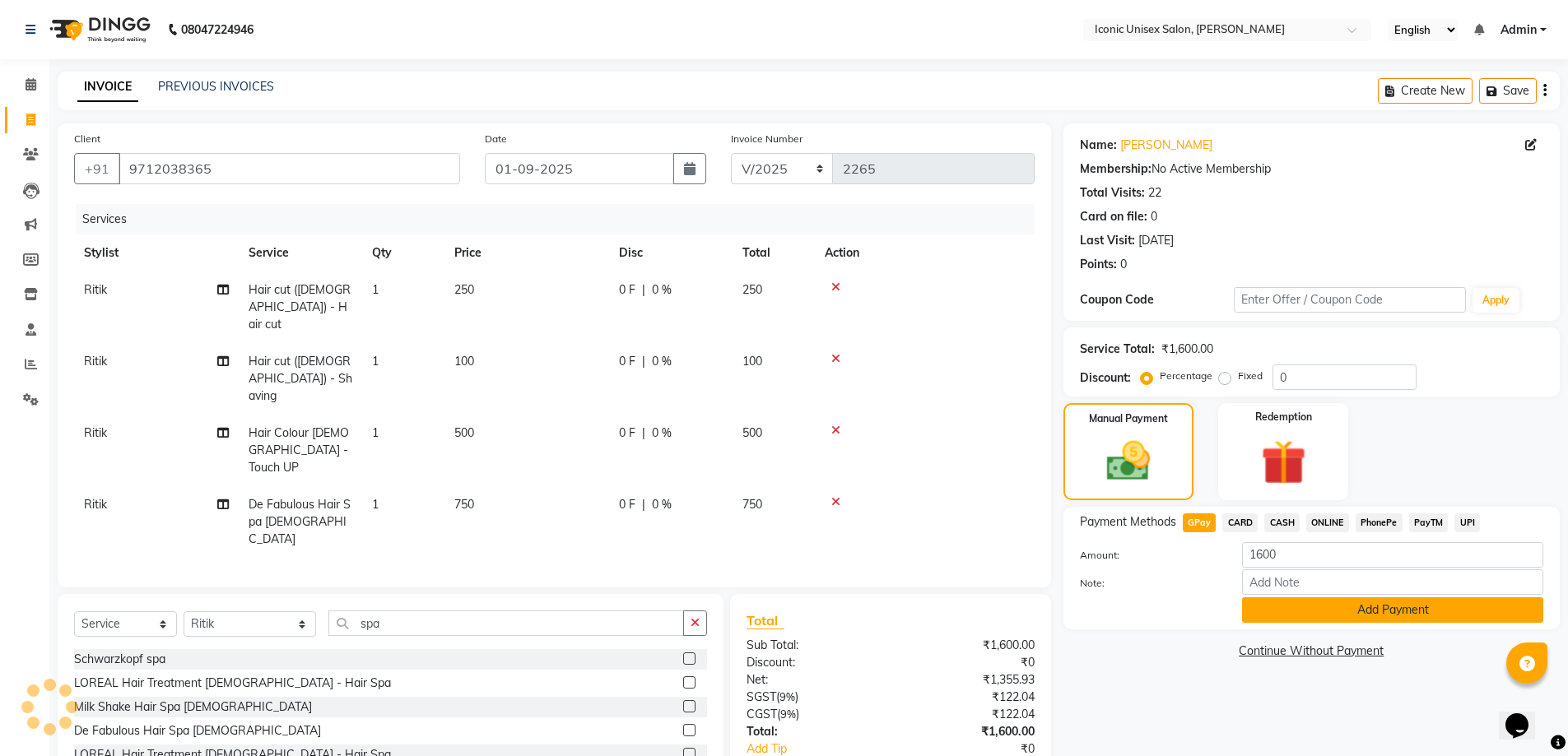
click at [1296, 619] on button "Add Payment" at bounding box center [1392, 610] width 301 height 26
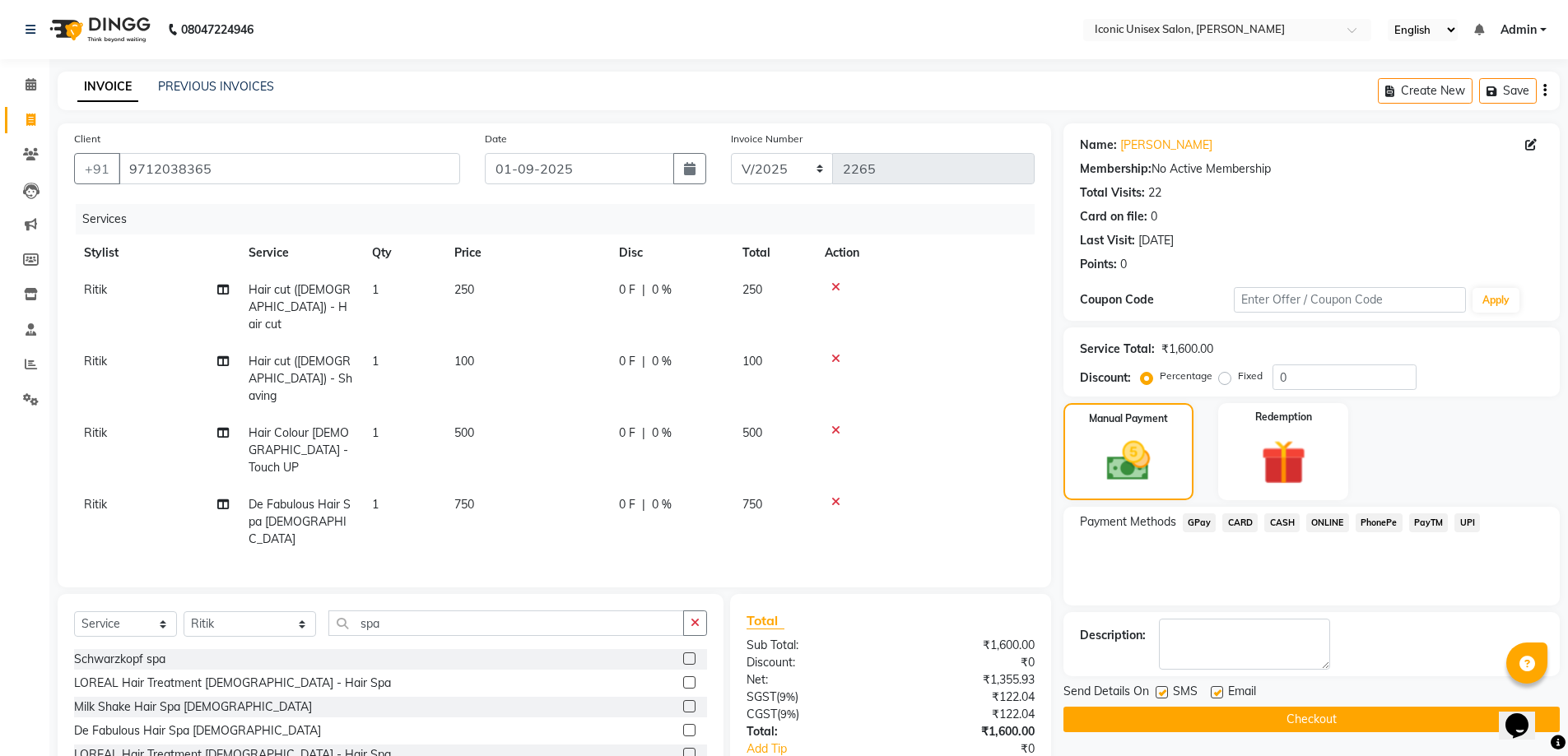
click at [1161, 693] on label at bounding box center [1161, 692] width 12 height 12
click at [1161, 693] on input "checkbox" at bounding box center [1160, 693] width 11 height 11
checkbox input "false"
click at [1165, 715] on button "Checkout" at bounding box center [1311, 720] width 496 height 26
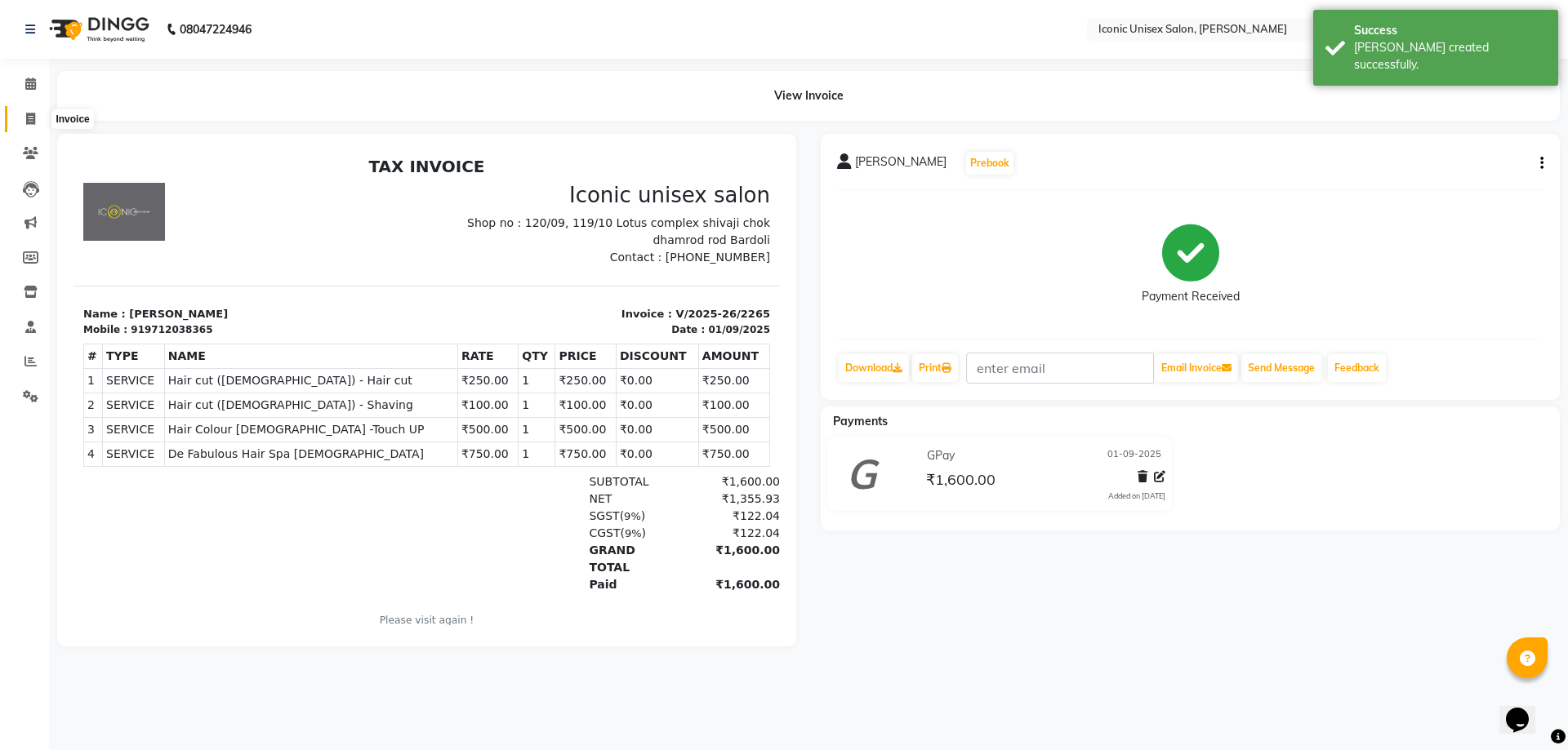
click at [30, 124] on icon at bounding box center [30, 118] width 9 height 12
select select "service"
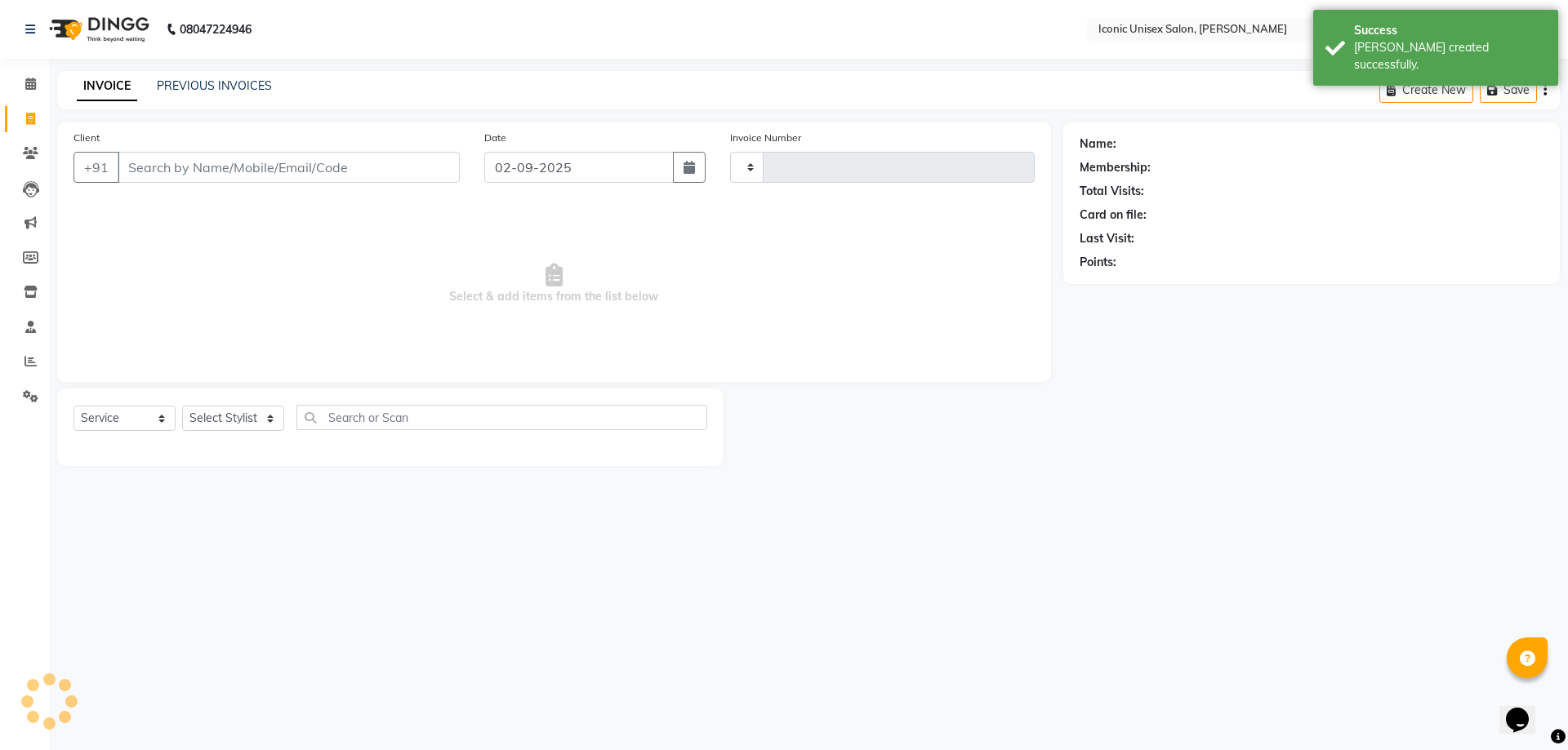
type input "2266"
select select "3884"
click at [400, 174] on input "Client" at bounding box center [288, 168] width 342 height 31
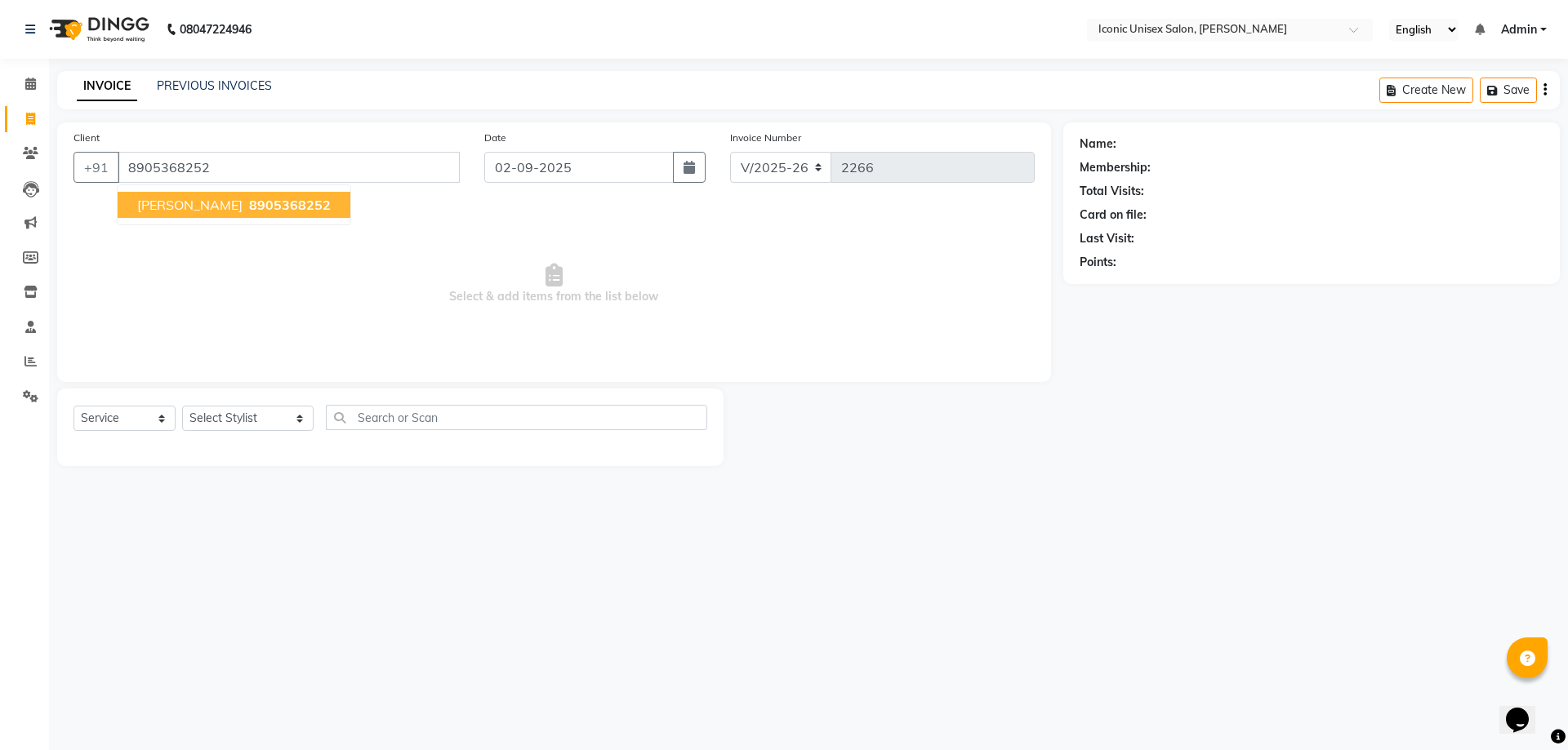
type input "8905368252"
click at [249, 207] on span "8905368252" at bounding box center [290, 205] width 82 height 16
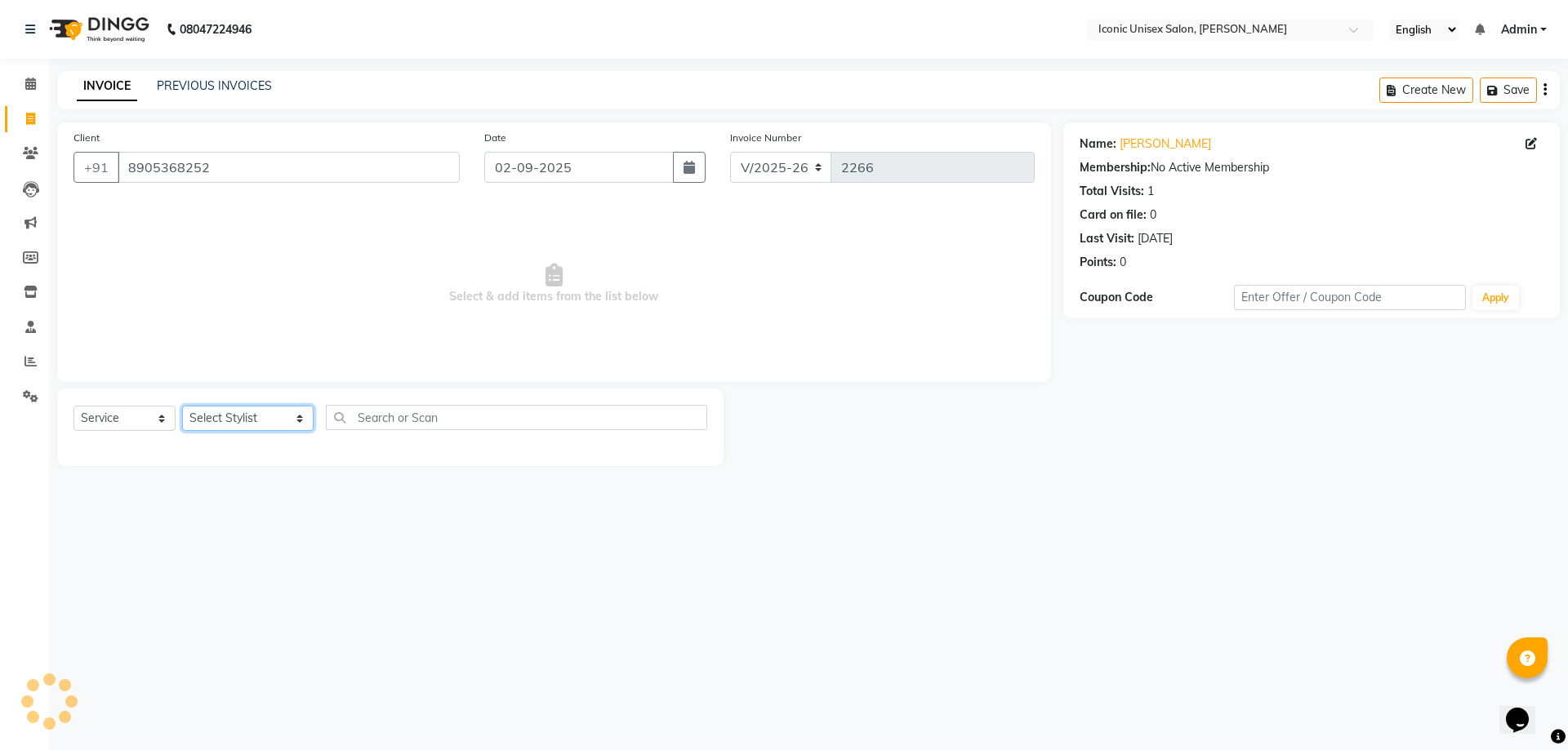
click at [215, 412] on select "Select Stylist [PERSON_NAME] [PERSON_NAME] [PERSON_NAME]. [PERSON_NAME] [PERSON…" at bounding box center [248, 418] width 131 height 26
select select "47297"
click at [182, 405] on select "Select Stylist [PERSON_NAME] [PERSON_NAME] [PERSON_NAME]. [PERSON_NAME] [PERSON…" at bounding box center [248, 418] width 131 height 26
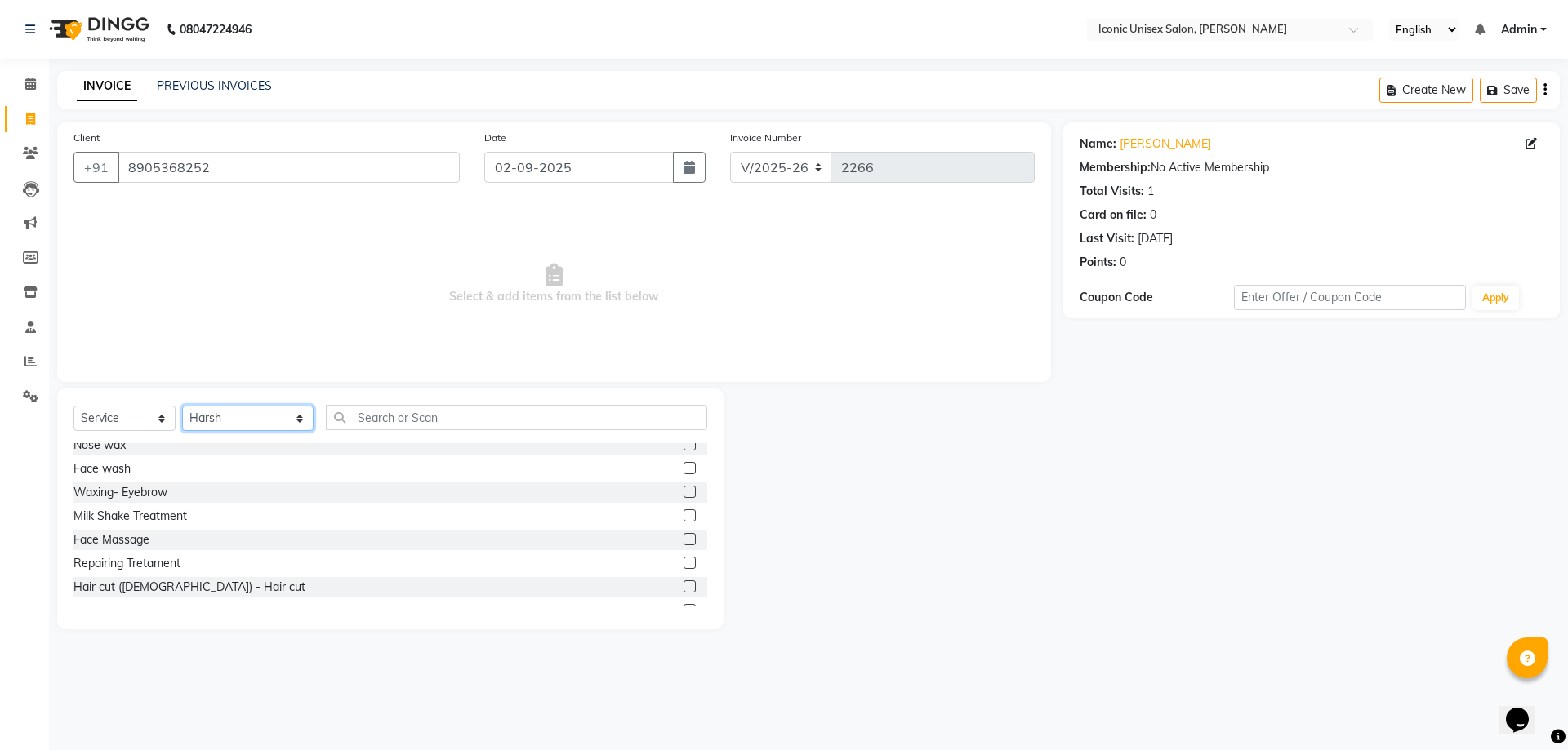
scroll to position [326, 0]
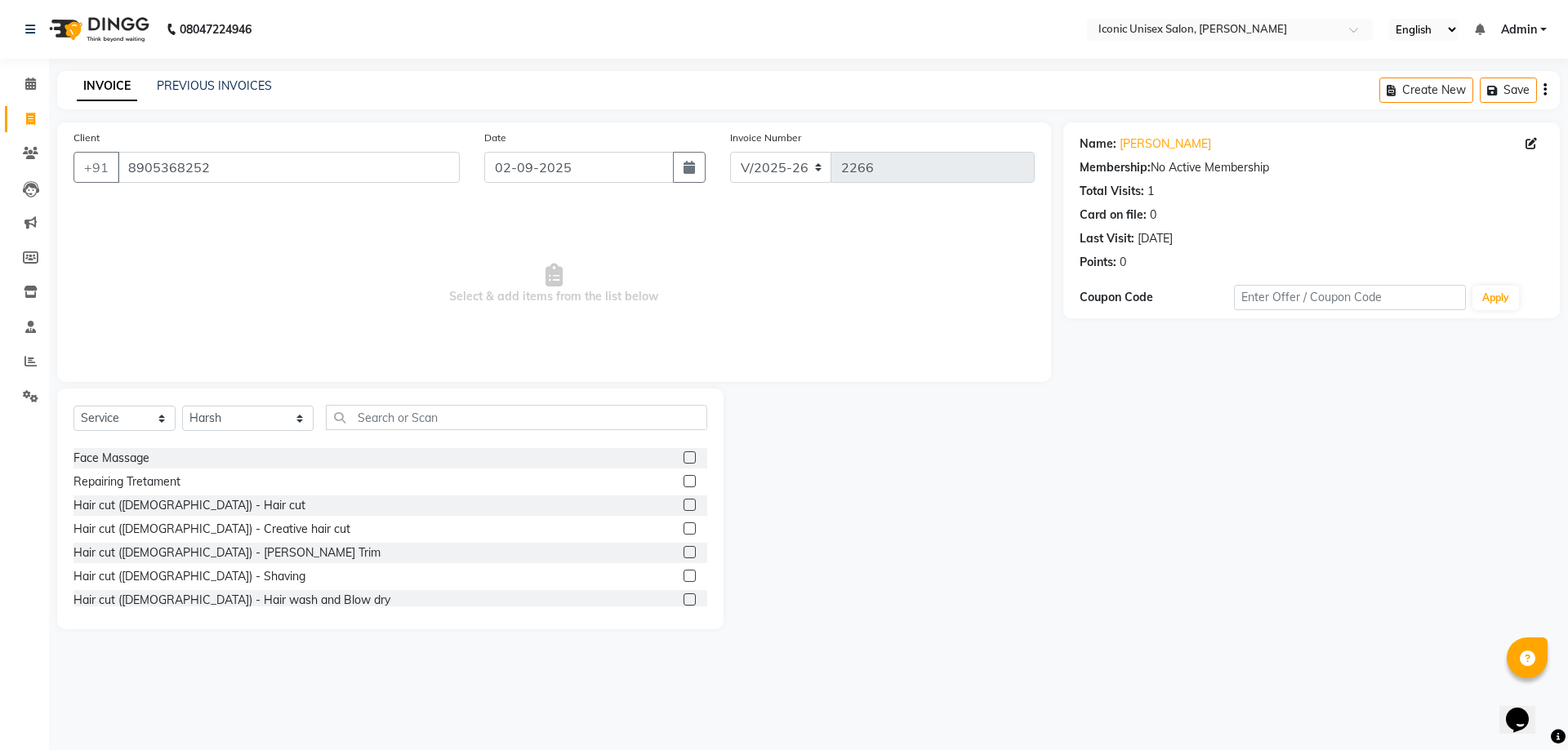
click at [684, 506] on label at bounding box center [689, 504] width 12 height 12
click at [684, 506] on input "checkbox" at bounding box center [688, 505] width 10 height 10
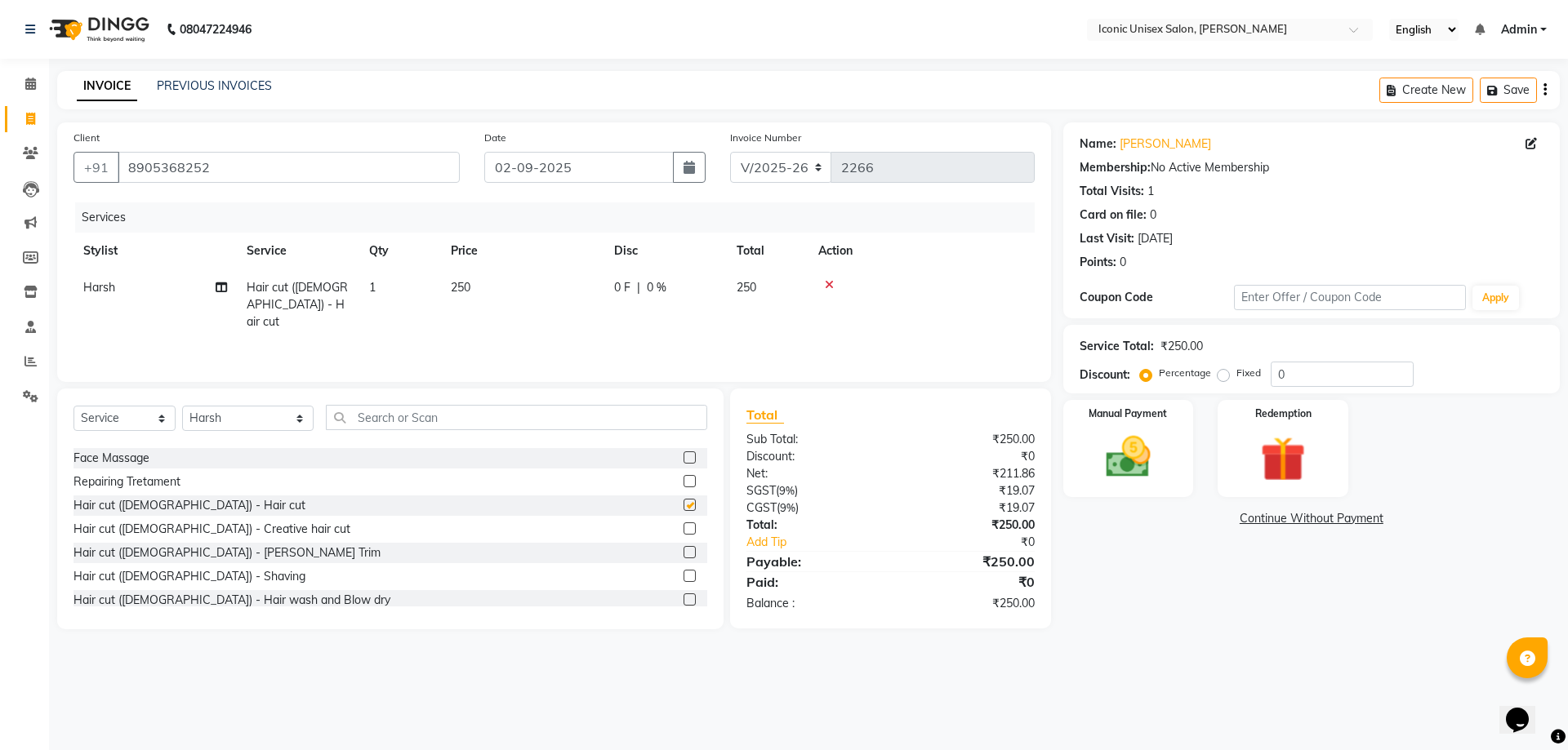
checkbox input "false"
click at [684, 572] on label at bounding box center [689, 576] width 12 height 12
click at [684, 572] on input "checkbox" at bounding box center [688, 576] width 10 height 10
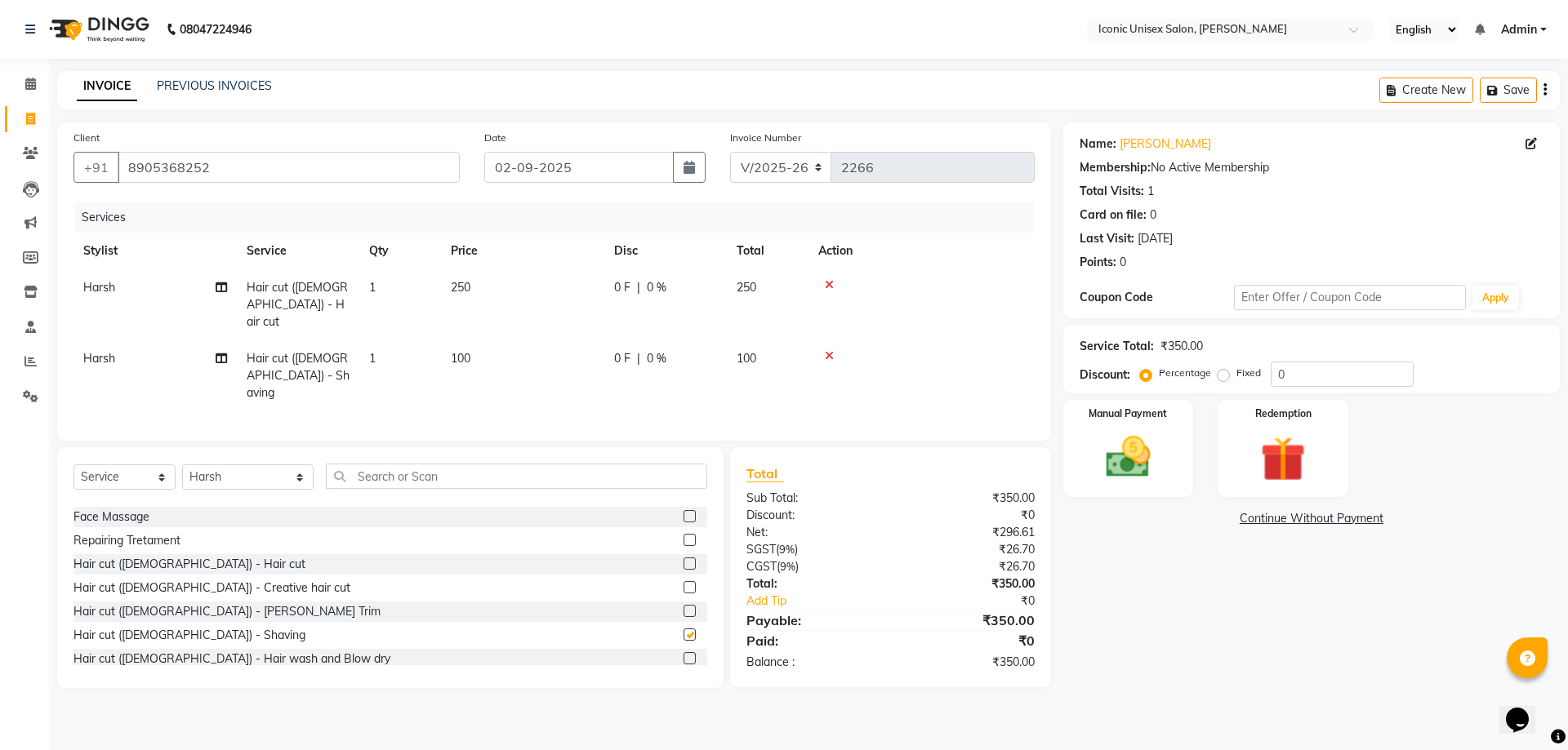
checkbox input "false"
drag, startPoint x: 1127, startPoint y: 439, endPoint x: 1127, endPoint y: 427, distance: 12.0
click at [1127, 440] on img at bounding box center [1128, 457] width 76 height 54
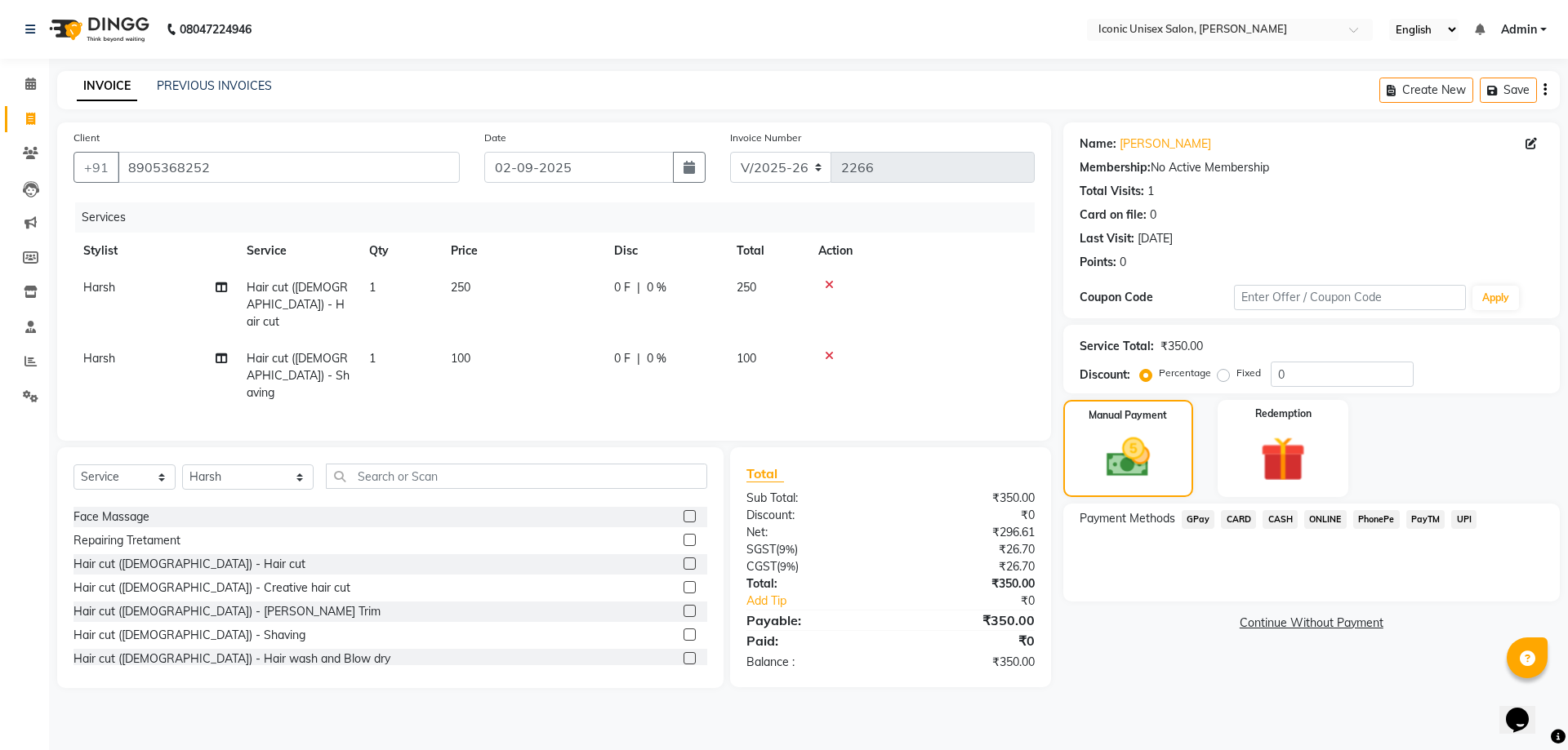
click at [1293, 522] on span "CASH" at bounding box center [1280, 520] width 35 height 19
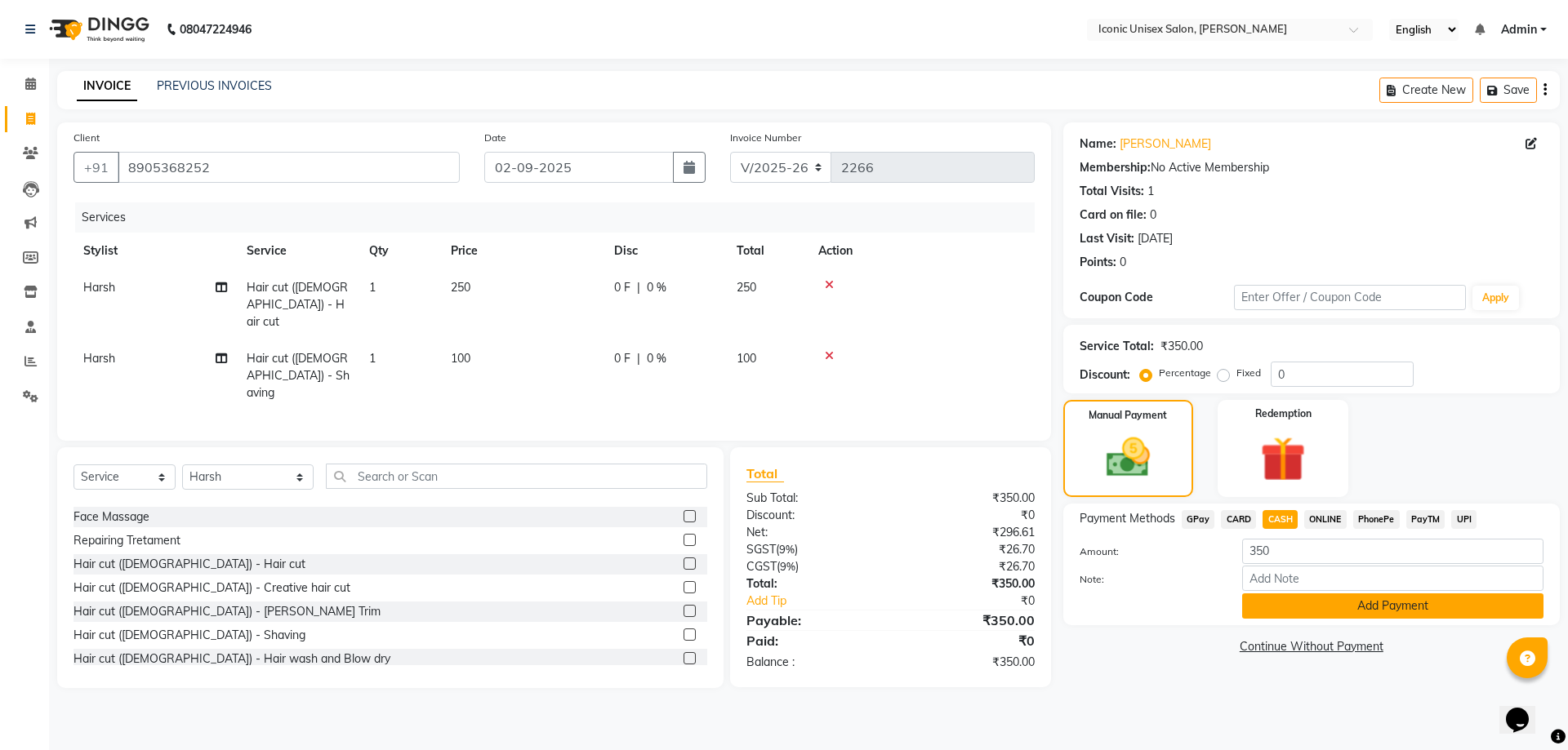
click at [1300, 594] on button "Add Payment" at bounding box center [1393, 606] width 301 height 26
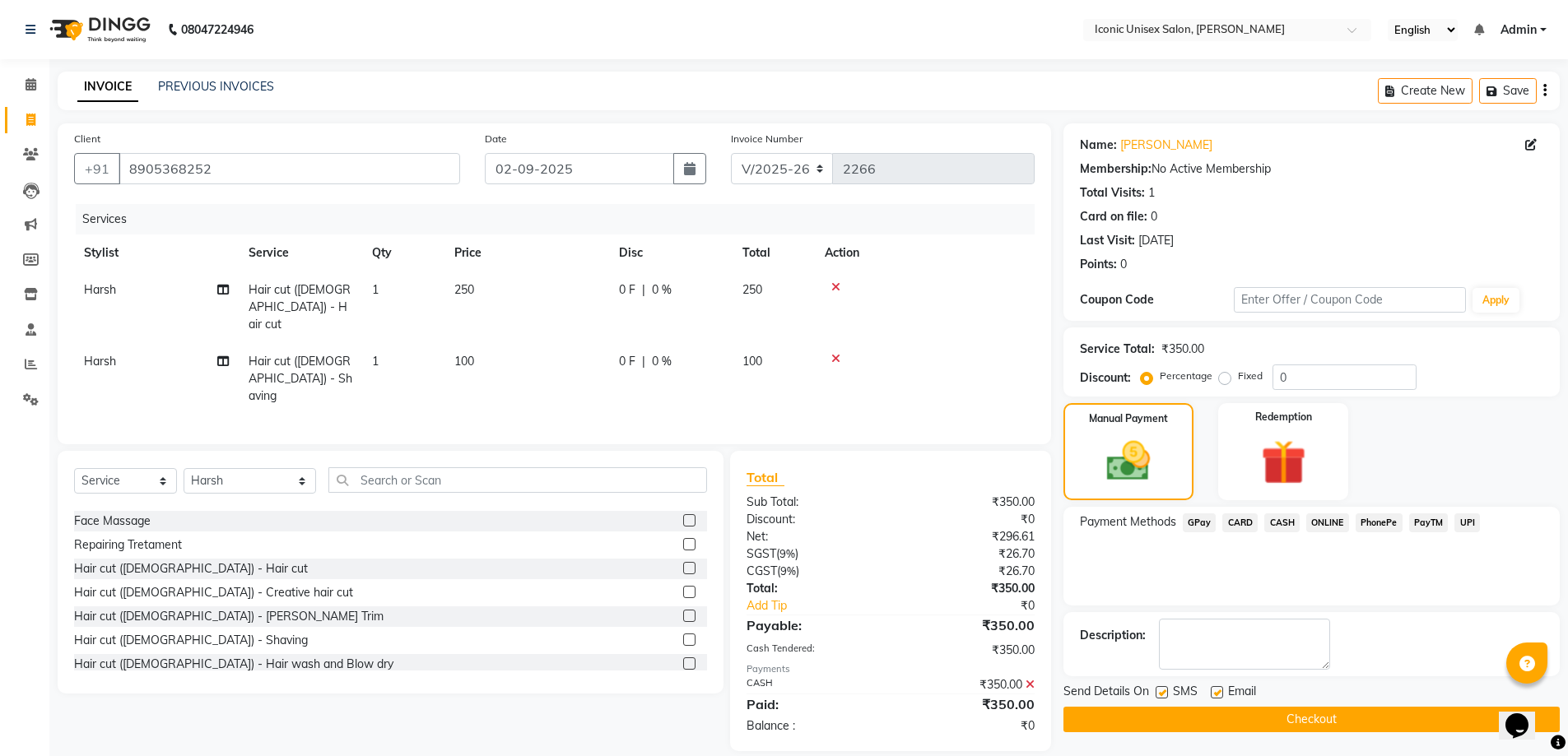
click at [1163, 693] on label at bounding box center [1161, 692] width 12 height 12
click at [1163, 693] on input "checkbox" at bounding box center [1160, 693] width 11 height 11
checkbox input "false"
drag, startPoint x: 1169, startPoint y: 721, endPoint x: 447, endPoint y: 639, distance: 726.6
click at [452, 649] on div "Client [PHONE_NUMBER] Date [DATE] Invoice Number V/2025 V/[PHONE_NUMBER] Servic…" at bounding box center [808, 437] width 1527 height 627
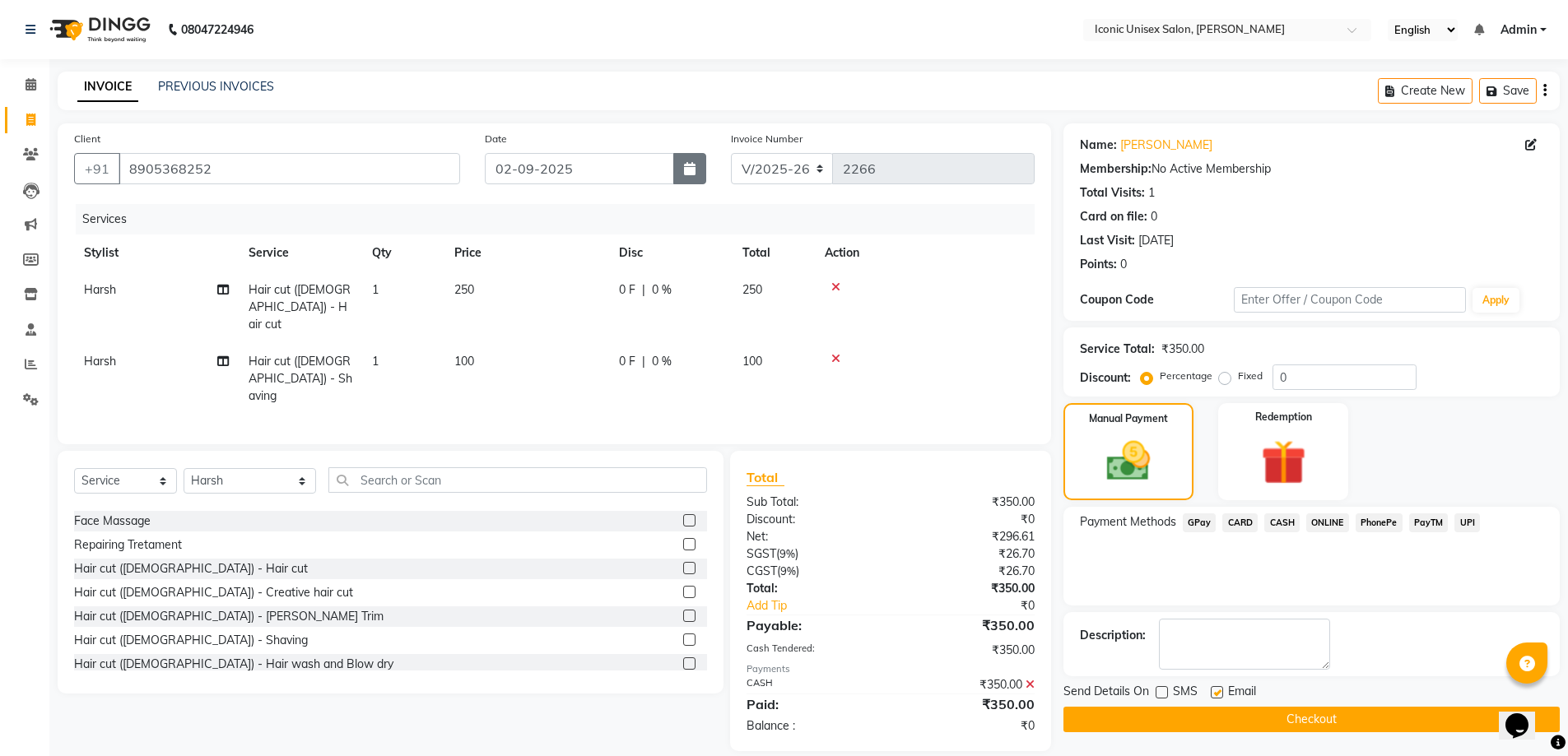
click at [688, 174] on icon "button" at bounding box center [690, 169] width 12 height 13
select select "9"
select select "2025"
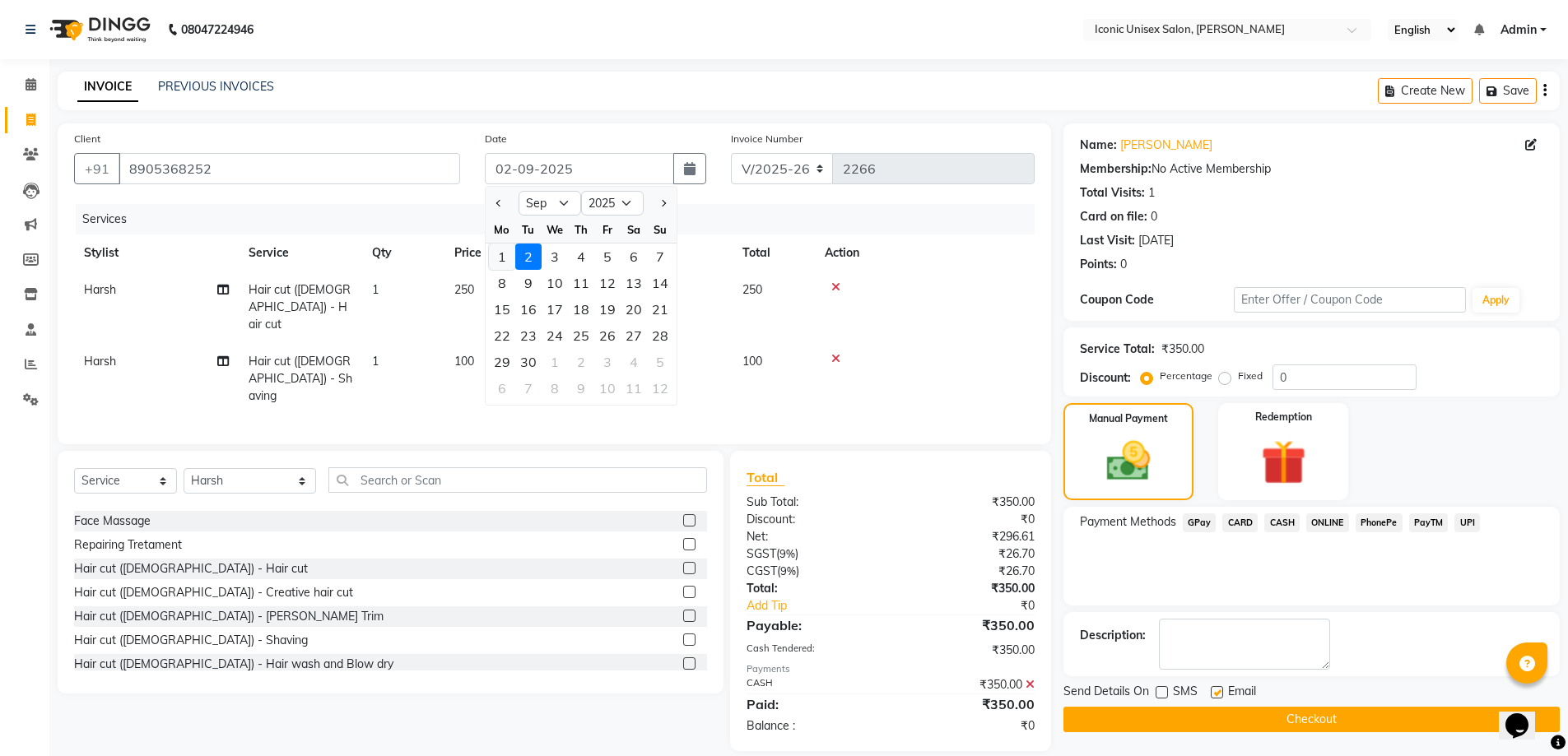
click at [494, 259] on div "1" at bounding box center [501, 256] width 26 height 26
type input "01-09-2025"
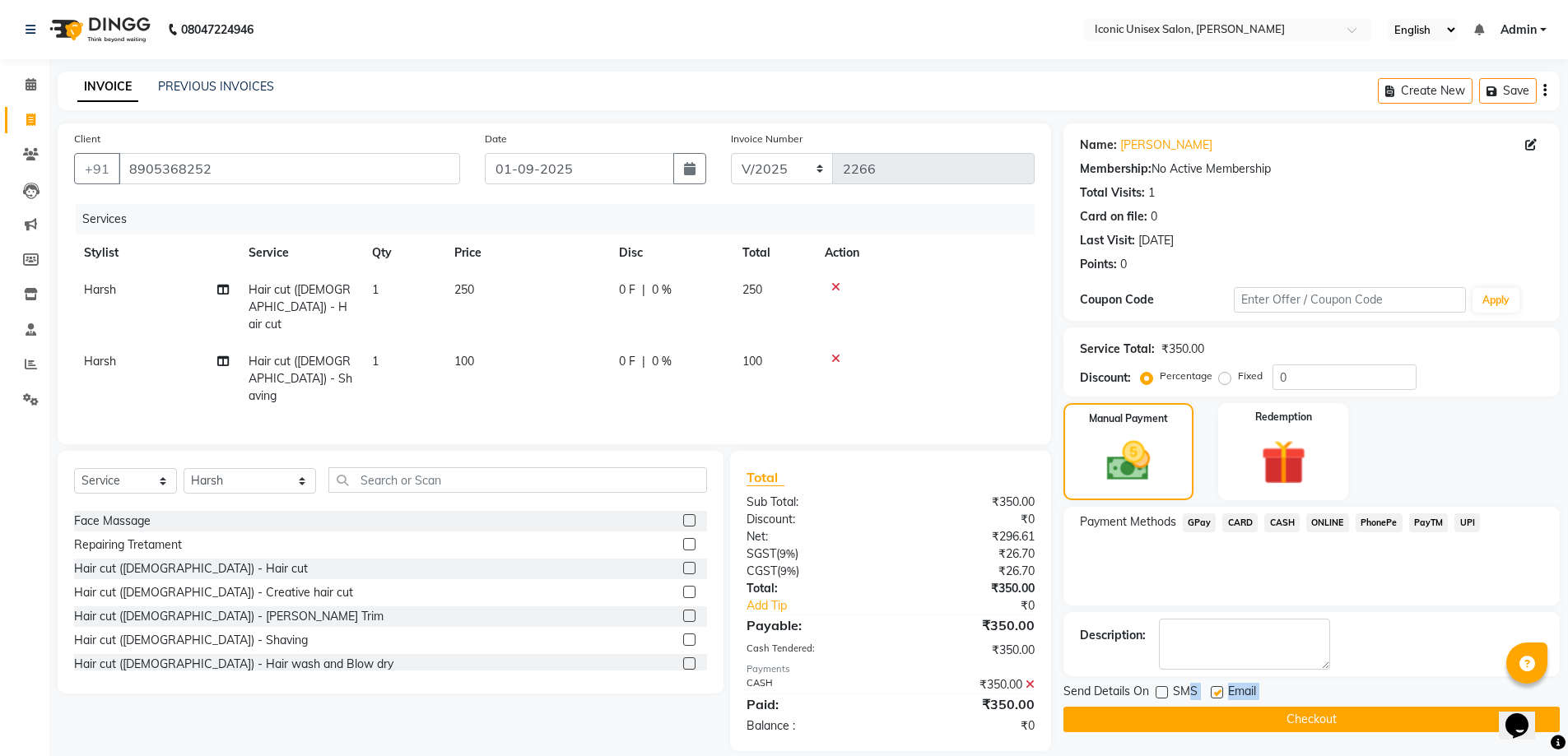
drag, startPoint x: 1191, startPoint y: 703, endPoint x: 1207, endPoint y: 713, distance: 18.9
click at [1207, 713] on div "Send Details On SMS Email Checkout" at bounding box center [1311, 707] width 496 height 49
click at [1207, 713] on button "Checkout" at bounding box center [1311, 720] width 496 height 26
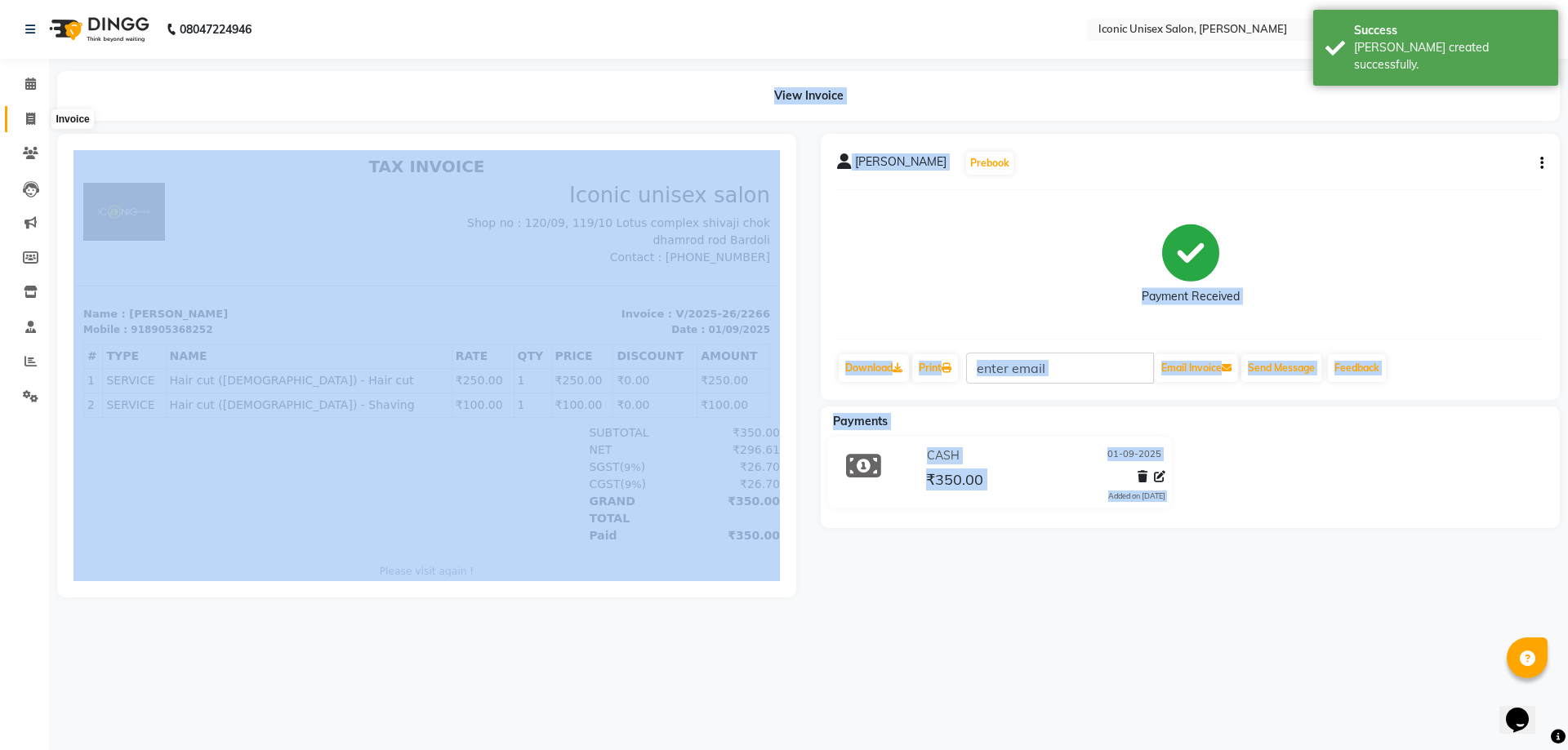
click at [26, 114] on icon at bounding box center [30, 118] width 9 height 12
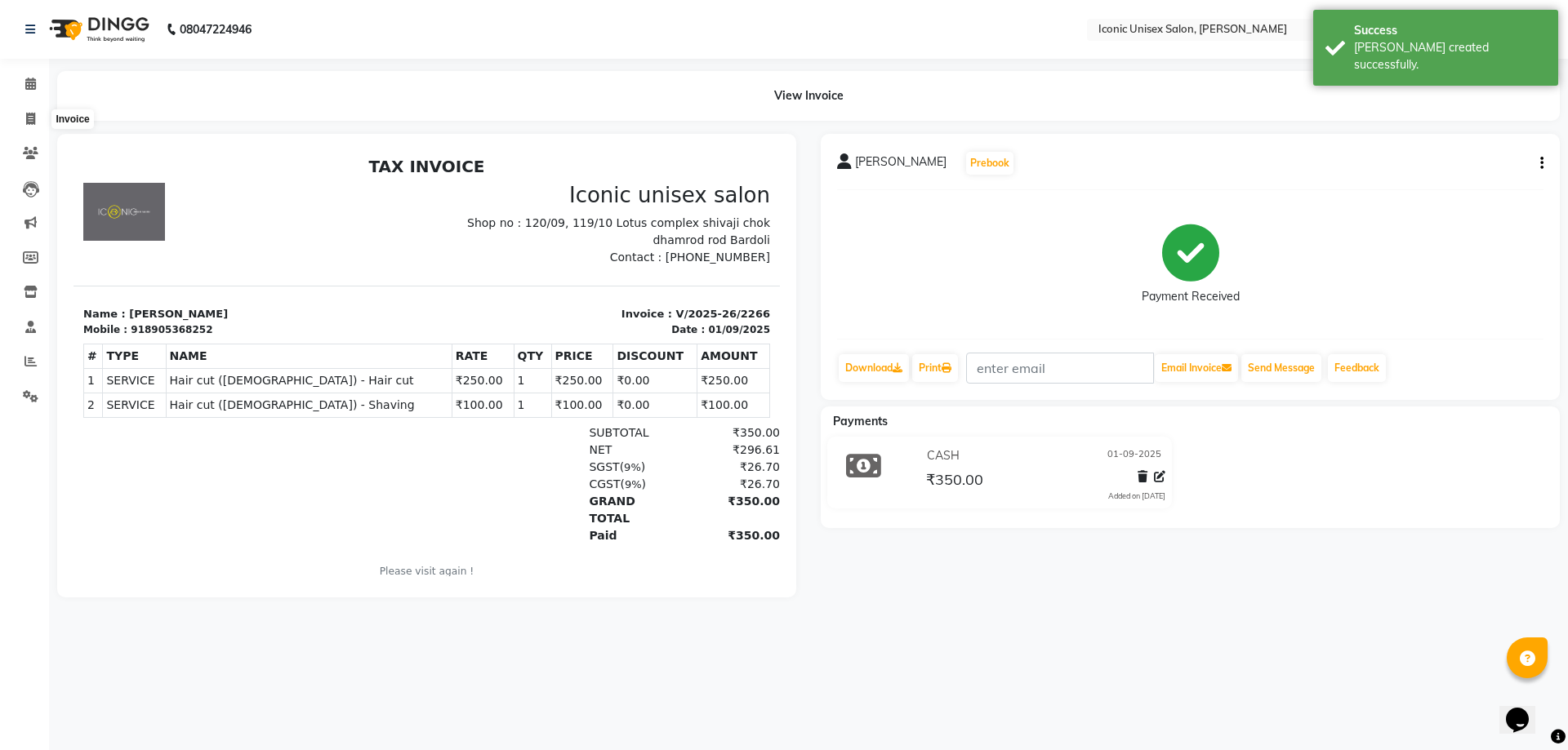
select select "service"
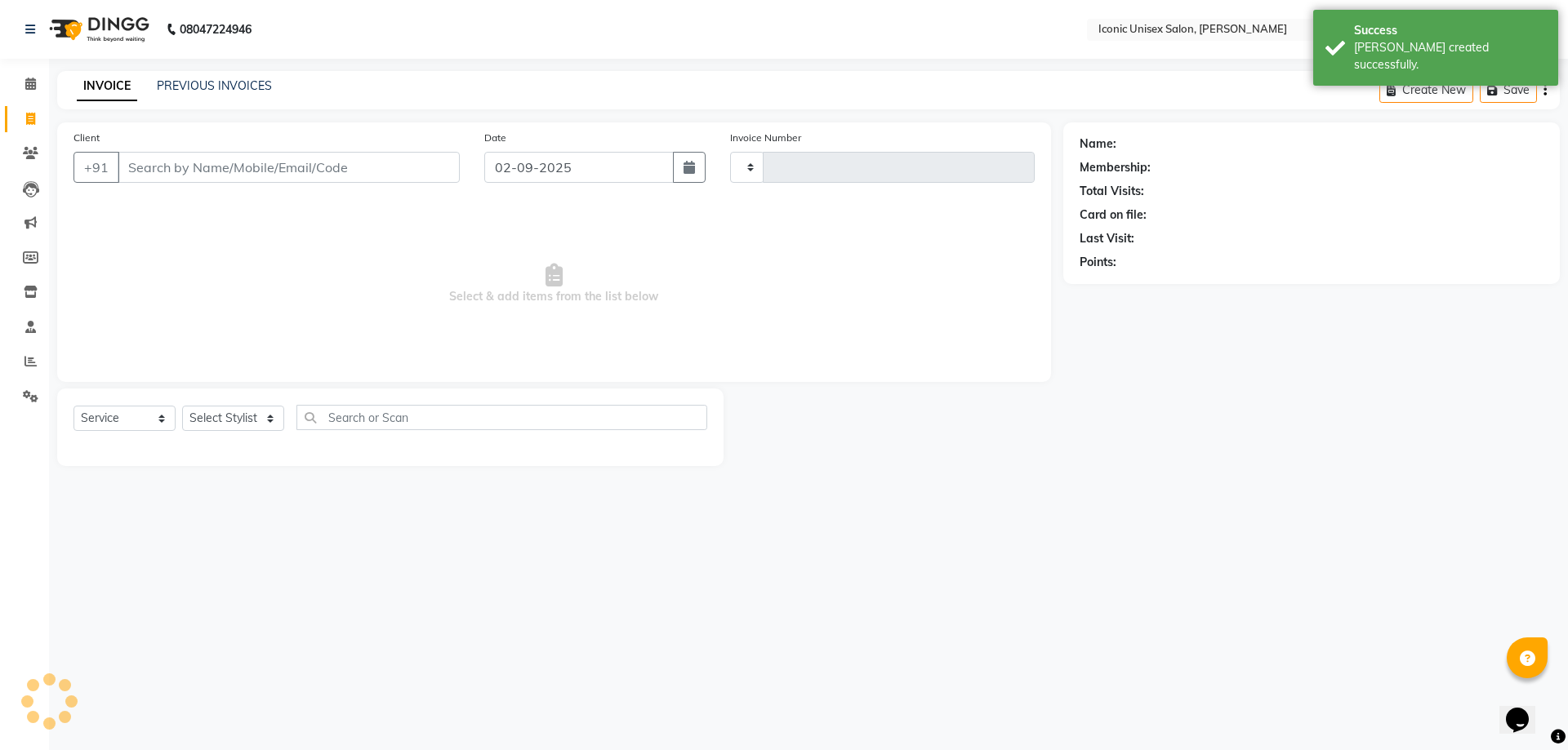
type input "2267"
select select "3884"
click at [194, 181] on input "Client" at bounding box center [288, 168] width 342 height 31
type input "9925171226"
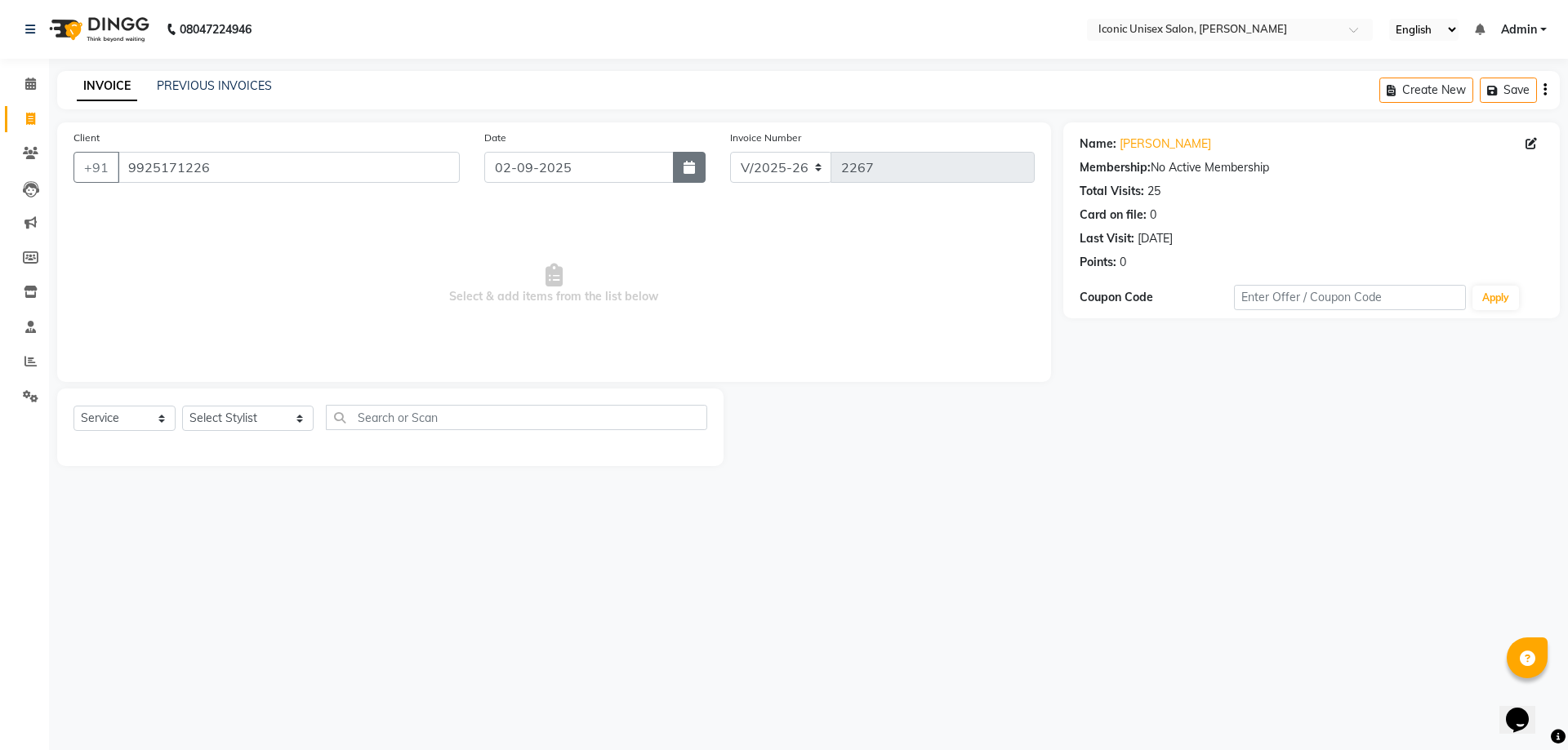
click at [678, 168] on button "button" at bounding box center [689, 168] width 32 height 31
select select "9"
select select "2025"
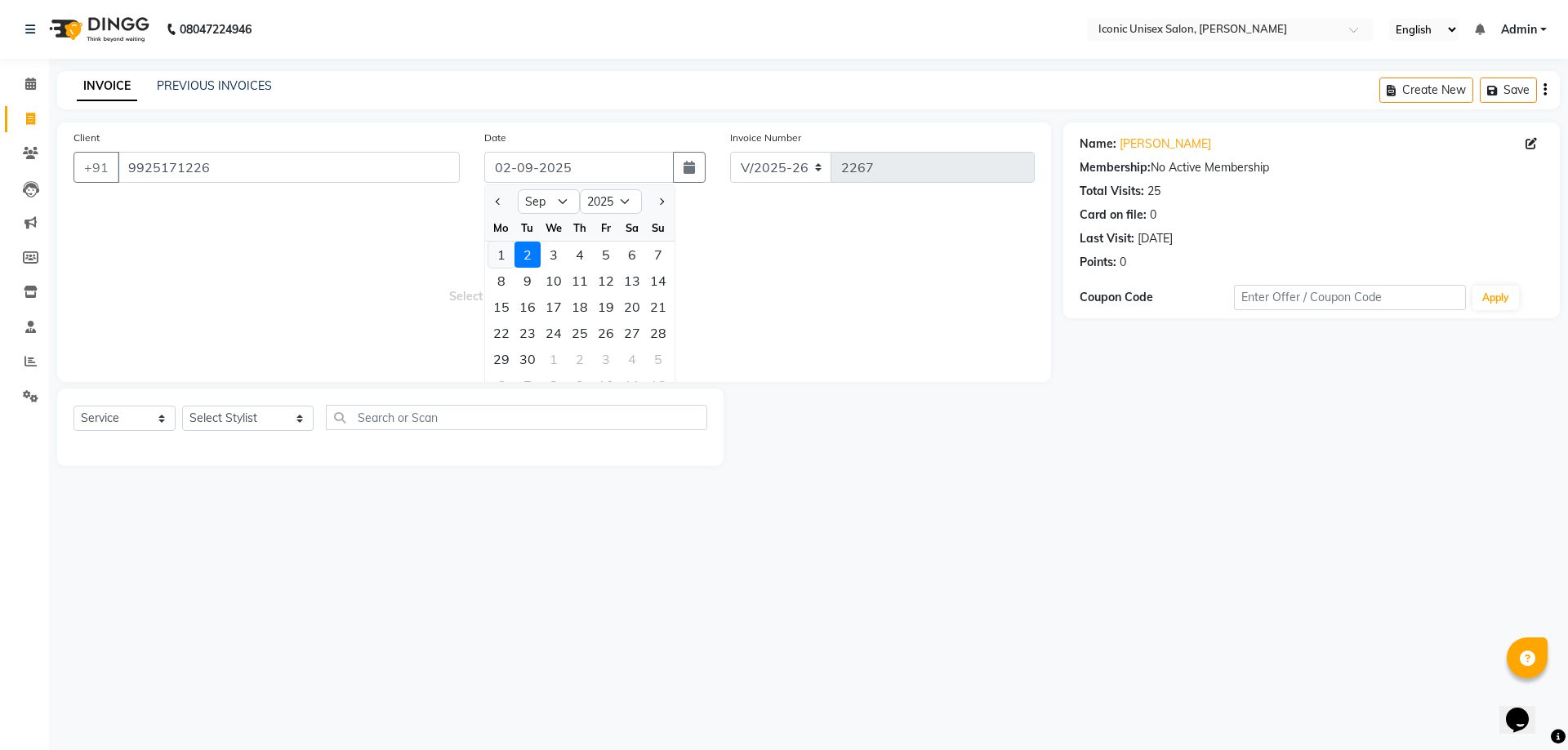
click at [501, 251] on div "1" at bounding box center [501, 254] width 26 height 26
type input "01-09-2025"
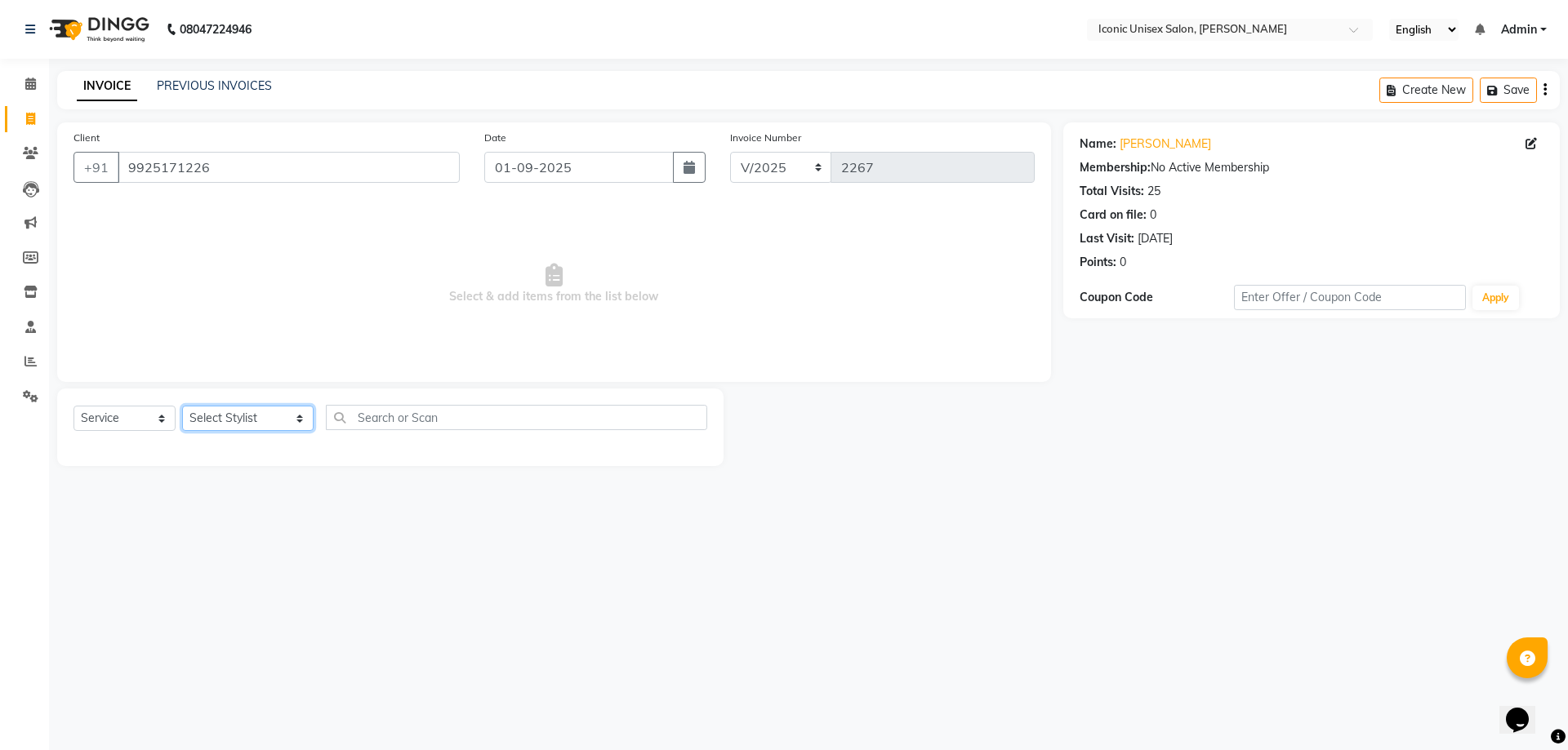
click at [220, 420] on select "Select Stylist [PERSON_NAME] [PERSON_NAME] [PERSON_NAME]. [PERSON_NAME] [PERSON…" at bounding box center [248, 418] width 131 height 26
select select "47297"
click at [182, 405] on select "Select Stylist [PERSON_NAME] [PERSON_NAME] [PERSON_NAME]. [PERSON_NAME] [PERSON…" at bounding box center [248, 418] width 131 height 26
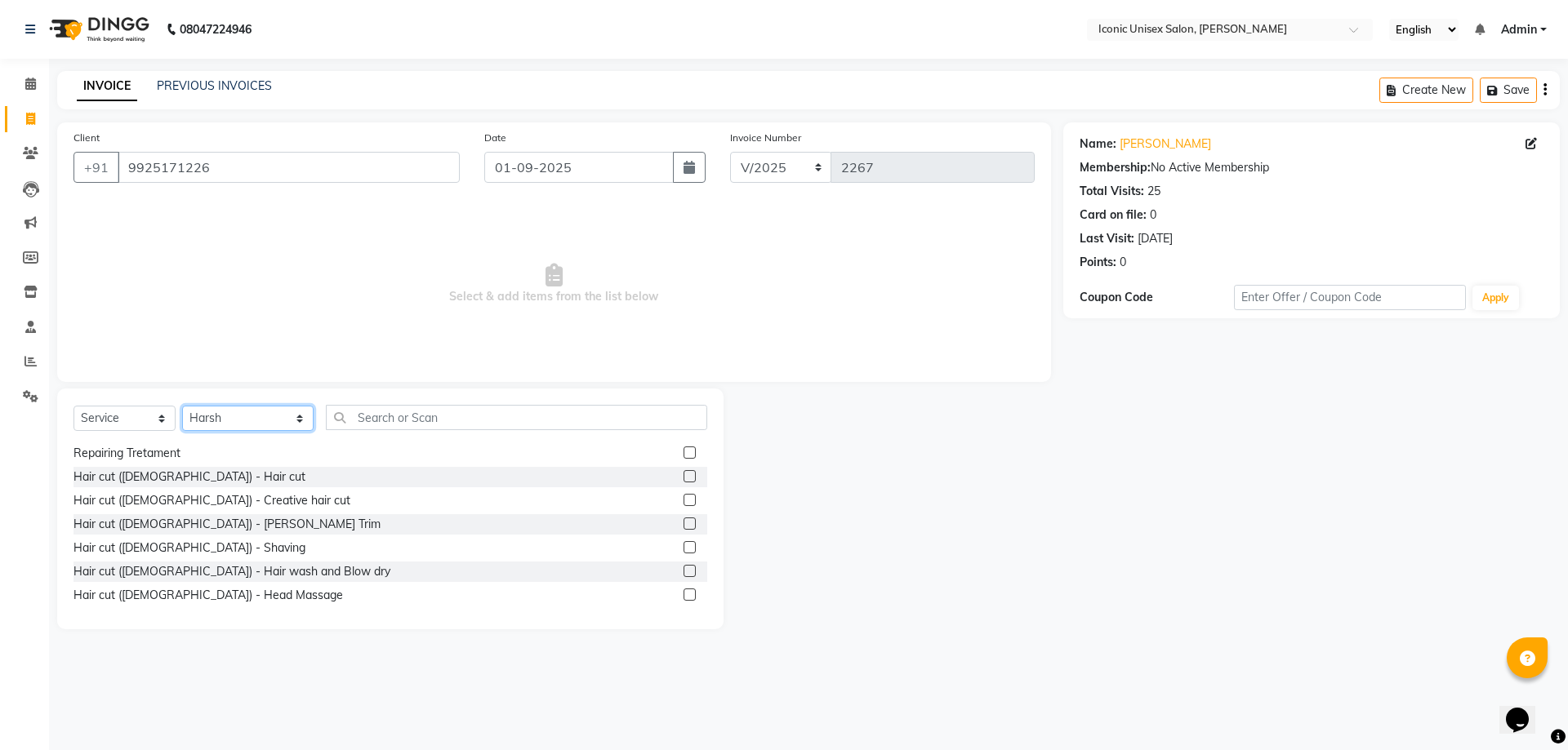
scroll to position [326, 0]
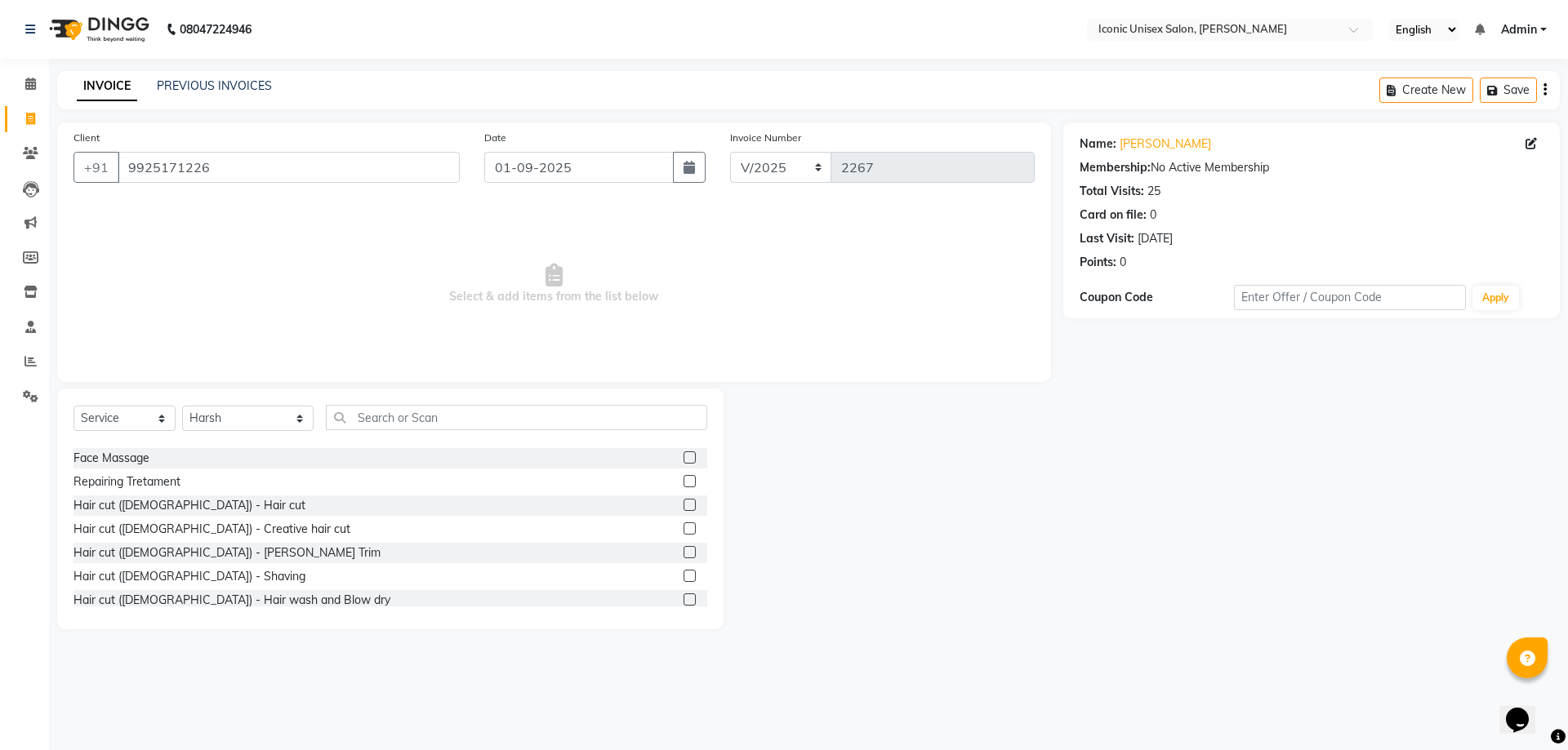
click at [684, 507] on label at bounding box center [689, 504] width 12 height 12
click at [684, 507] on input "checkbox" at bounding box center [688, 505] width 10 height 10
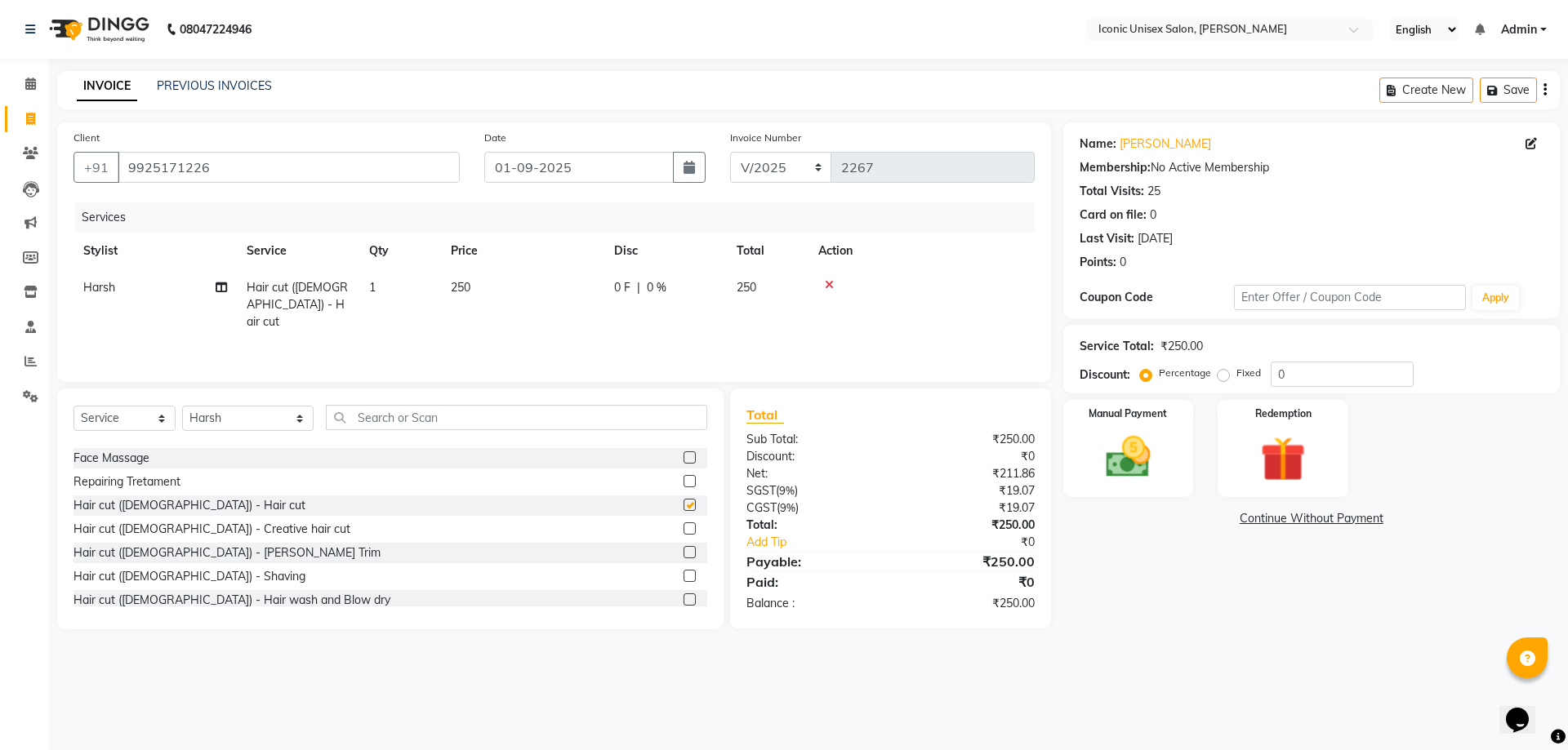
checkbox input "false"
click at [684, 571] on label at bounding box center [689, 576] width 12 height 12
click at [684, 571] on input "checkbox" at bounding box center [688, 576] width 10 height 10
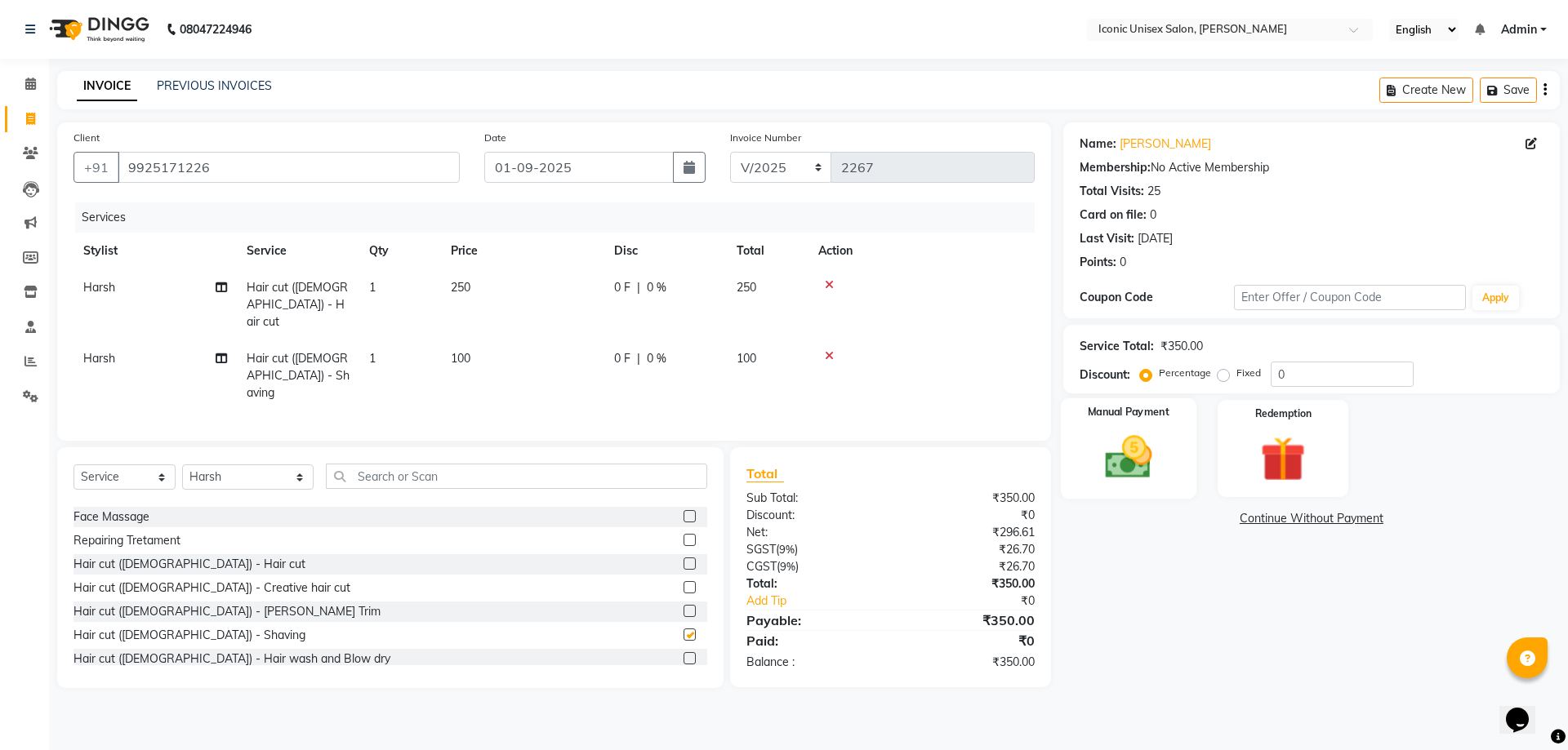
checkbox input "false"
click at [1150, 462] on img at bounding box center [1128, 457] width 76 height 54
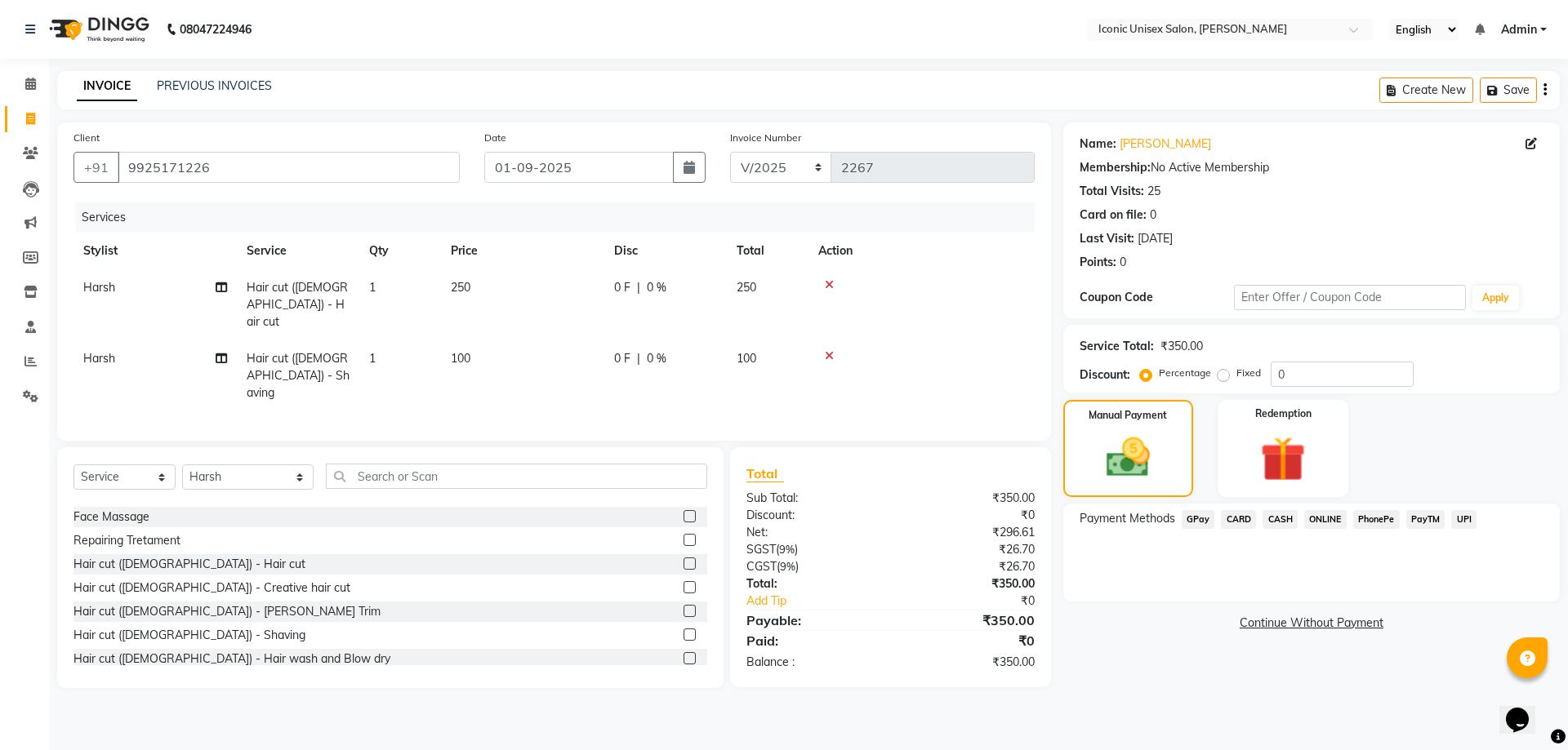
click at [1198, 523] on span "GPay" at bounding box center [1198, 520] width 33 height 19
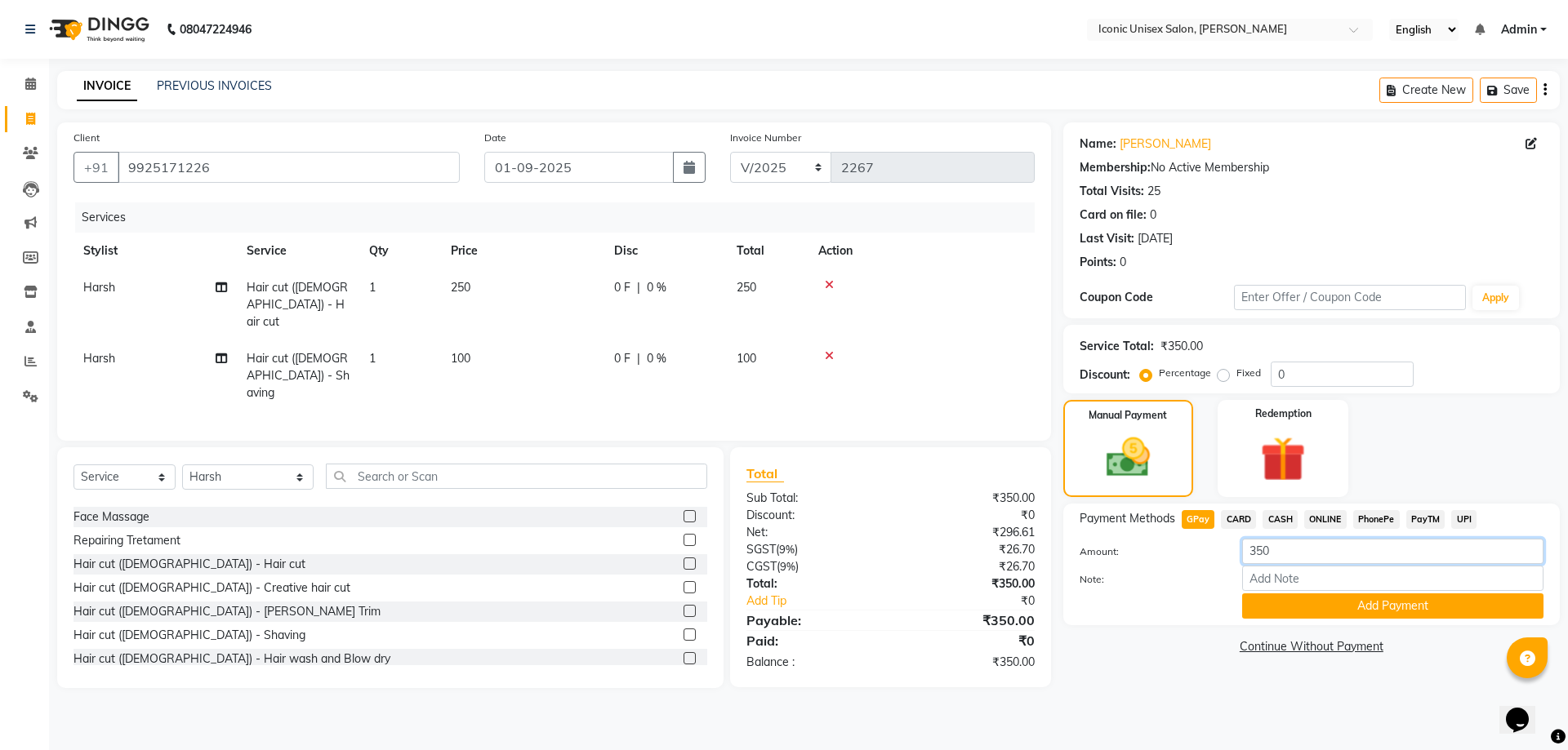
click at [1292, 554] on input "350" at bounding box center [1393, 551] width 301 height 26
click at [1237, 376] on label "Fixed" at bounding box center [1249, 372] width 25 height 14
click at [1222, 376] on input "Fixed" at bounding box center [1226, 373] width 11 height 11
radio input "true"
click at [1292, 376] on input "0" at bounding box center [1342, 374] width 143 height 26
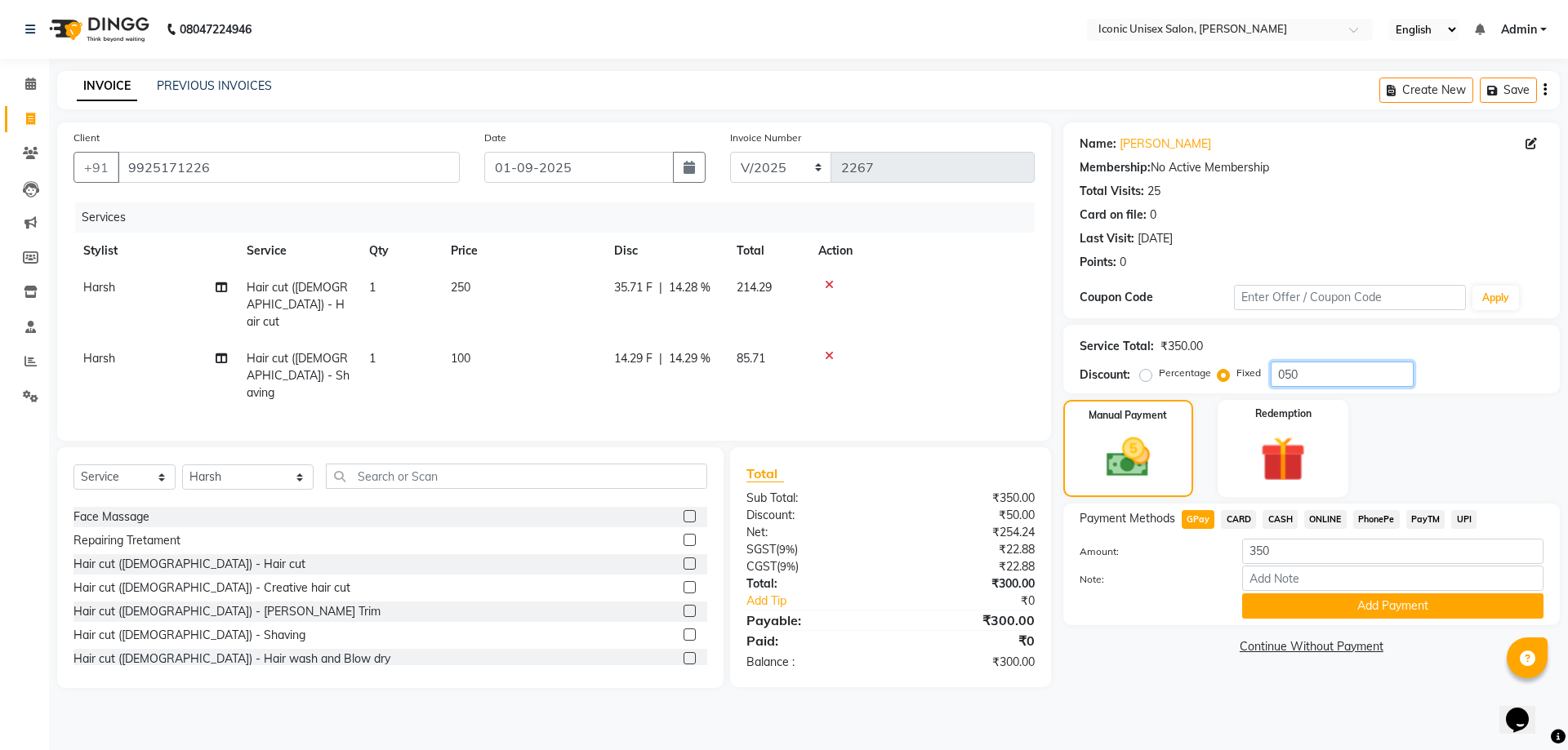
type input "050"
click at [1206, 522] on span "GPay" at bounding box center [1198, 520] width 33 height 19
type input "300"
click at [1332, 599] on button "Add Payment" at bounding box center [1393, 606] width 301 height 26
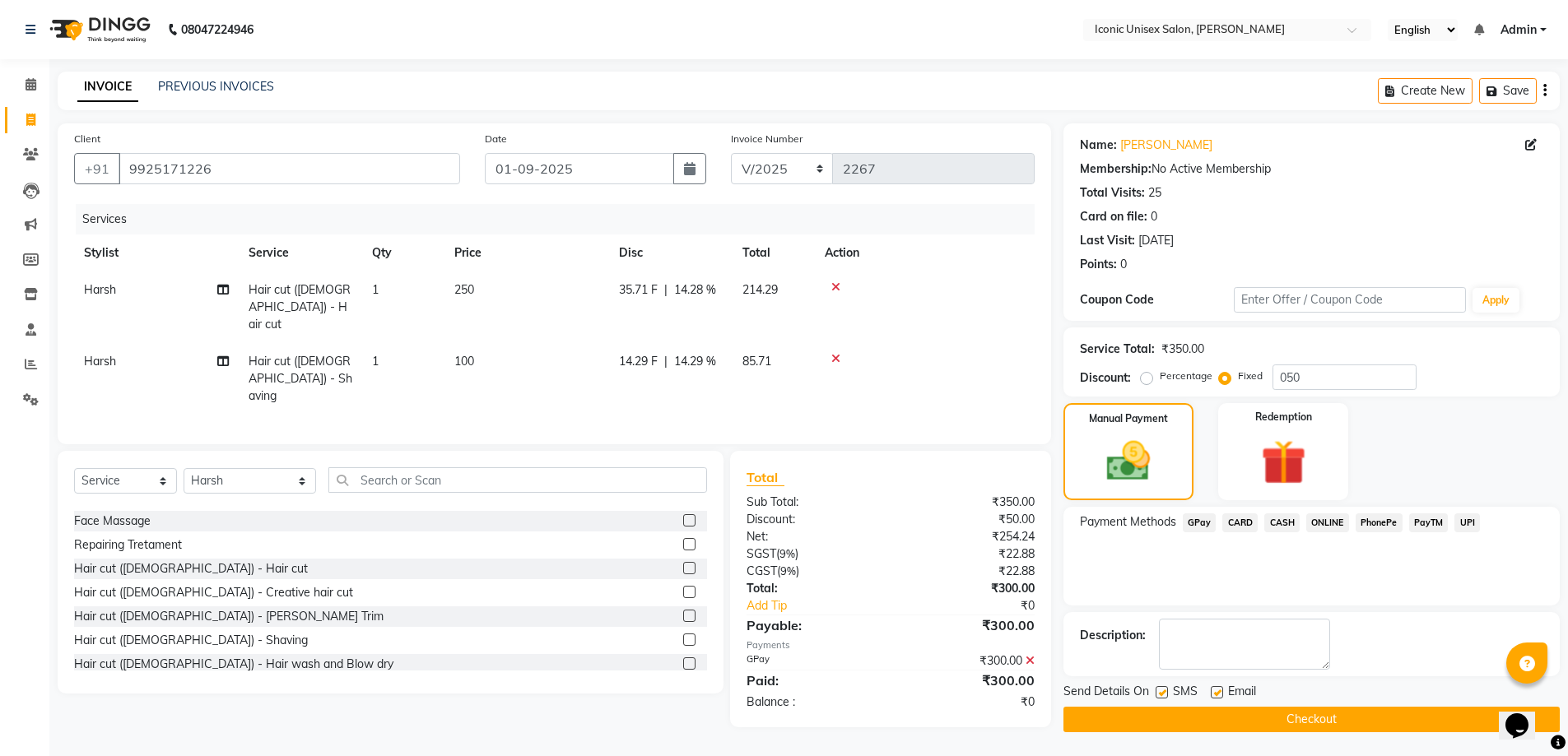
click at [1159, 691] on label at bounding box center [1161, 692] width 12 height 12
click at [1159, 691] on input "checkbox" at bounding box center [1160, 693] width 11 height 11
checkbox input "false"
click at [1280, 724] on button "Checkout" at bounding box center [1311, 720] width 496 height 26
